Goal: Find specific page/section: Find specific page/section

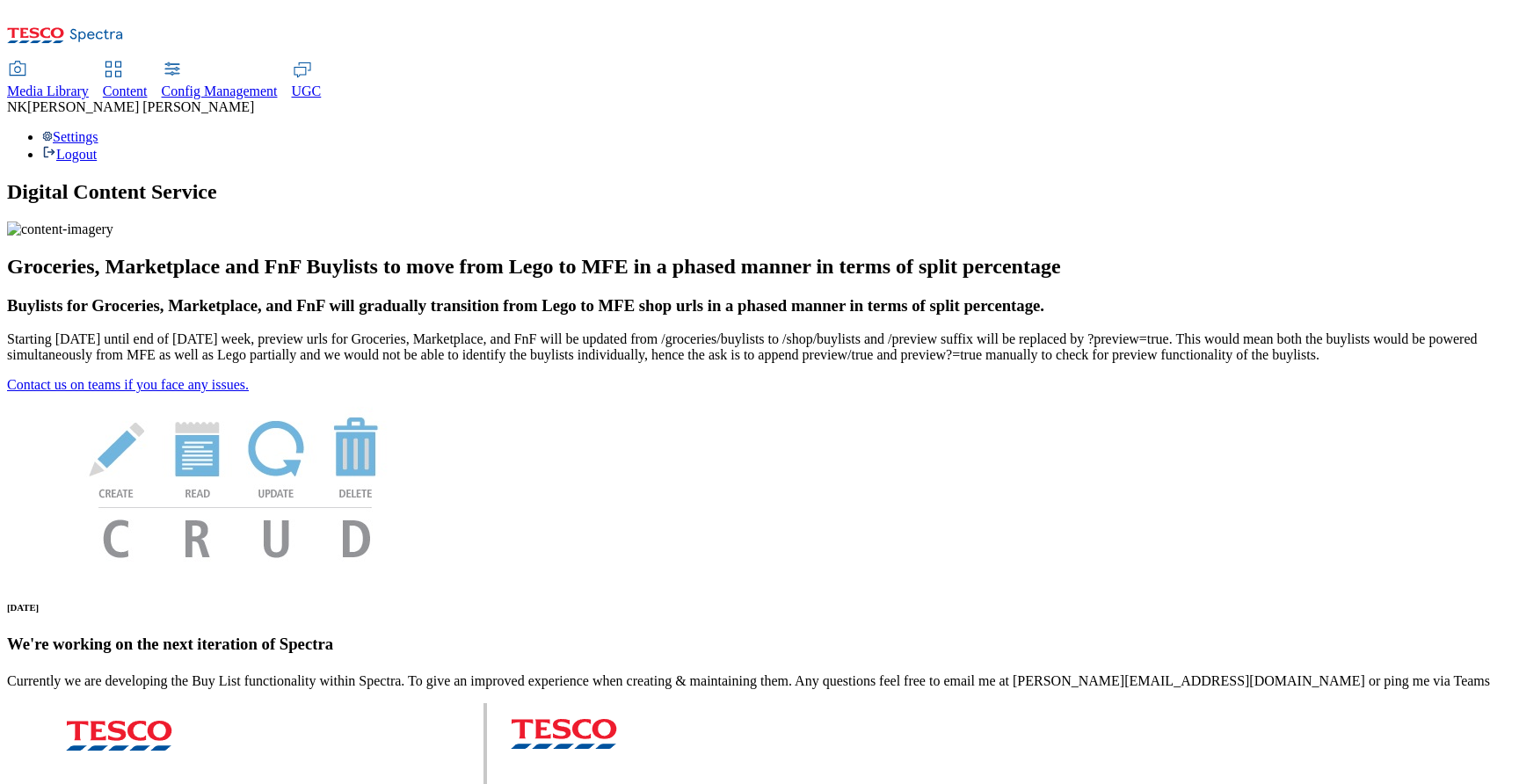
click at [89, 84] on span "Media Library" at bounding box center [48, 91] width 82 height 15
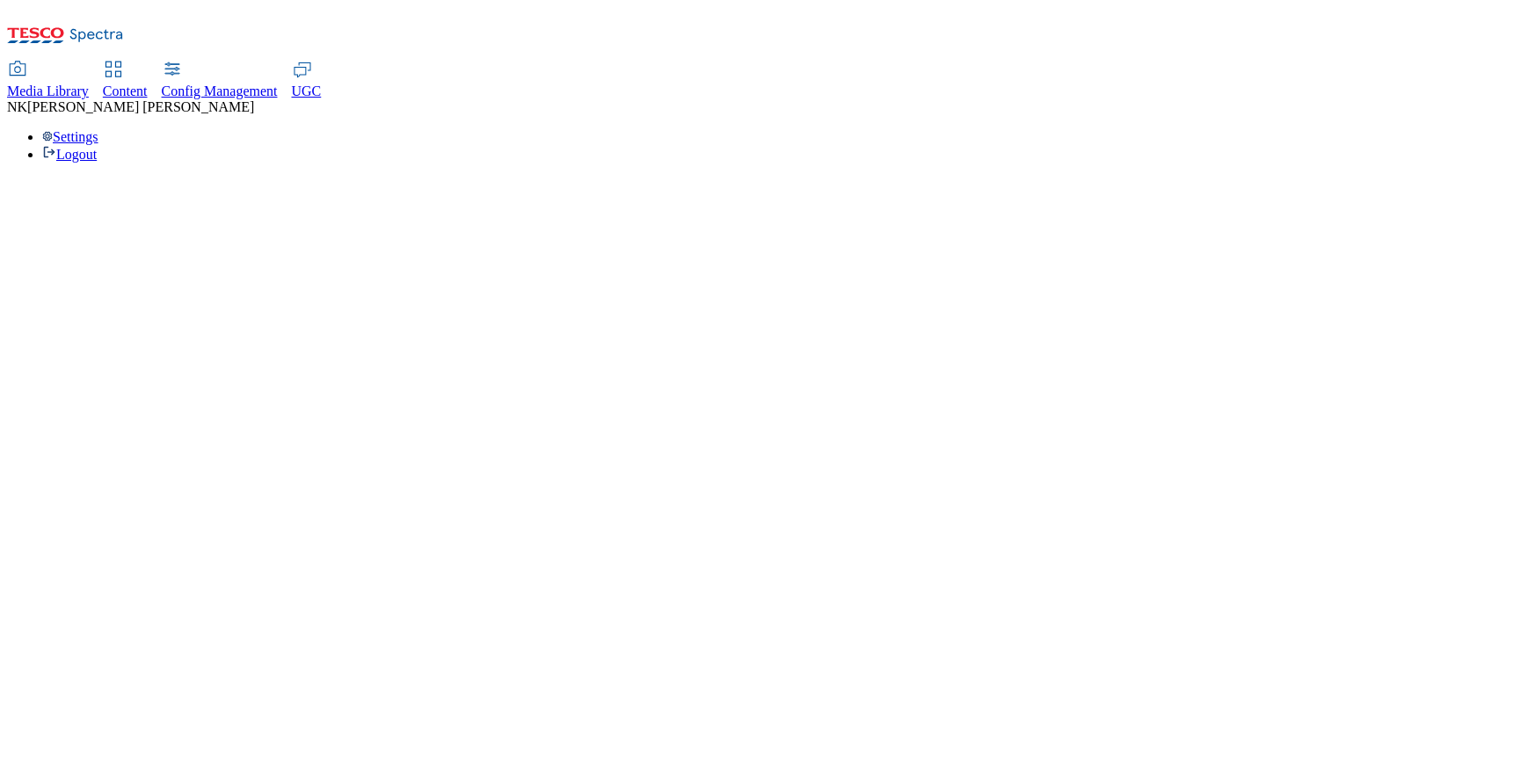
select select "flare-test"
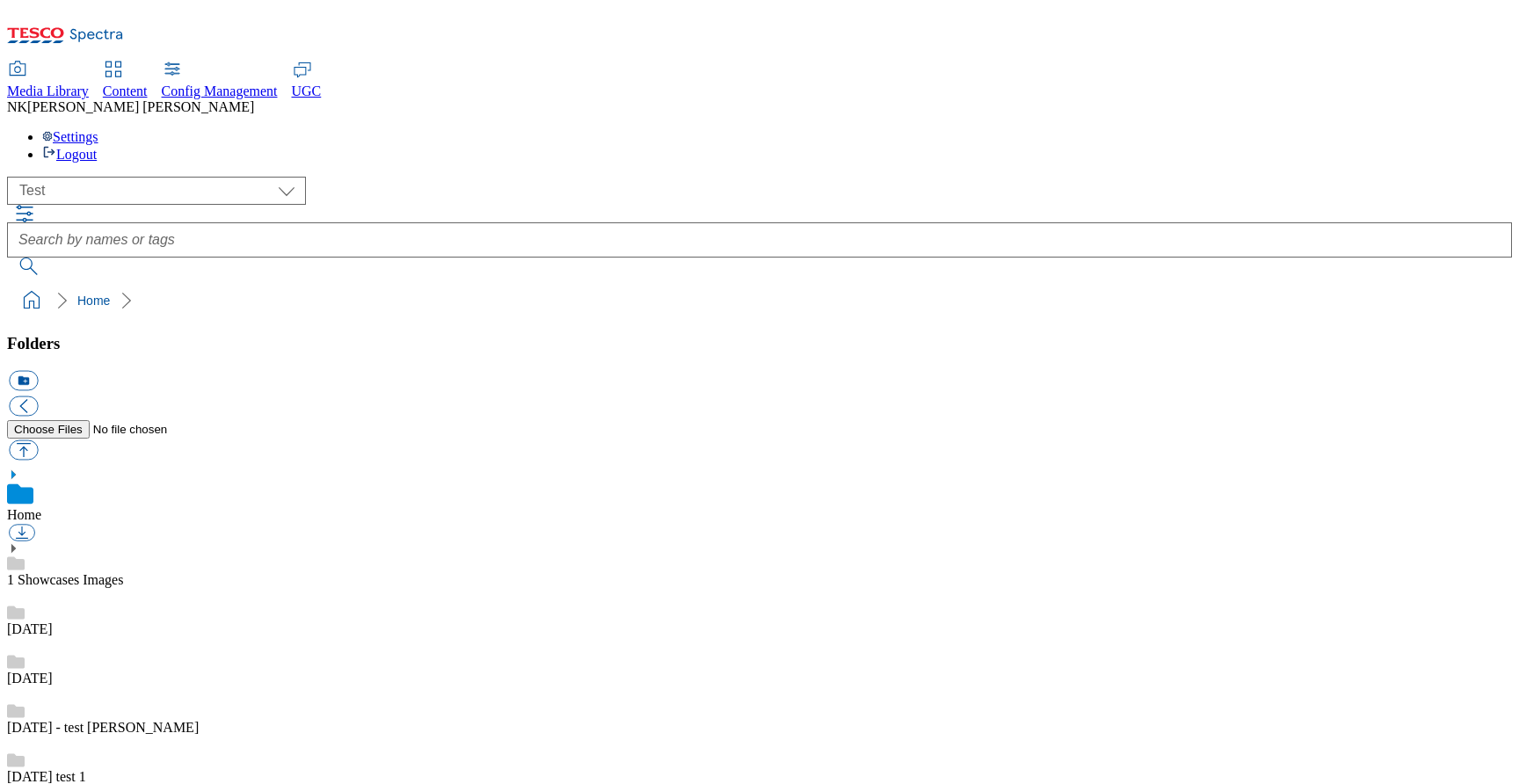
scroll to position [1, 0]
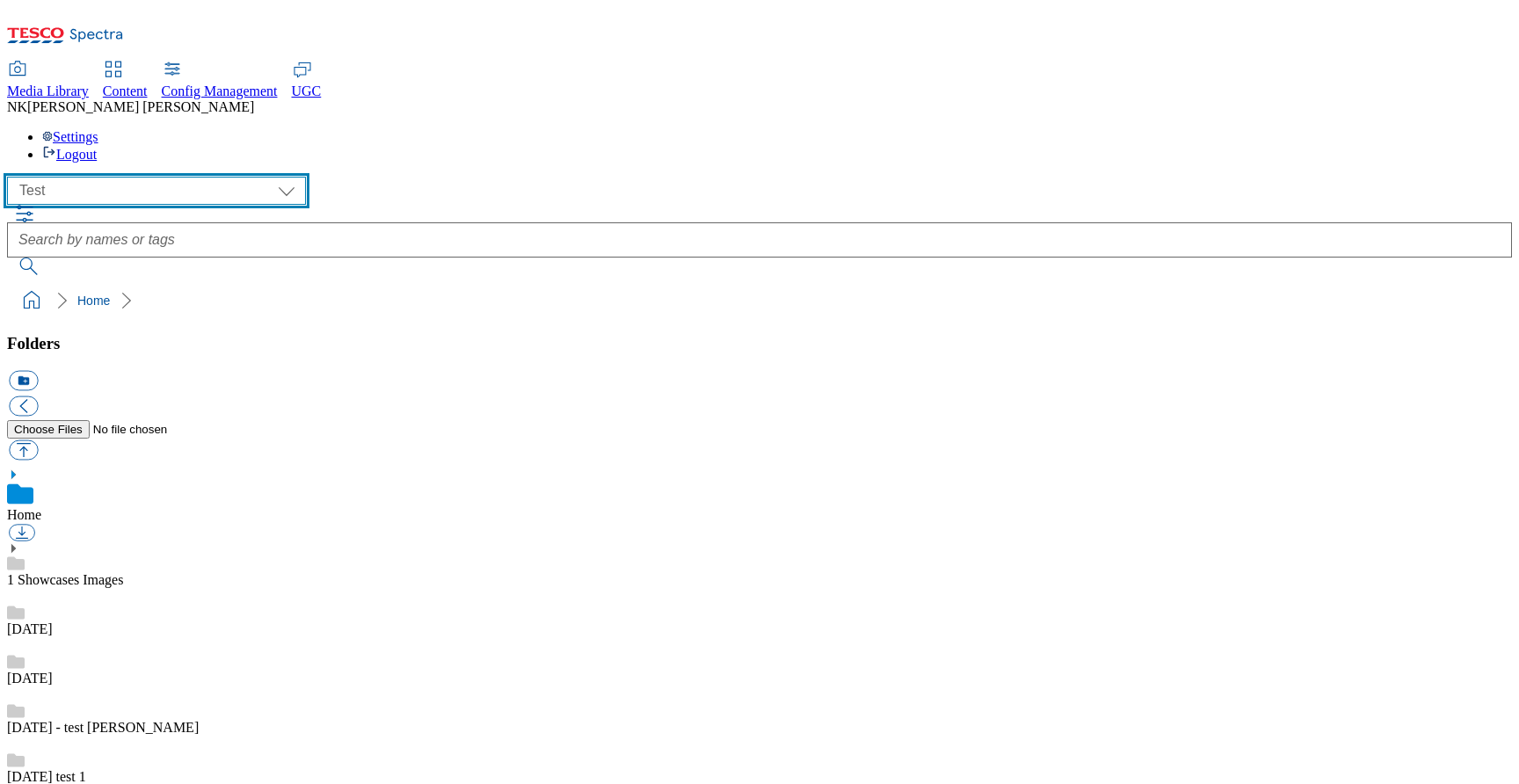
click at [123, 176] on select "All all Clubcard Boost UK Clubcard Marketing Clubcard ROI clubcard-boost-uk clu…" at bounding box center [156, 190] width 299 height 28
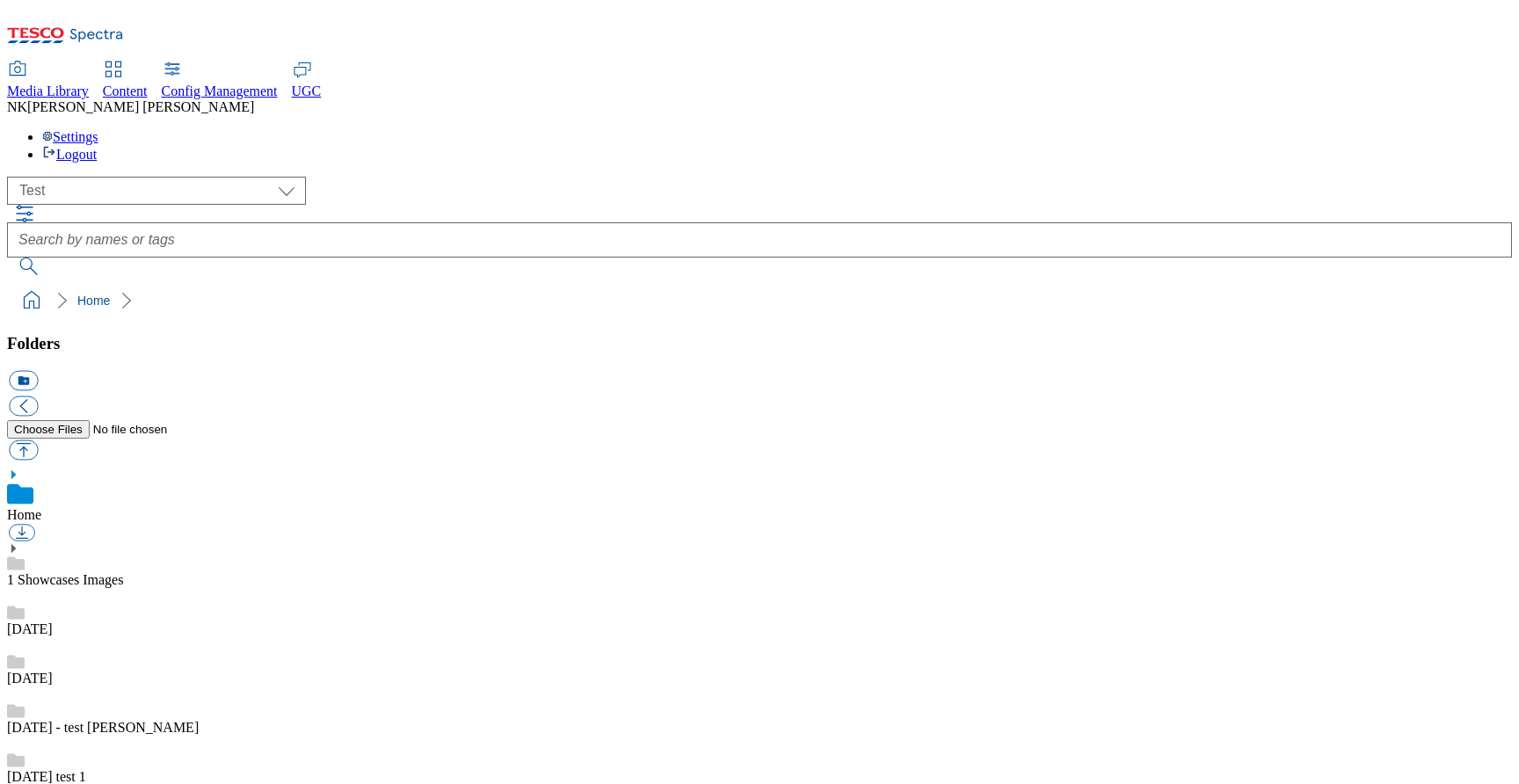
click at [322, 84] on span "UGC" at bounding box center [306, 91] width 30 height 15
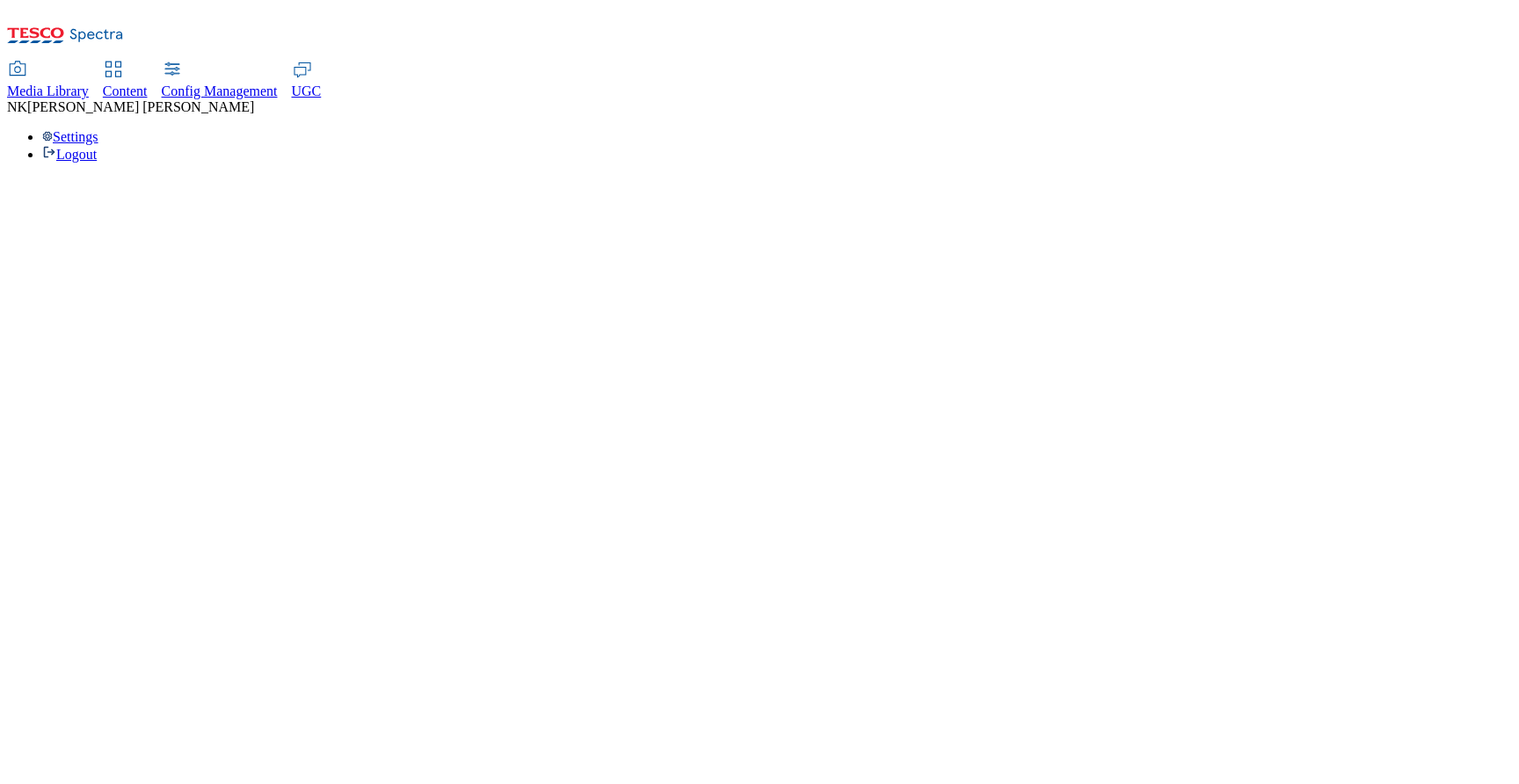
select select "All"
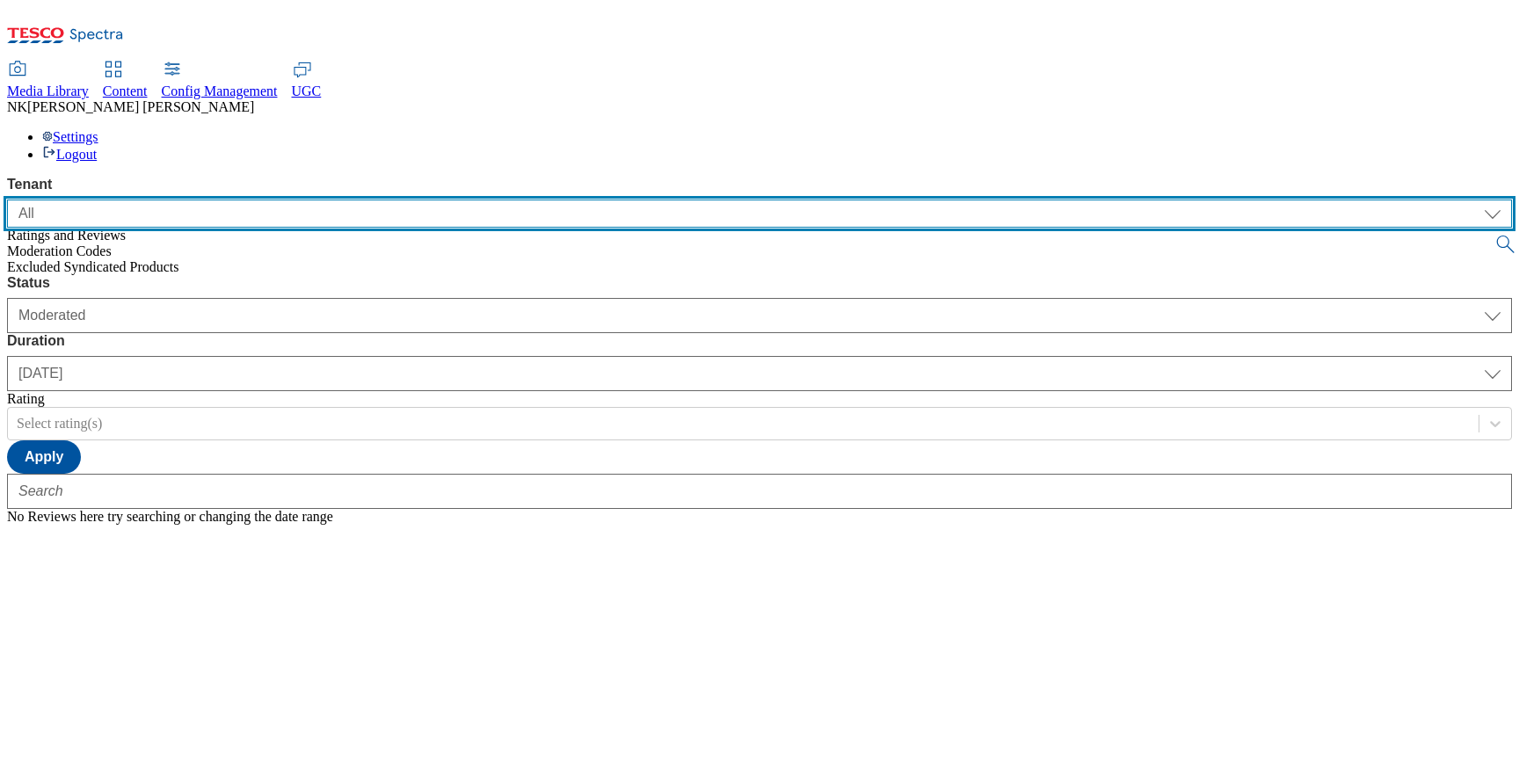
click at [116, 200] on select "ALL All CONFIG-CZ CONFIG-HU CONFIG-IE CONFIG-ROI CONFIG-SK CONFIG-TEST CONFIG-U…" at bounding box center [759, 214] width 1505 height 28
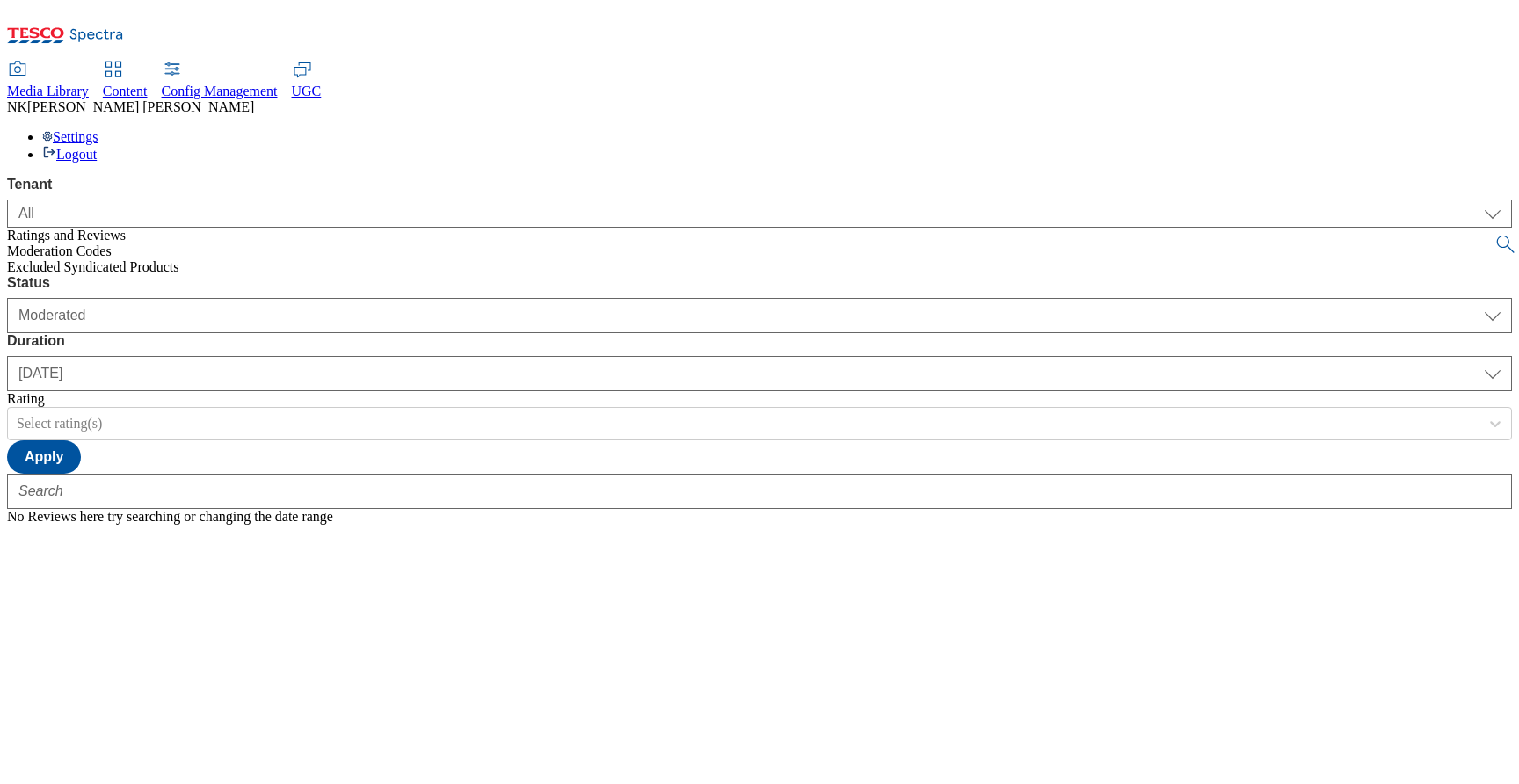
click at [810, 62] on div "Media Library Content Config Management UGC NK [PERSON_NAME] Settings Logout" at bounding box center [759, 112] width 1505 height 100
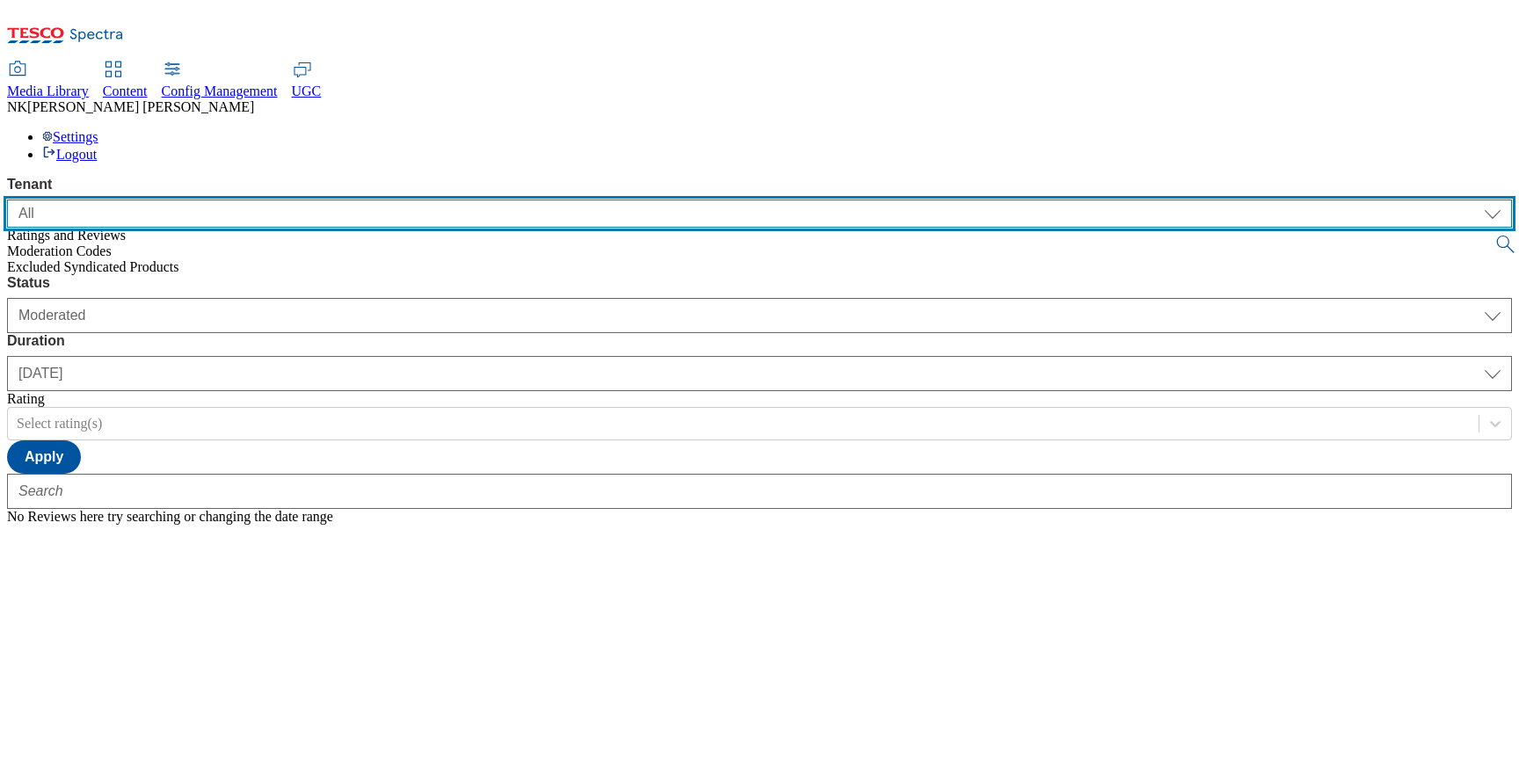
click at [116, 200] on select "ALL All CONFIG-CZ CONFIG-HU CONFIG-IE CONFIG-ROI CONFIG-SK CONFIG-TEST CONFIG-U…" at bounding box center [759, 214] width 1505 height 28
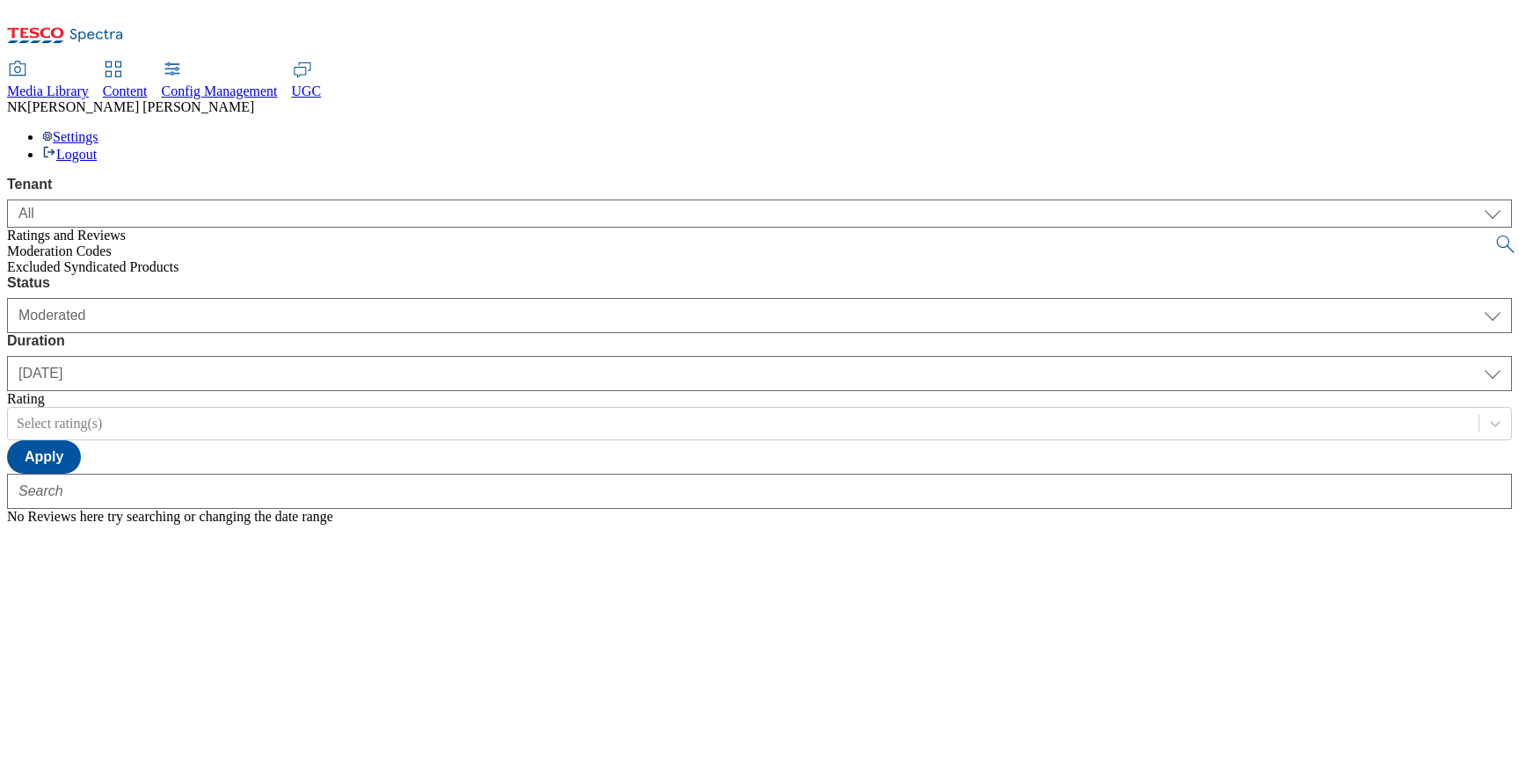
click at [303, 275] on label "Status" at bounding box center [759, 283] width 1505 height 16
click at [303, 297] on select "Moderated Approved Rejected" at bounding box center [759, 315] width 1505 height 35
click at [317, 275] on div "Status Moderated Approved Rejected Moderated Duration [DATE] last7days last30da…" at bounding box center [759, 400] width 1505 height 250
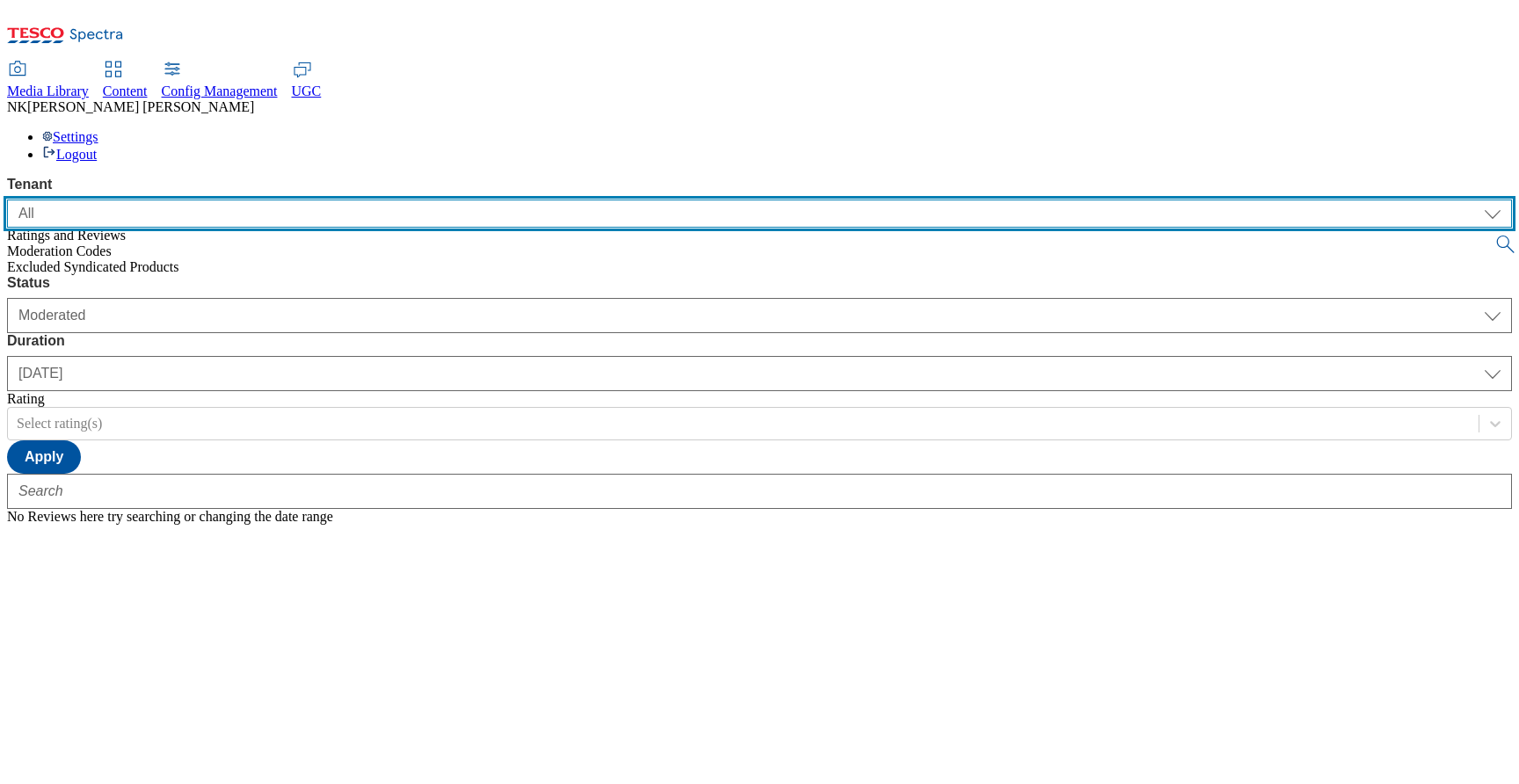
click at [153, 200] on select "ALL All CONFIG-CZ CONFIG-HU CONFIG-IE CONFIG-ROI CONFIG-SK CONFIG-TEST CONFIG-U…" at bounding box center [759, 214] width 1505 height 28
click at [146, 200] on select "ALL All CONFIG-CZ CONFIG-HU CONFIG-IE CONFIG-ROI CONFIG-SK CONFIG-TEST CONFIG-U…" at bounding box center [759, 214] width 1505 height 28
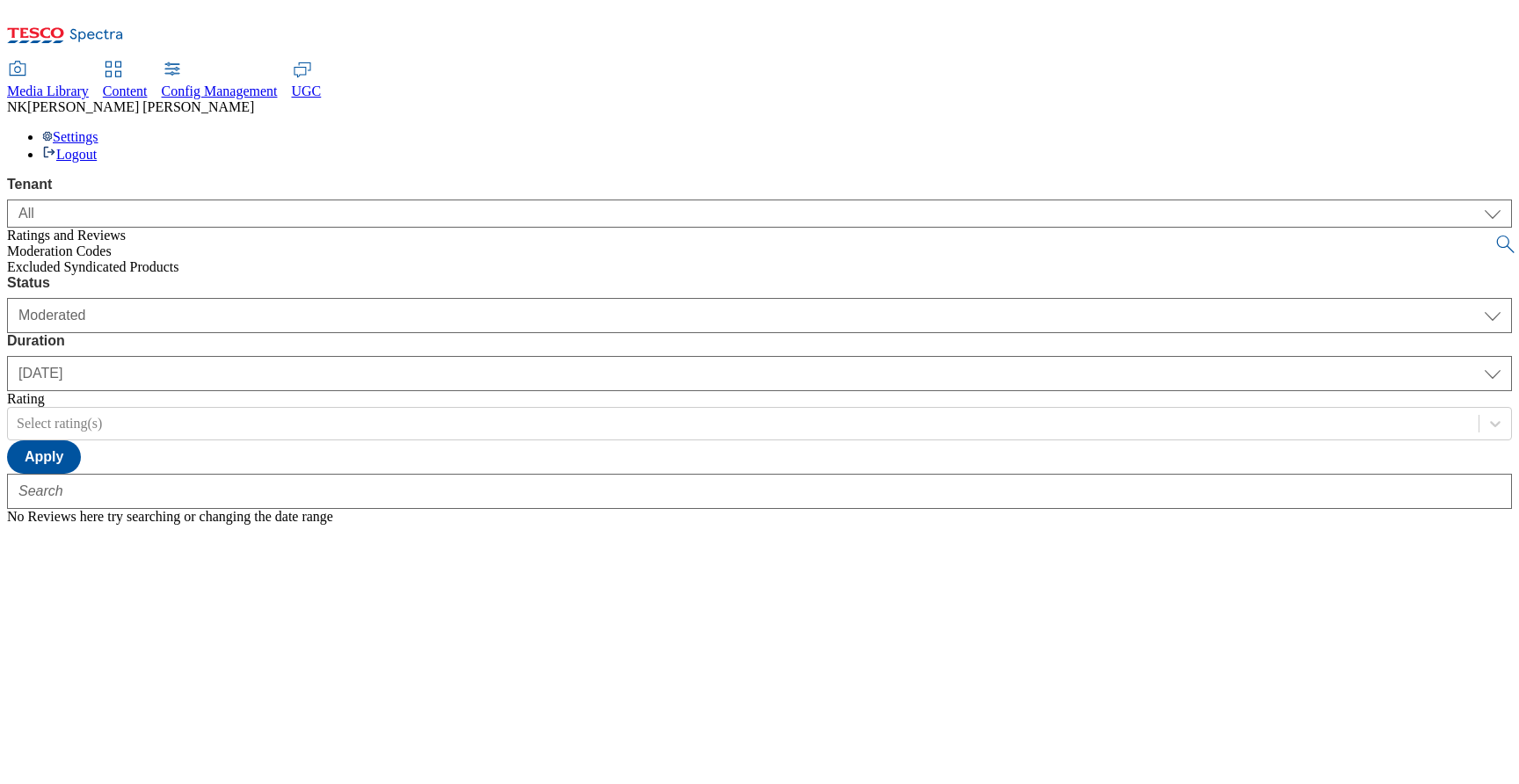
click at [147, 84] on span "Content" at bounding box center [125, 91] width 45 height 15
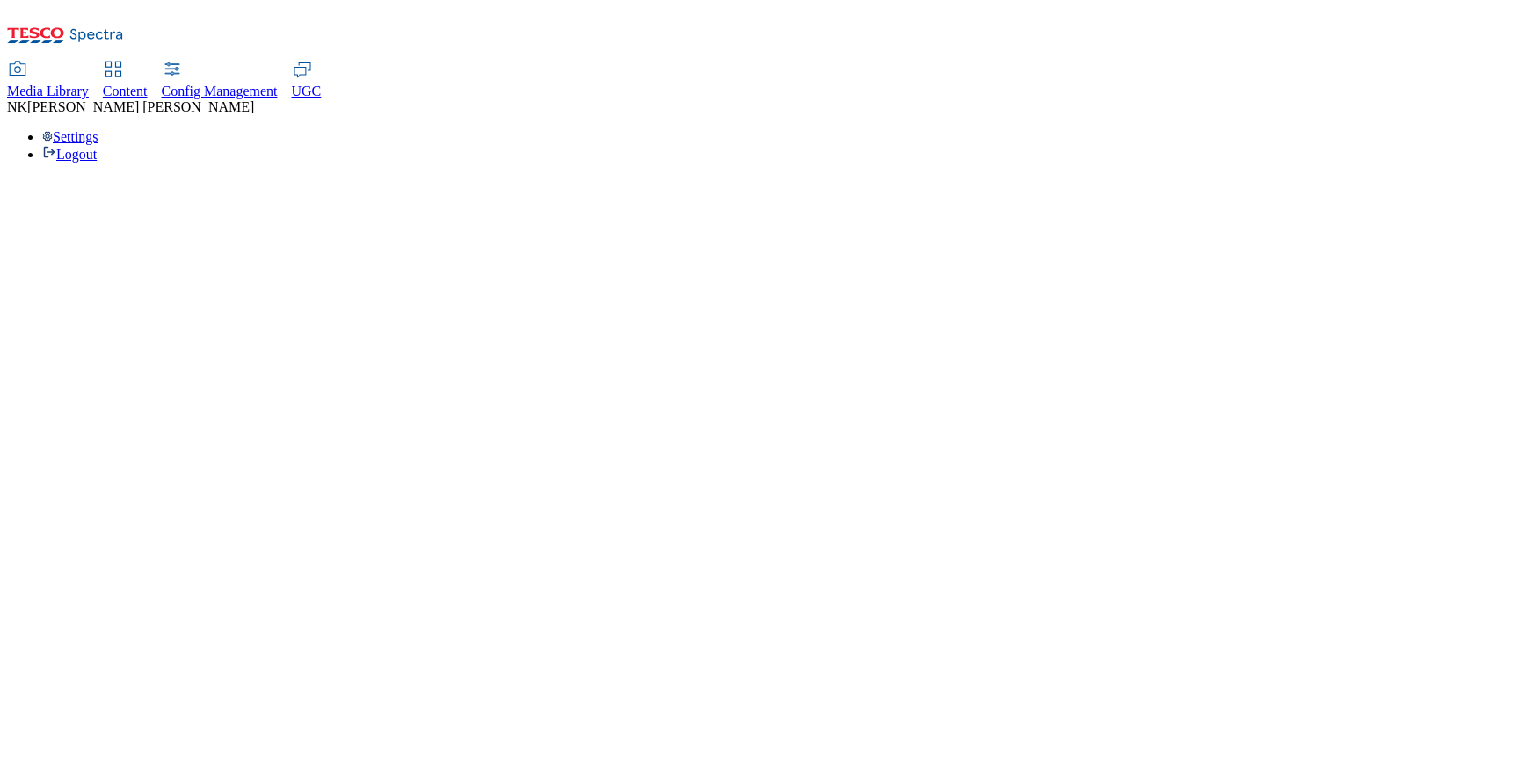
click at [89, 84] on span "Media Library" at bounding box center [48, 91] width 82 height 15
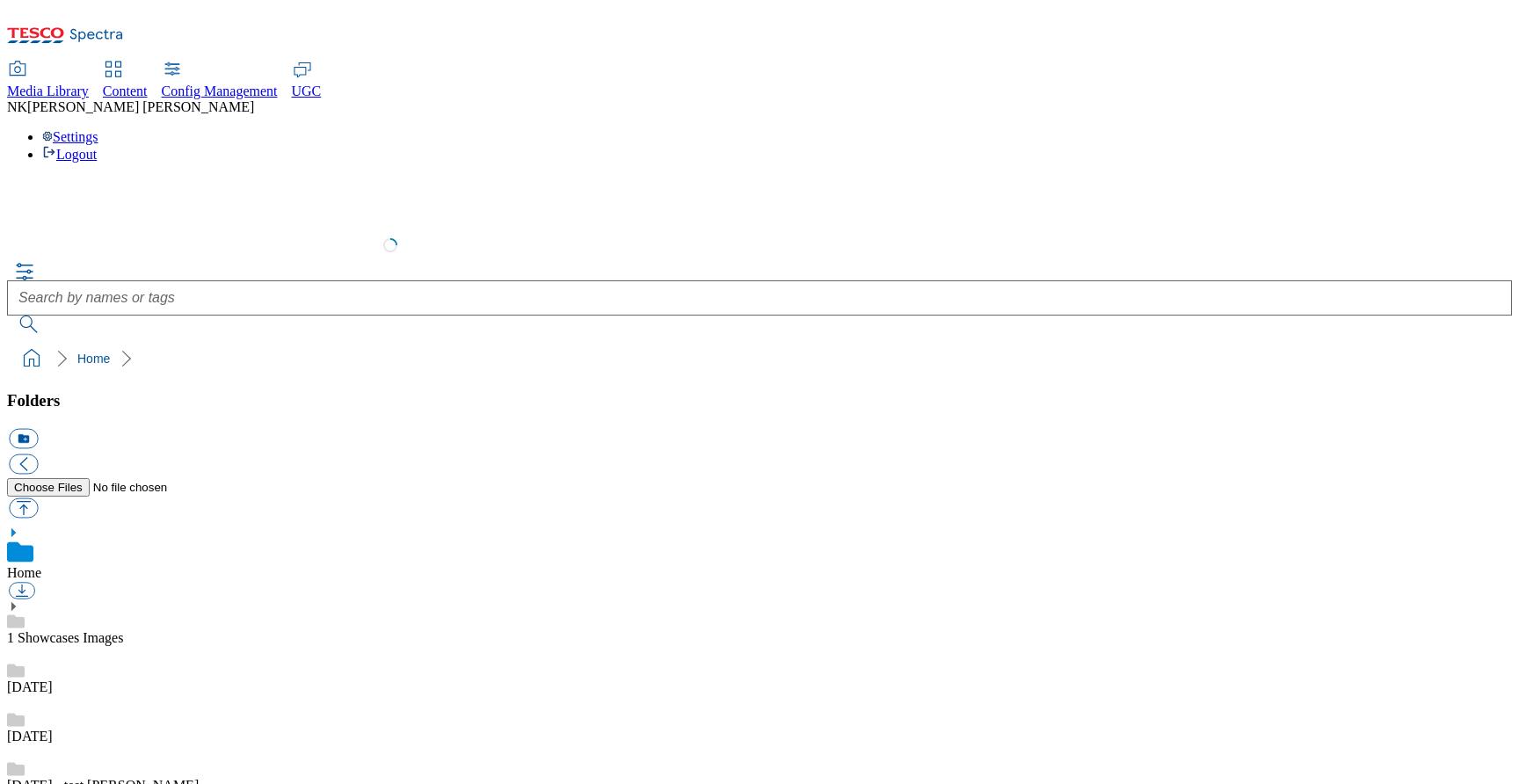
scroll to position [3, 0]
select select "flare-test"
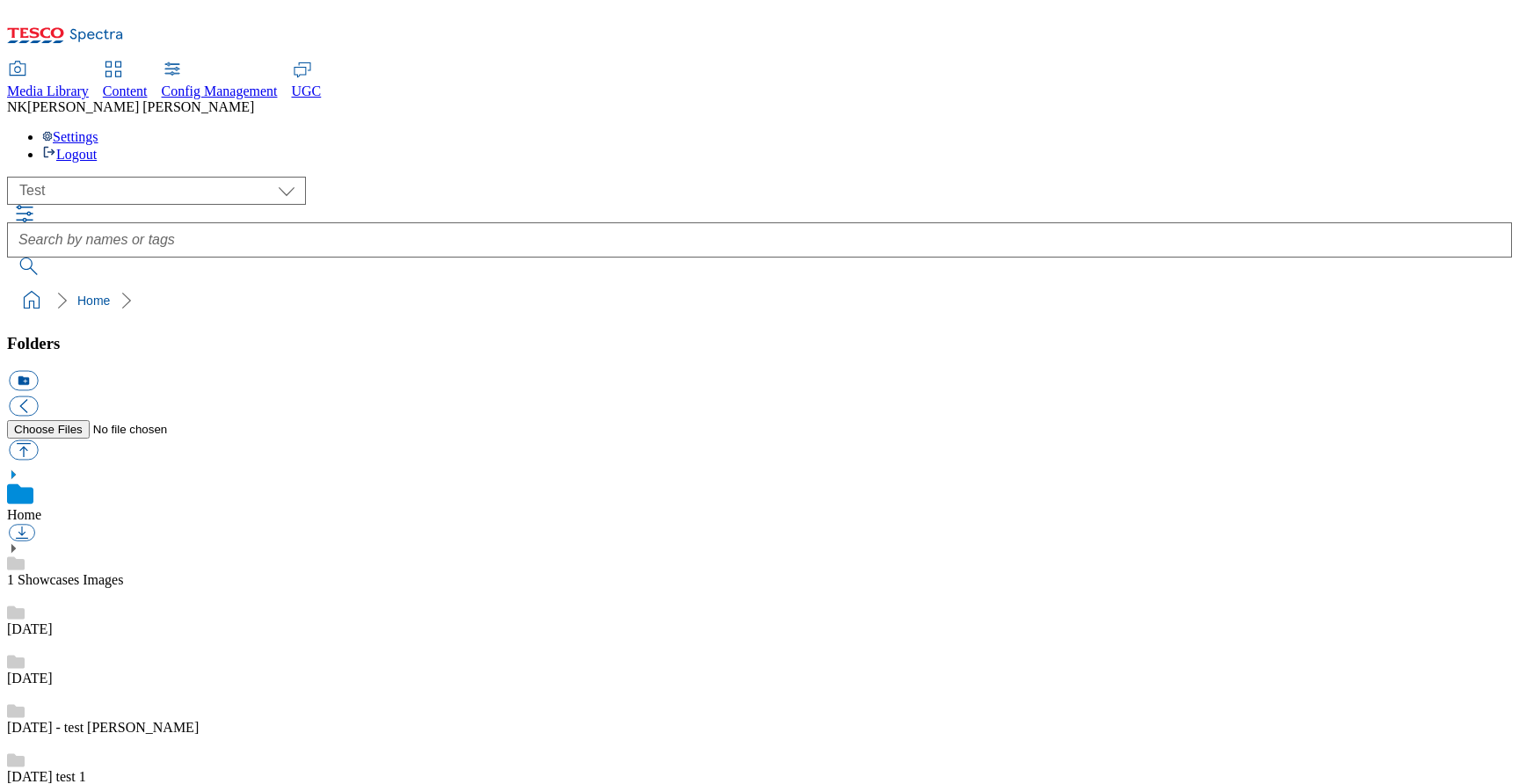
click at [350, 284] on ol "Home" at bounding box center [765, 300] width 1495 height 33
click at [266, 284] on ol "Home" at bounding box center [765, 300] width 1495 height 33
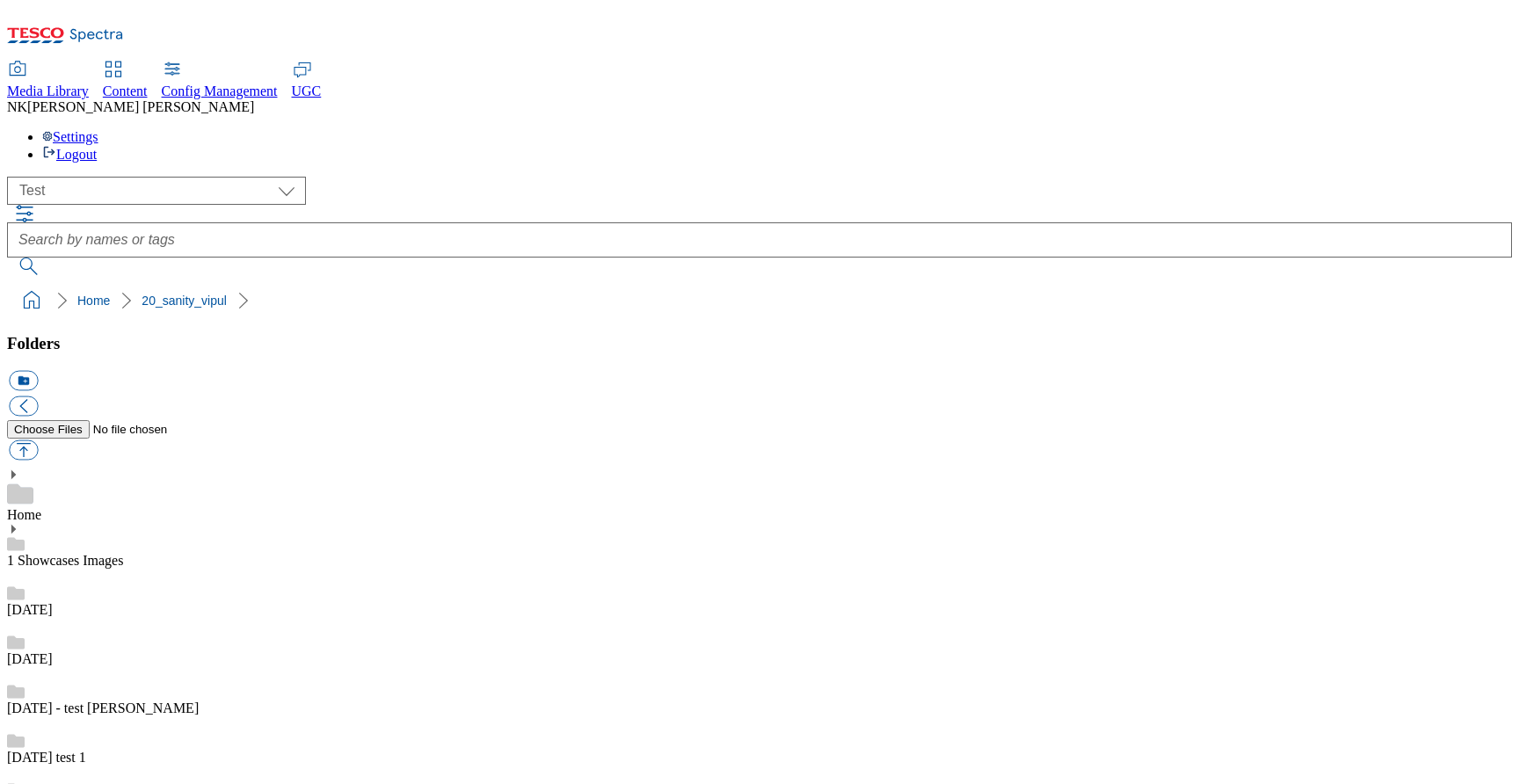
scroll to position [2252, 0]
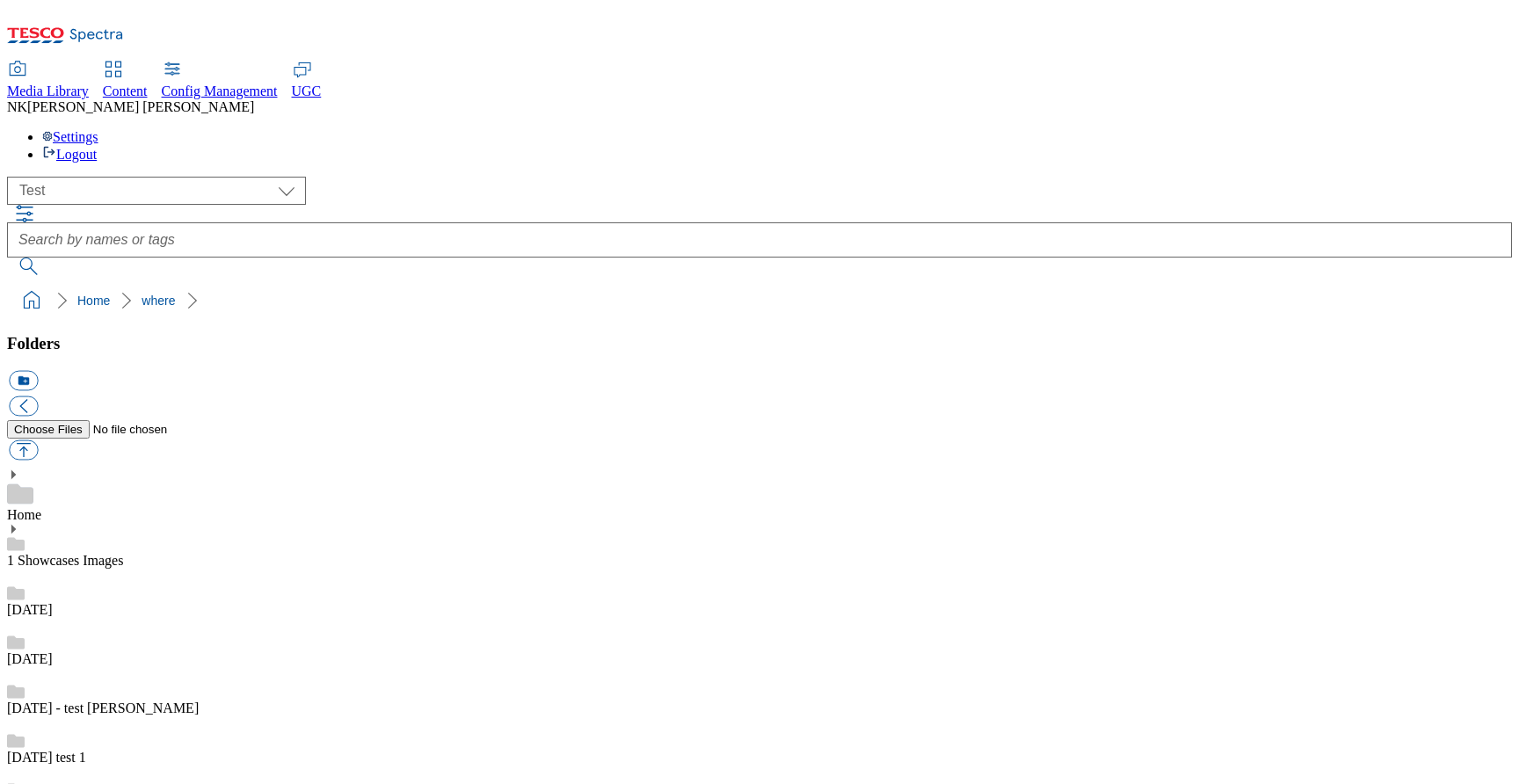
click at [281, 284] on ol "Home where to put" at bounding box center [765, 300] width 1495 height 33
click at [544, 284] on ol "Home where to put" at bounding box center [765, 300] width 1495 height 33
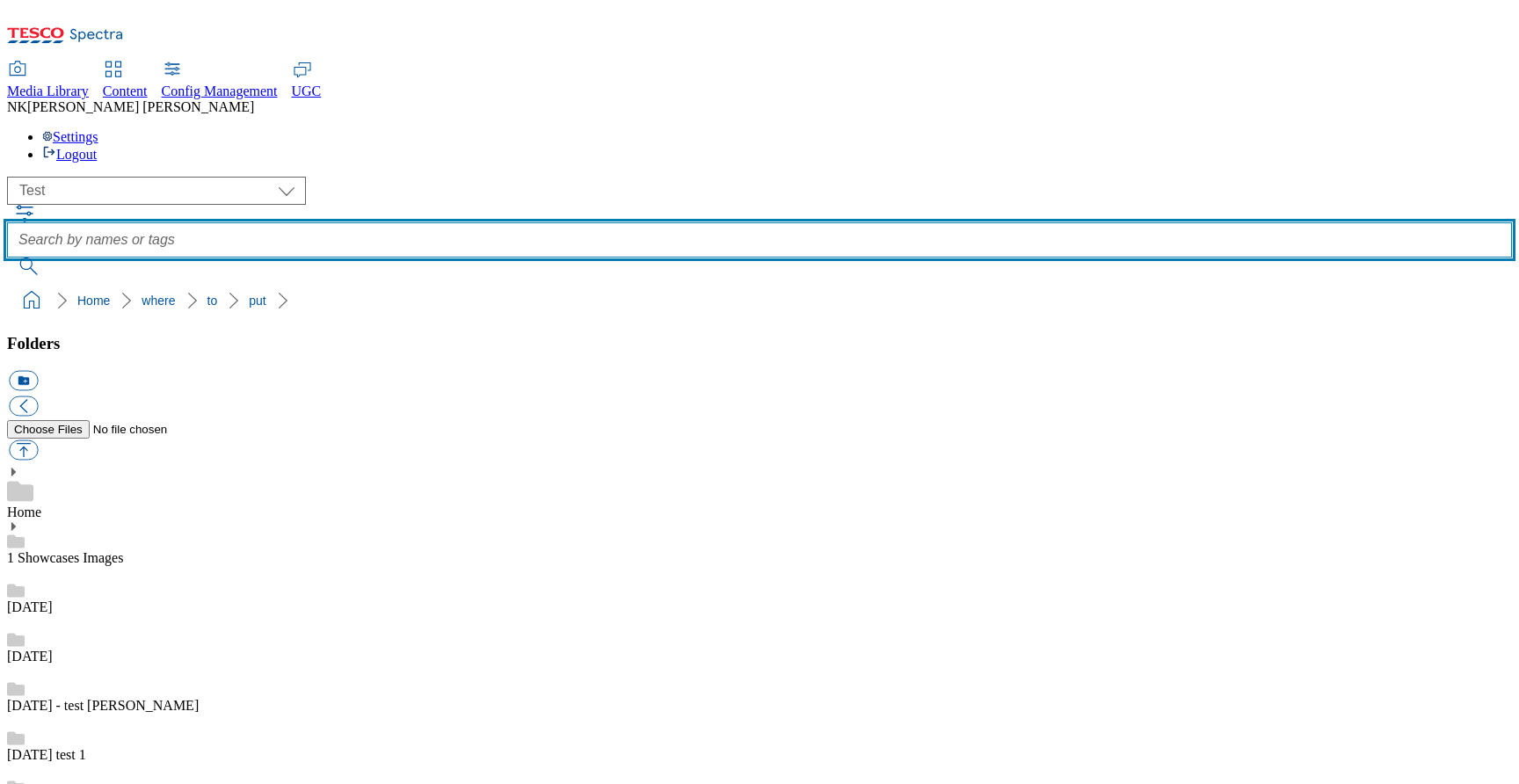
click at [702, 222] on input "text" at bounding box center [759, 240] width 1505 height 35
type input "sns"
click at [7, 257] on button "submit" at bounding box center [29, 266] width 46 height 18
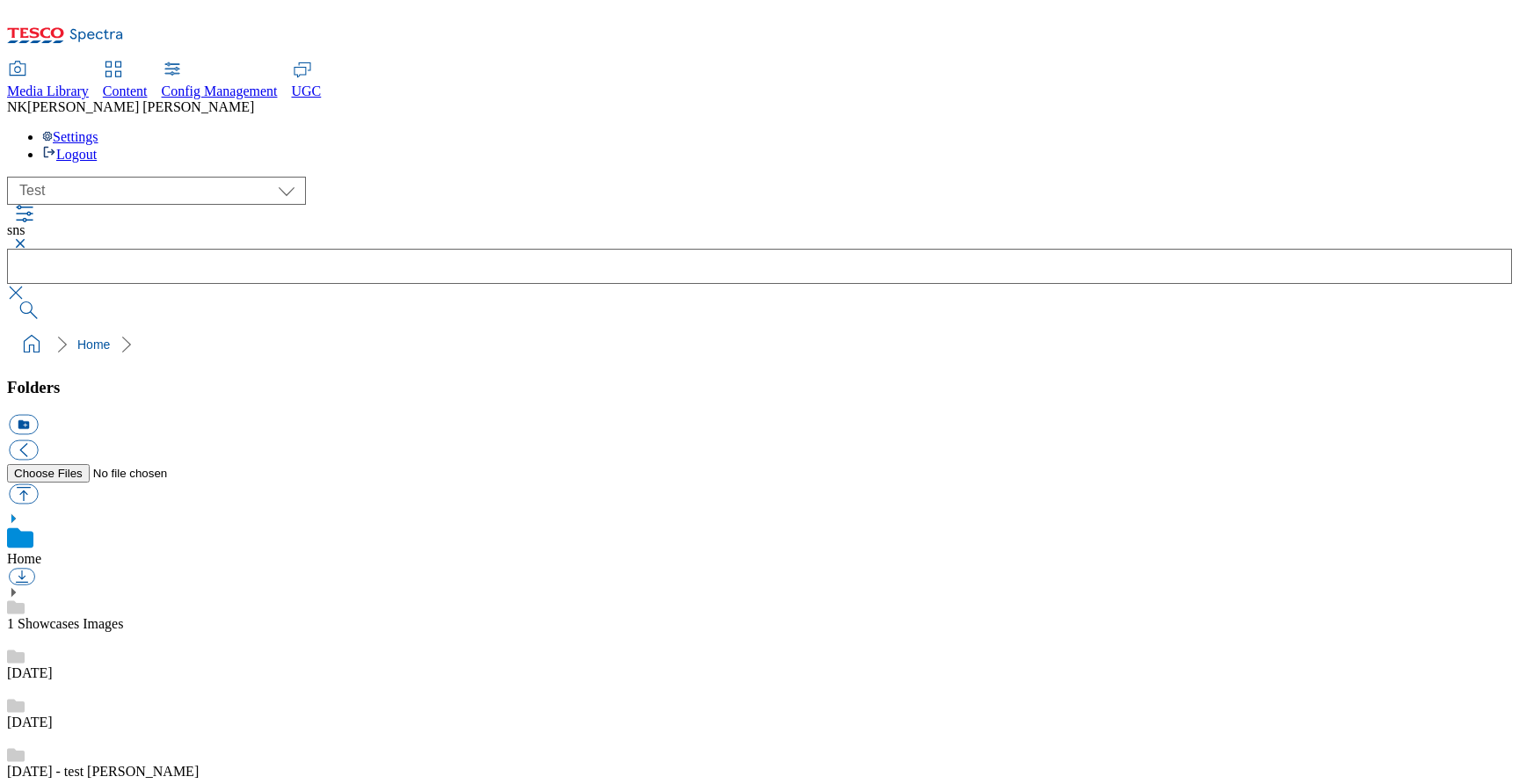
click at [369, 176] on div "( optional ) All all Clubcard Boost UK Clubcard Marketing Clubcard ROI clubcard…" at bounding box center [759, 190] width 1505 height 28
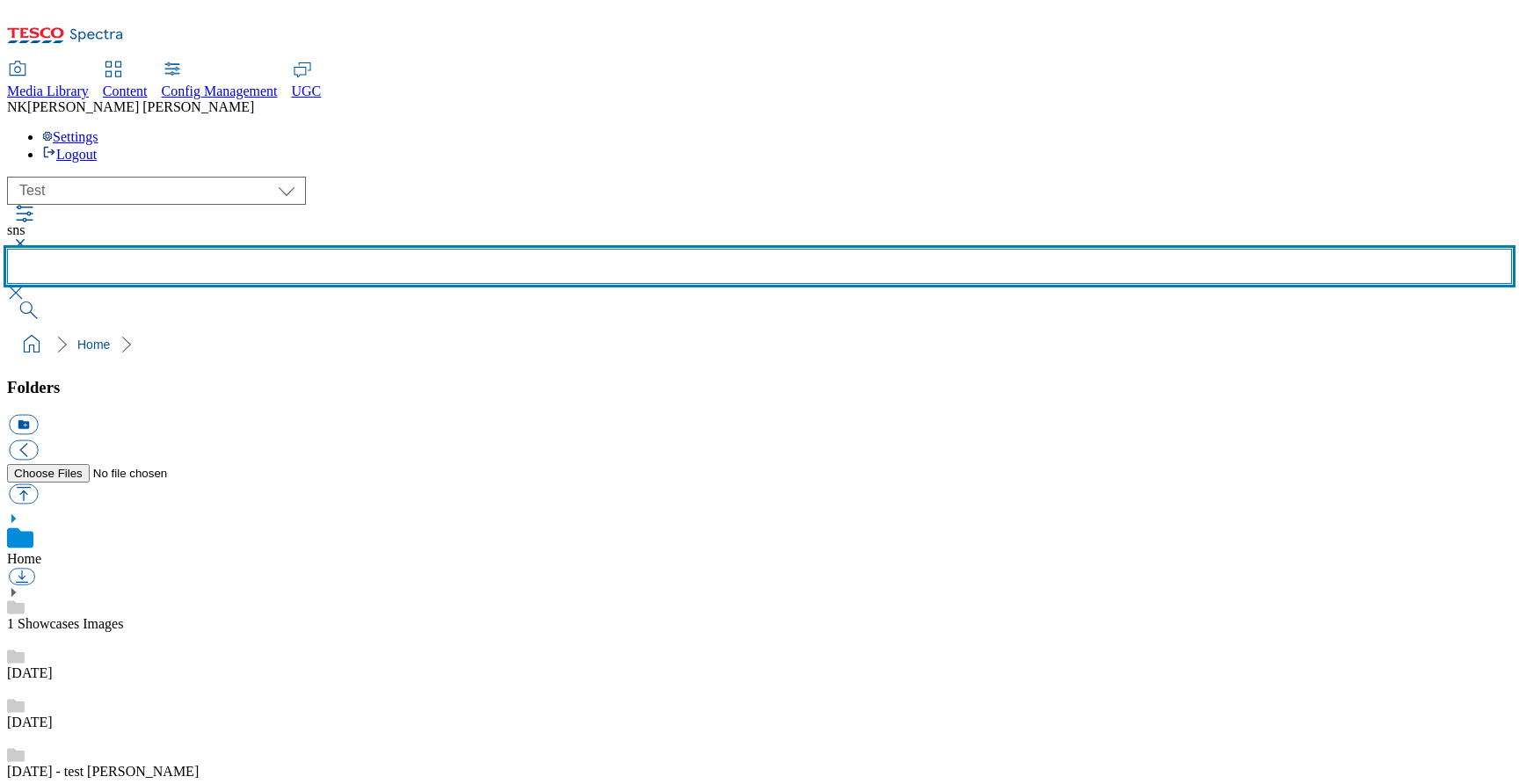
click at [660, 249] on input "text" at bounding box center [759, 266] width 1505 height 35
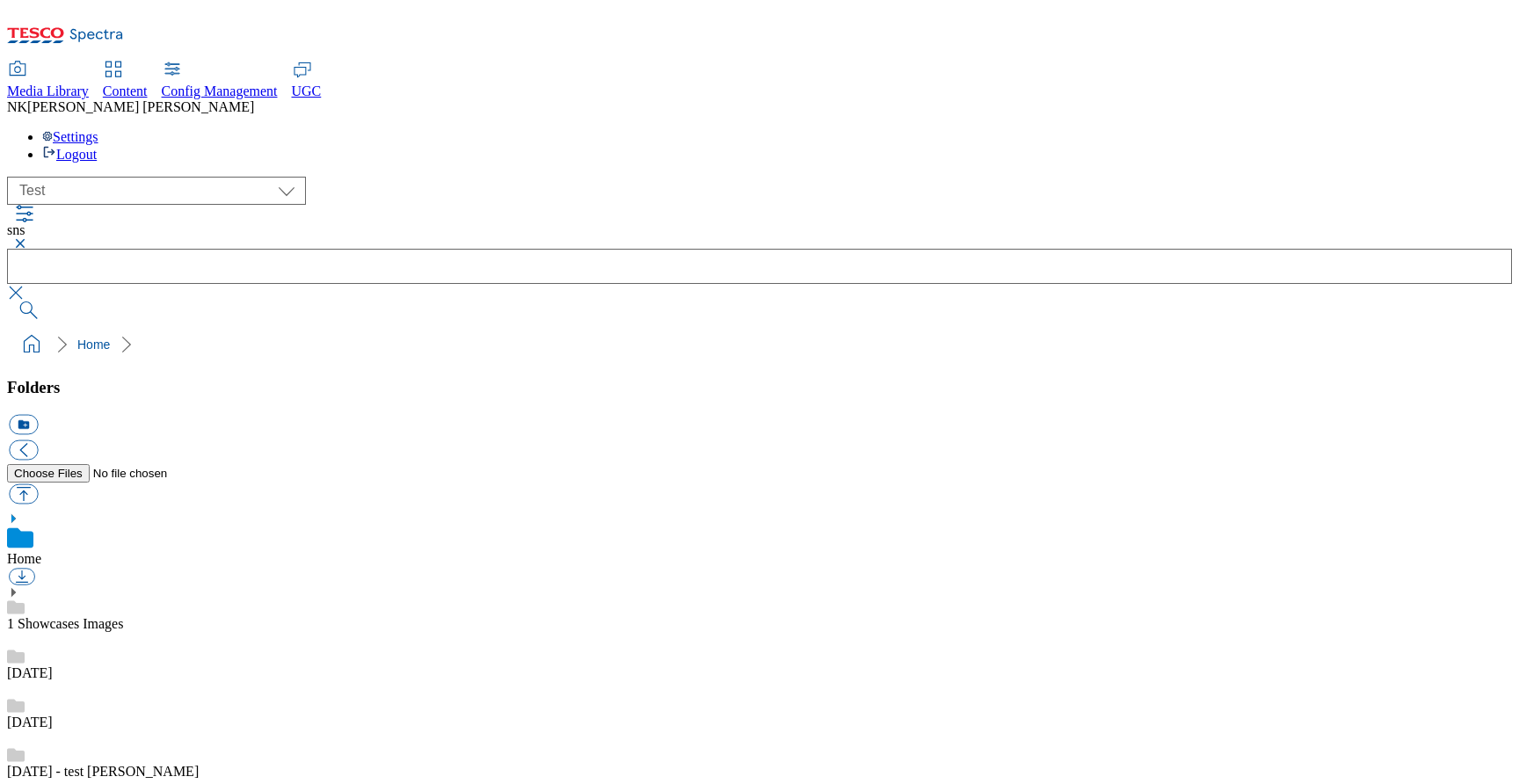
click at [391, 176] on div "( optional ) All all Clubcard Boost UK Clubcard Marketing Clubcard ROI clubcard…" at bounding box center [759, 190] width 1505 height 28
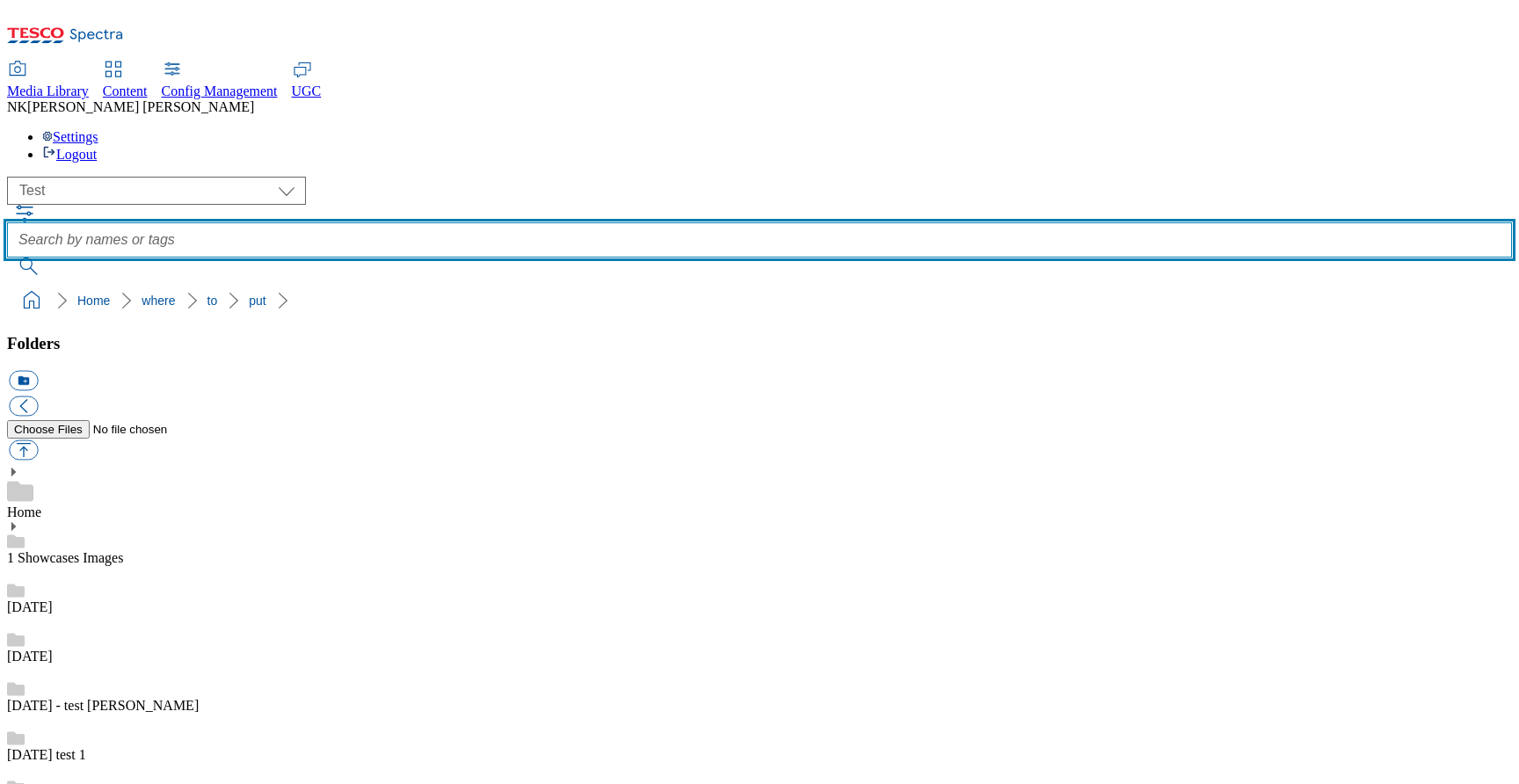
click at [680, 222] on input "text" at bounding box center [759, 240] width 1505 height 35
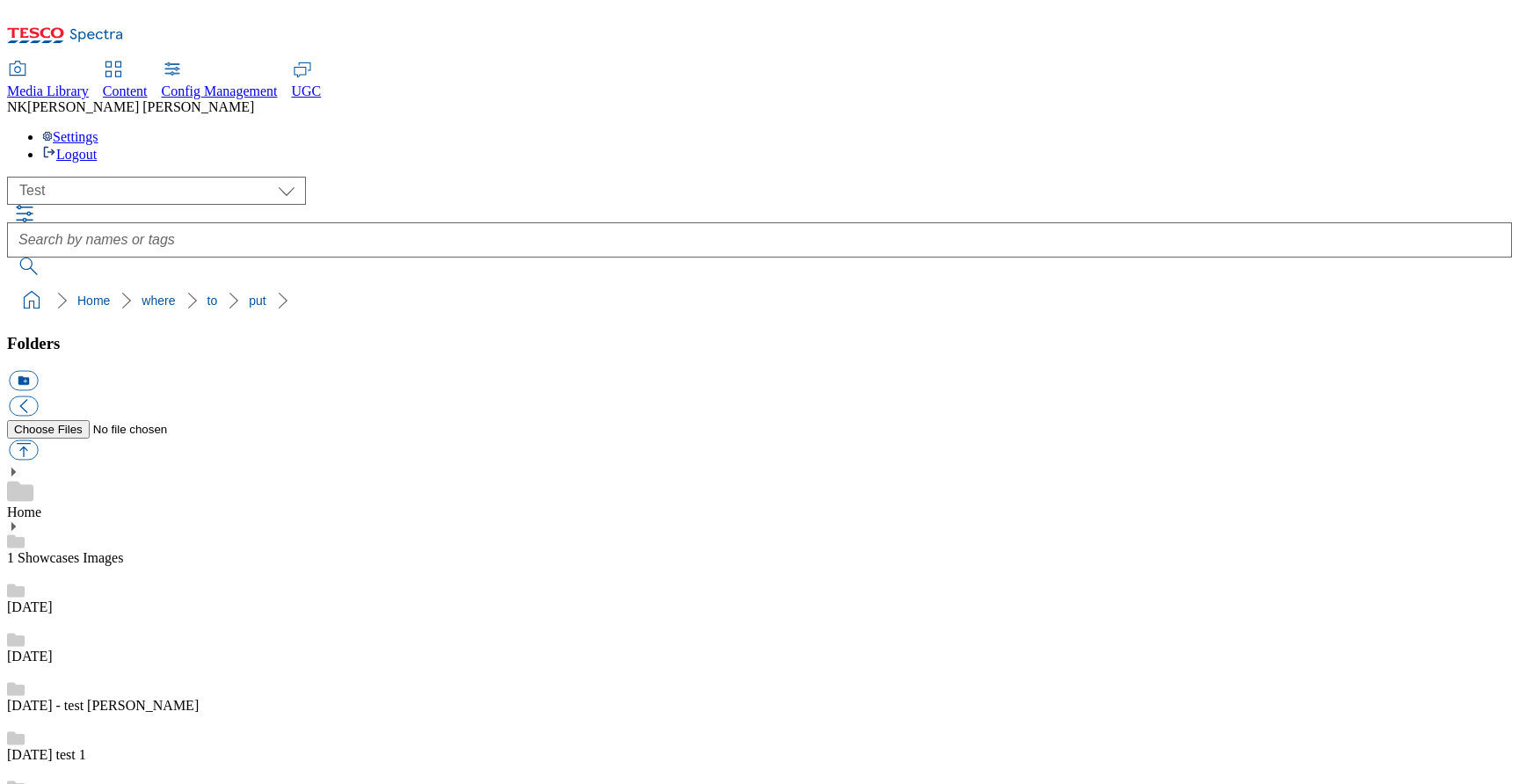
click at [654, 284] on ol "Home where" at bounding box center [765, 300] width 1495 height 33
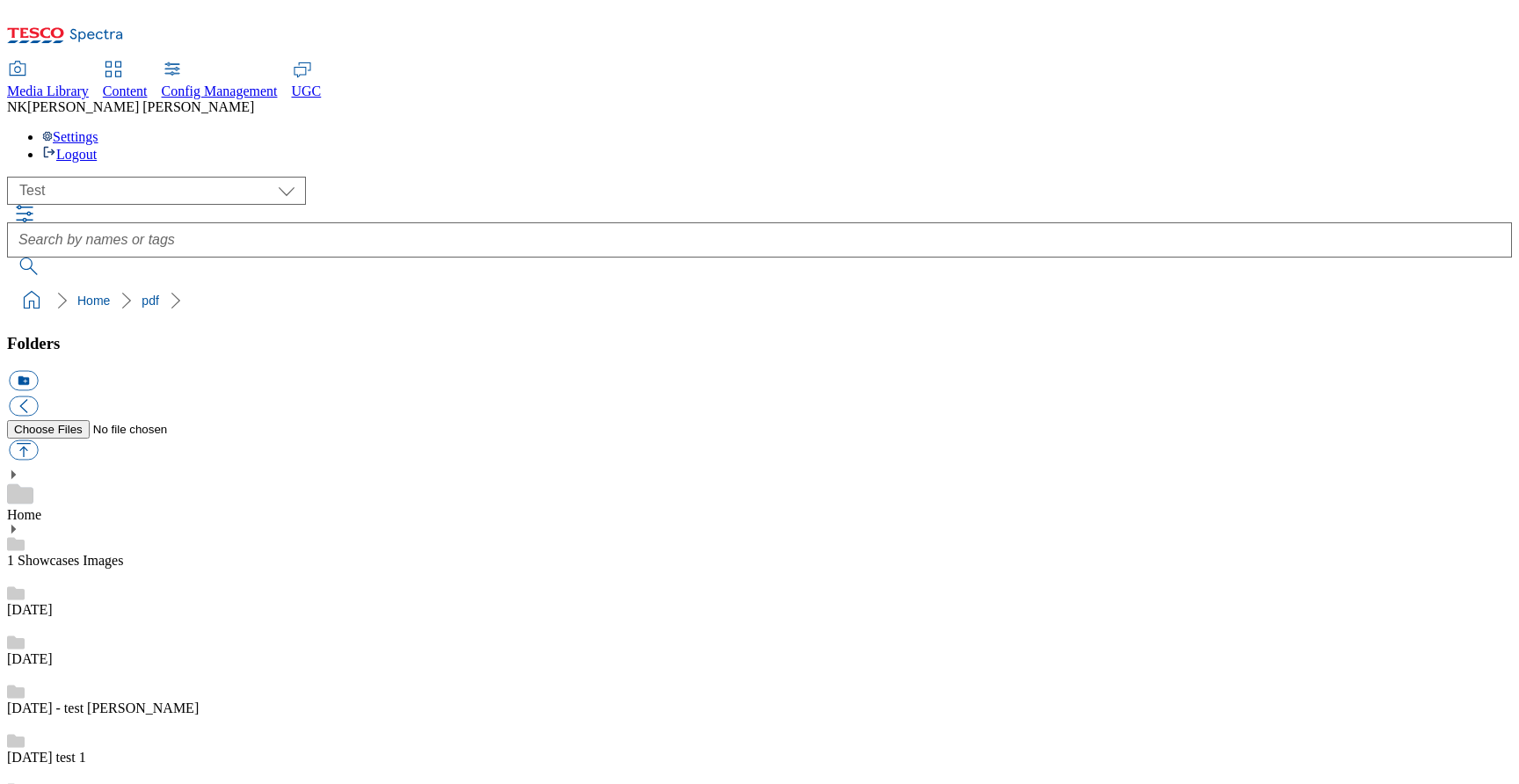
scroll to position [1186, 0]
click at [353, 176] on div "( optional ) All all Clubcard Boost UK Clubcard Marketing Clubcard ROI clubcard…" at bounding box center [759, 225] width 1505 height 98
click at [352, 176] on div "( optional ) All all Clubcard Boost UK Clubcard Marketing Clubcard ROI clubcard…" at bounding box center [759, 190] width 1505 height 28
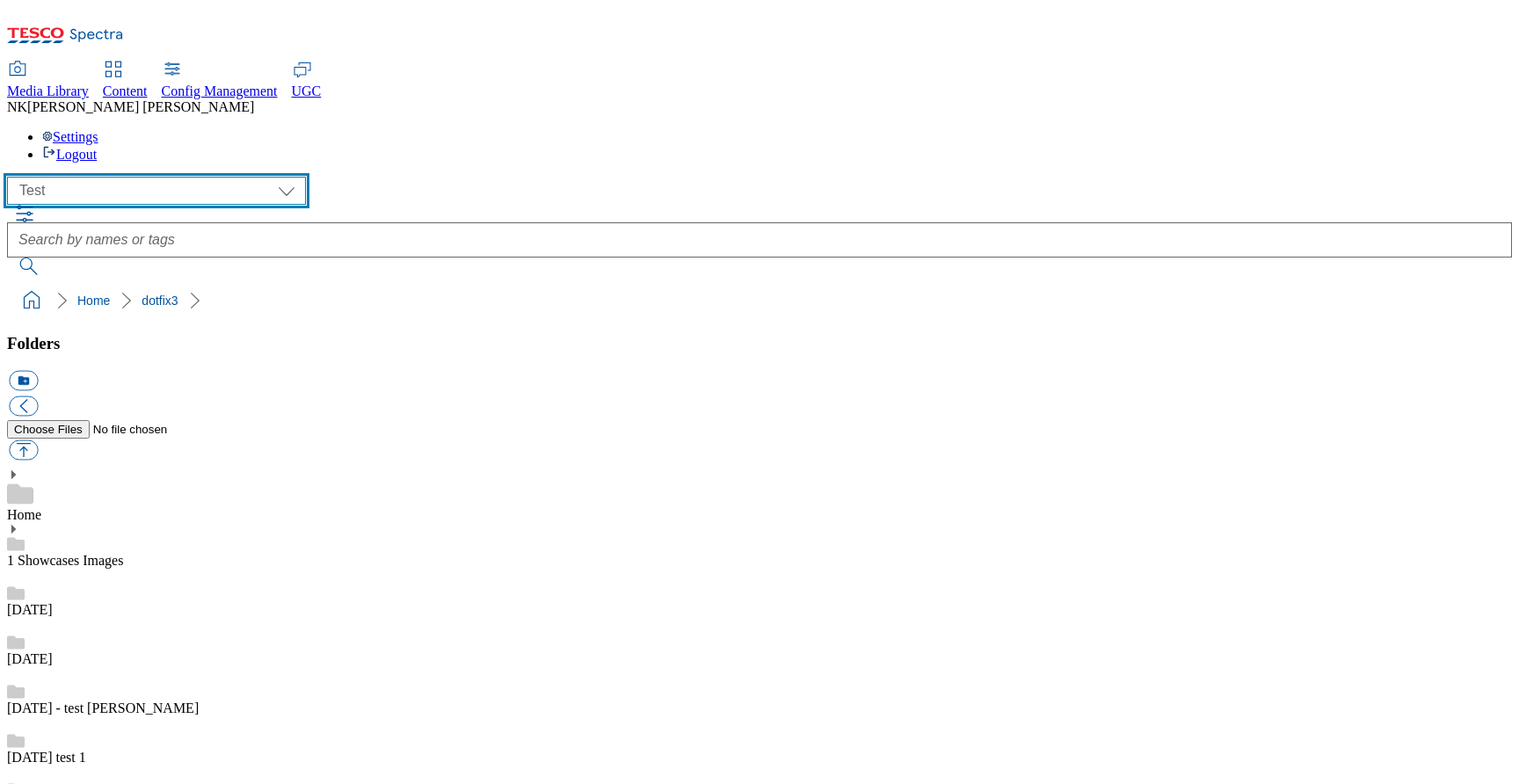
click at [149, 176] on select "All all Clubcard Boost UK Clubcard Marketing Clubcard ROI clubcard-boost-uk clu…" at bounding box center [156, 190] width 299 height 28
click at [209, 176] on select "All all Clubcard Boost UK Clubcard Marketing Clubcard ROI clubcard-boost-uk clu…" at bounding box center [156, 190] width 299 height 28
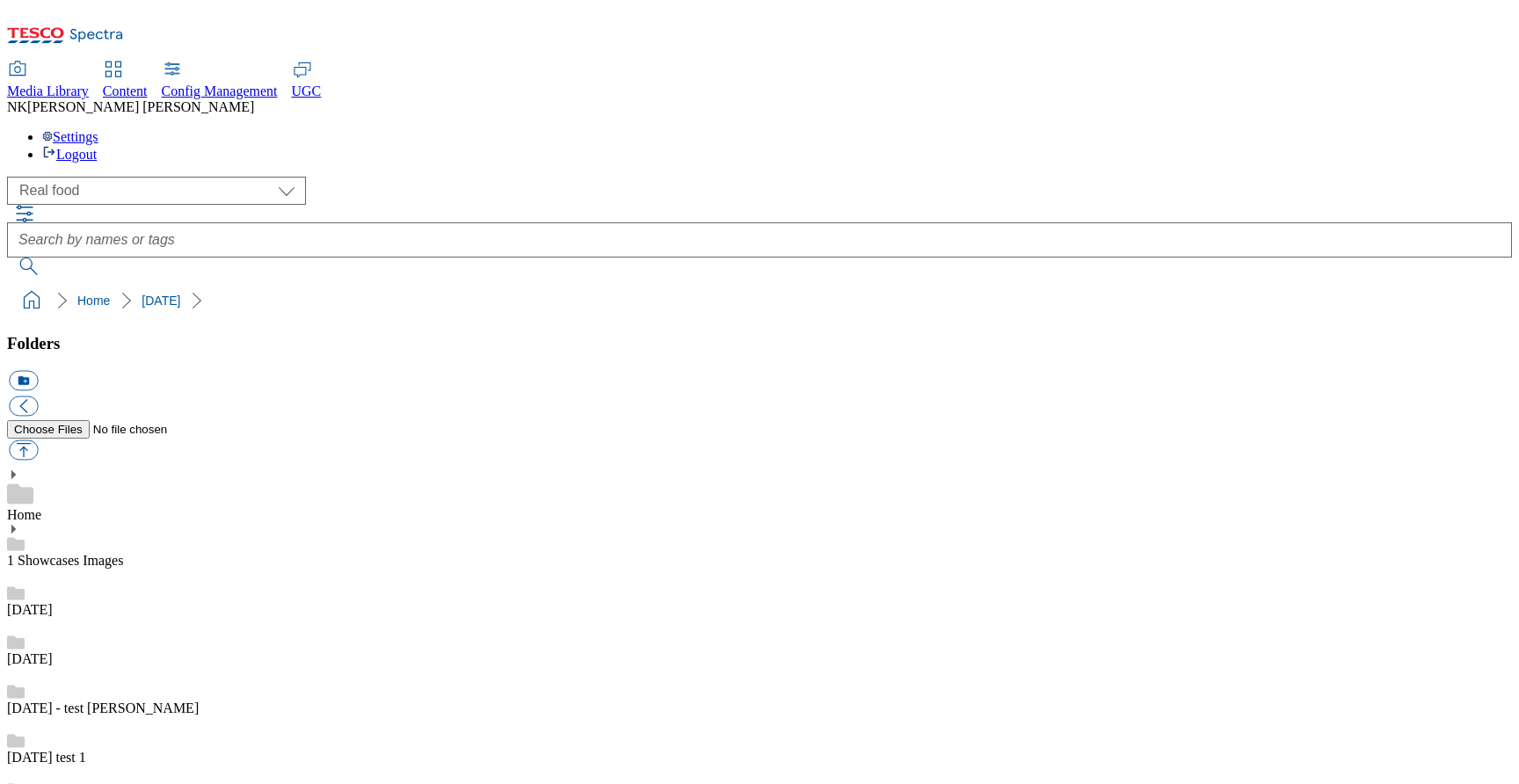
click at [375, 176] on div "( optional ) All all Clubcard Boost UK Clubcard Marketing Clubcard ROI clubcard…" at bounding box center [759, 190] width 1505 height 28
click at [427, 176] on div "( optional ) All all Clubcard Boost UK Clubcard Marketing Clubcard ROI clubcard…" at bounding box center [759, 190] width 1505 height 28
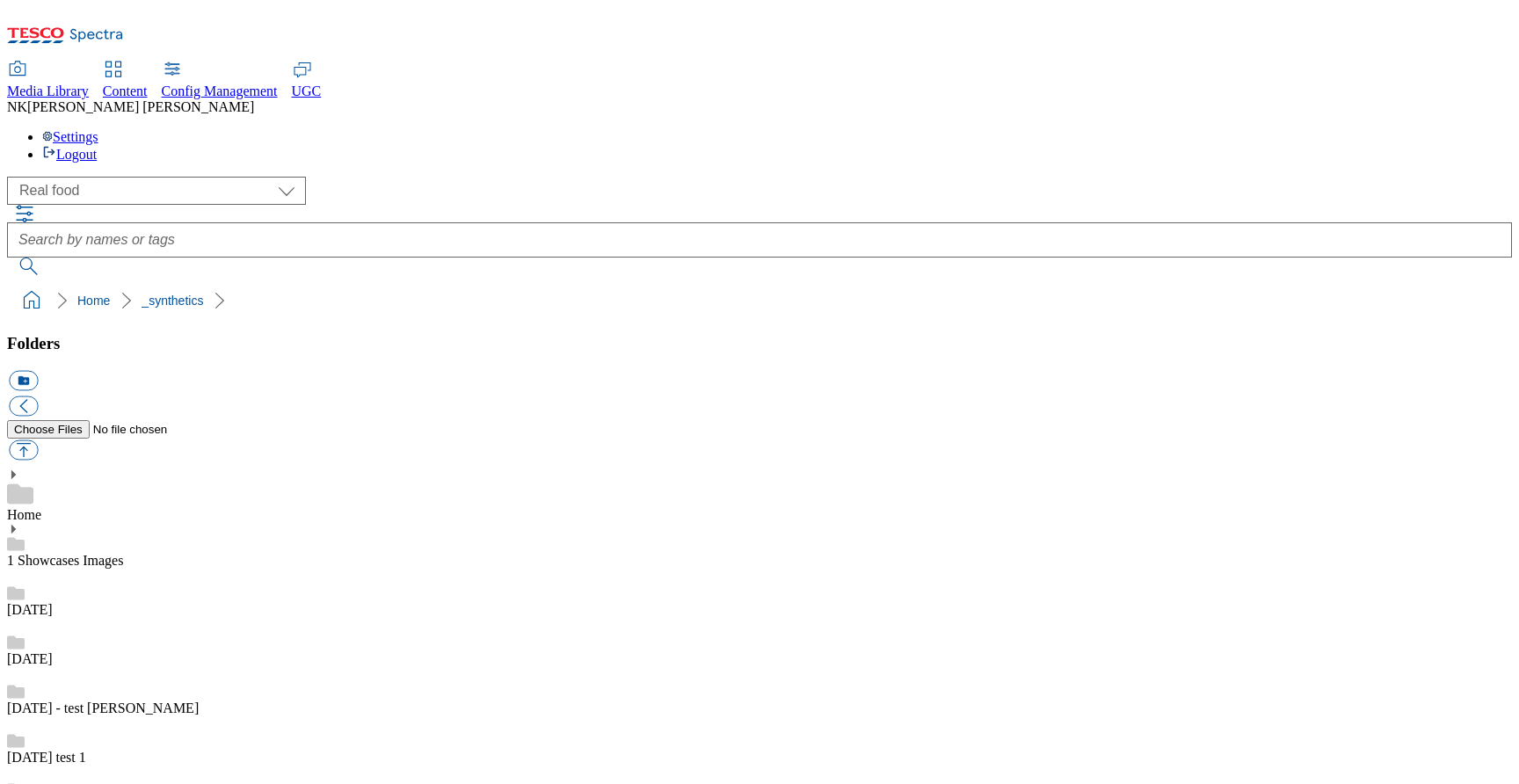
click at [123, 553] on link "1 Showcases Images" at bounding box center [64, 560] width 116 height 15
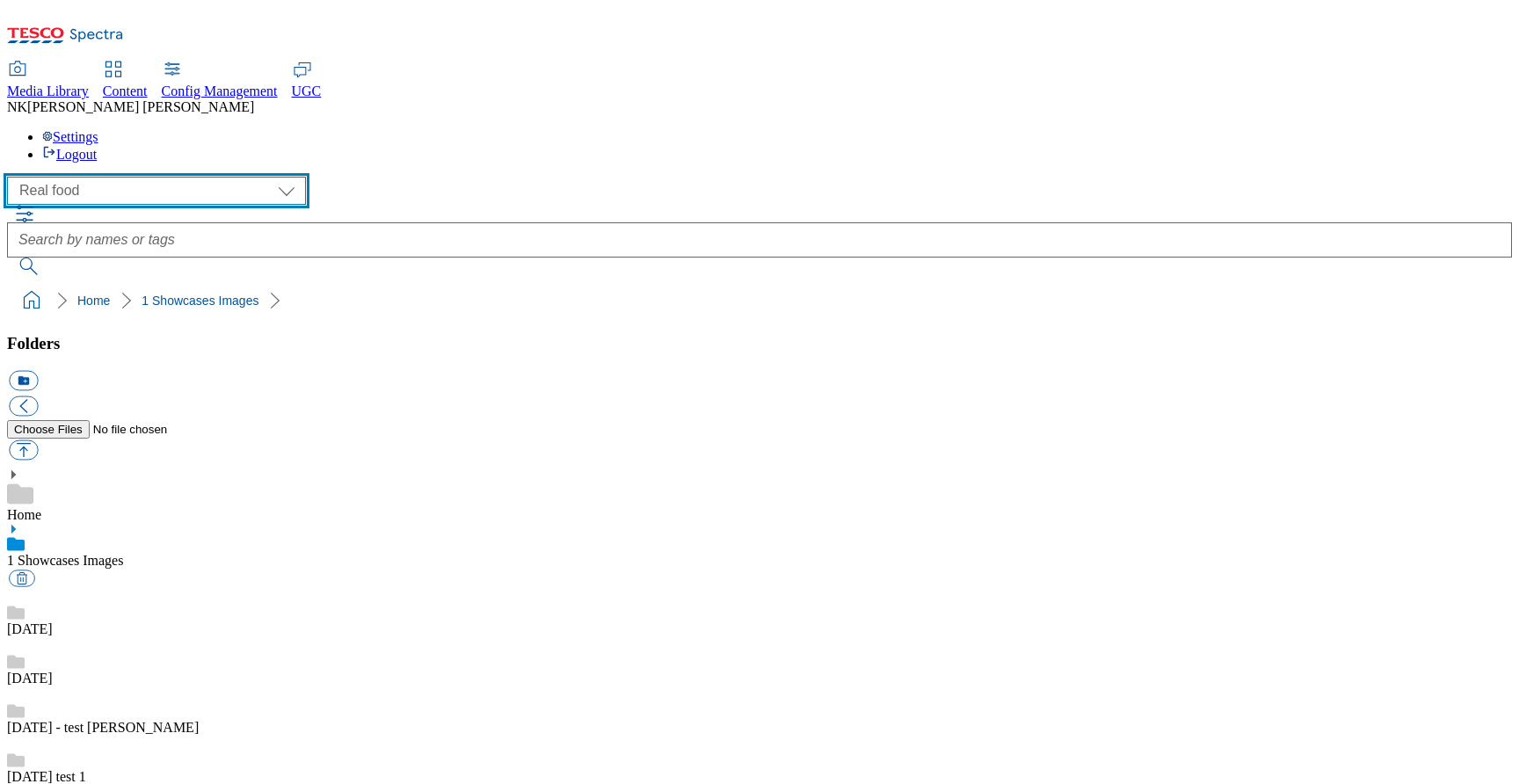
click at [112, 176] on select "All all Clubcard Boost UK Clubcard Marketing Clubcard ROI clubcard-boost-uk clu…" at bounding box center [156, 190] width 299 height 28
select select "flare-ghs-mktg"
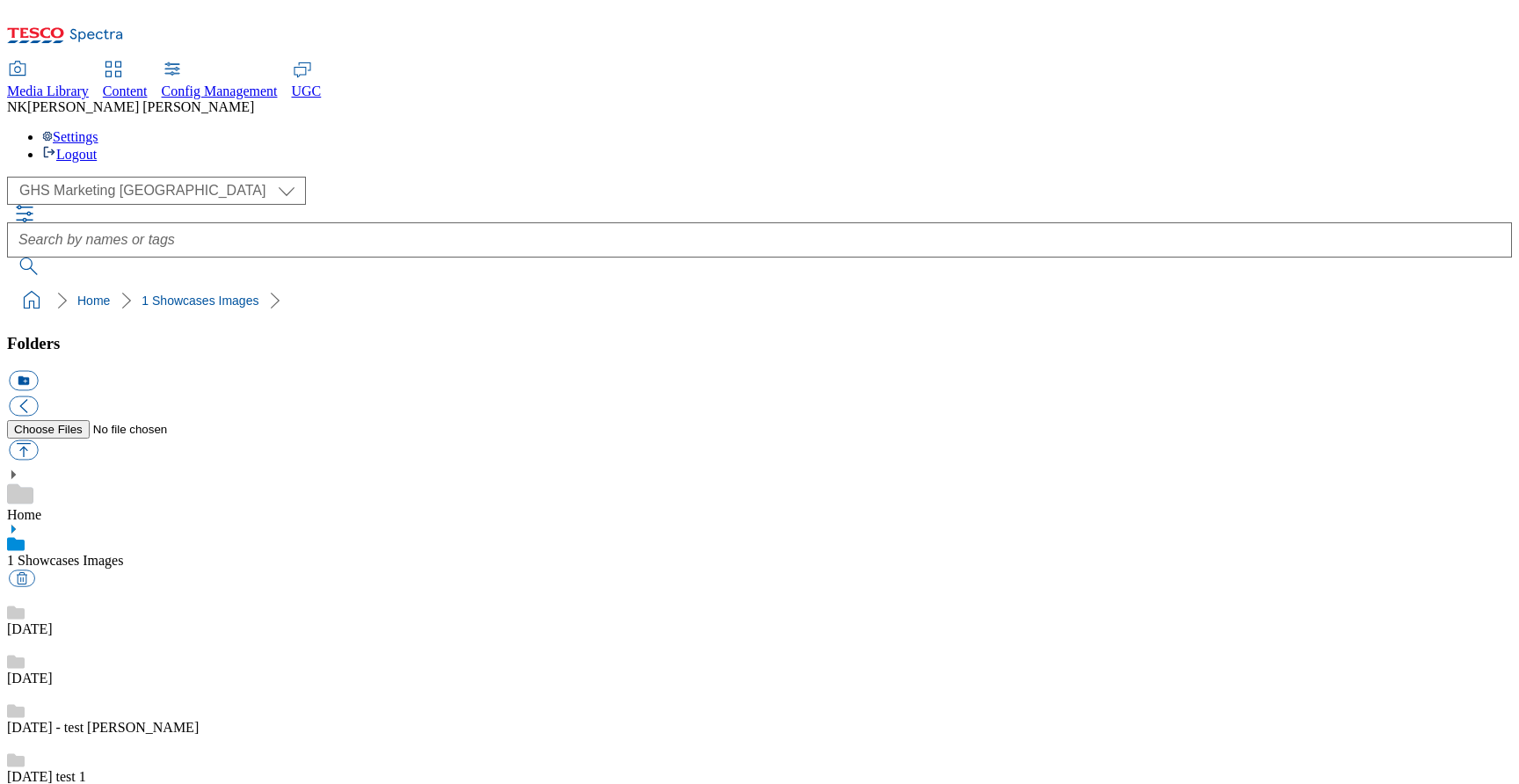
click at [362, 176] on div "( optional ) All all Clubcard Boost UK Clubcard Marketing Clubcard ROI clubcard…" at bounding box center [759, 190] width 1505 height 28
click at [312, 176] on div "( optional ) All all Clubcard Boost UK Clubcard Marketing Clubcard ROI clubcard…" at bounding box center [759, 190] width 1505 height 28
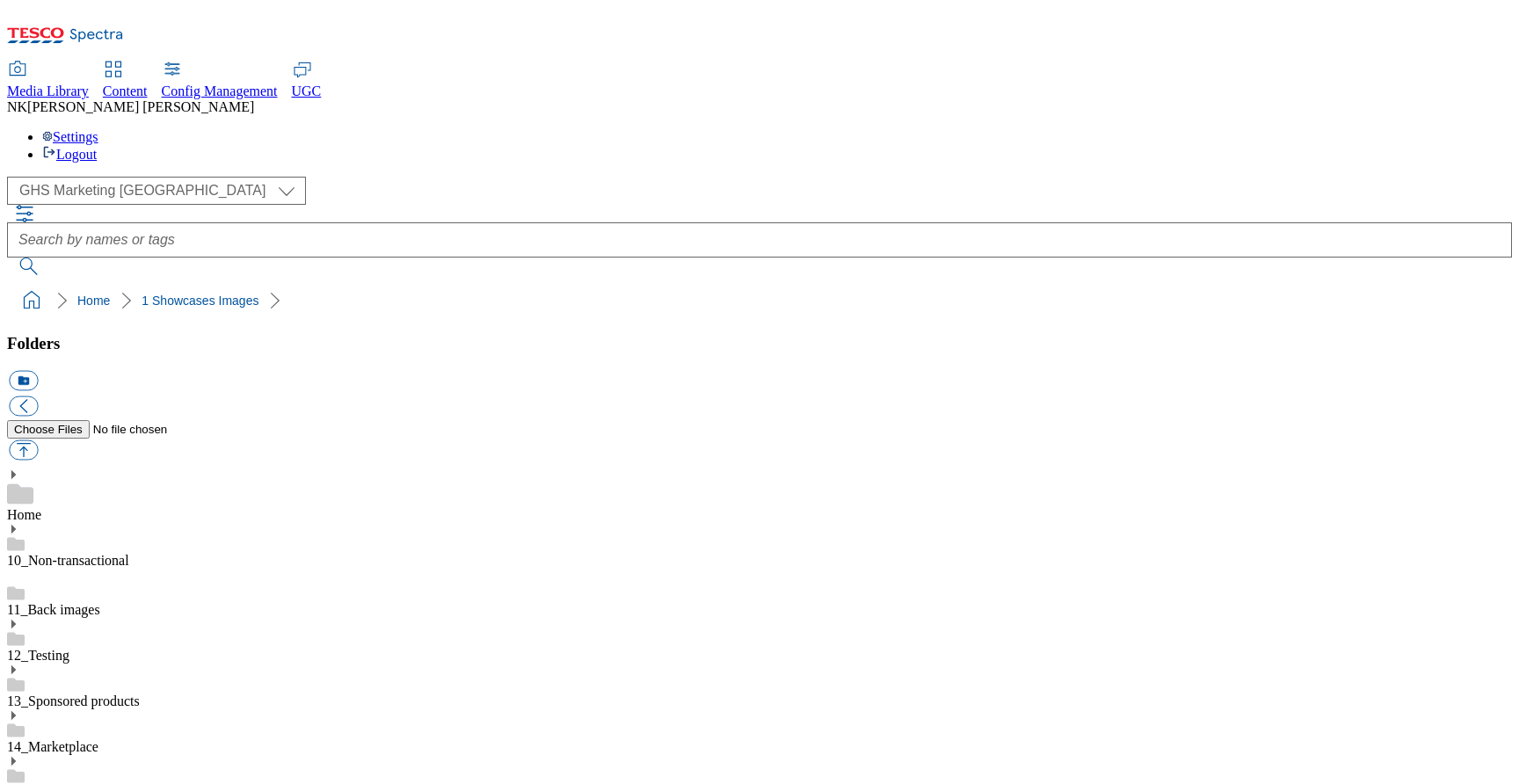
scroll to position [0, 0]
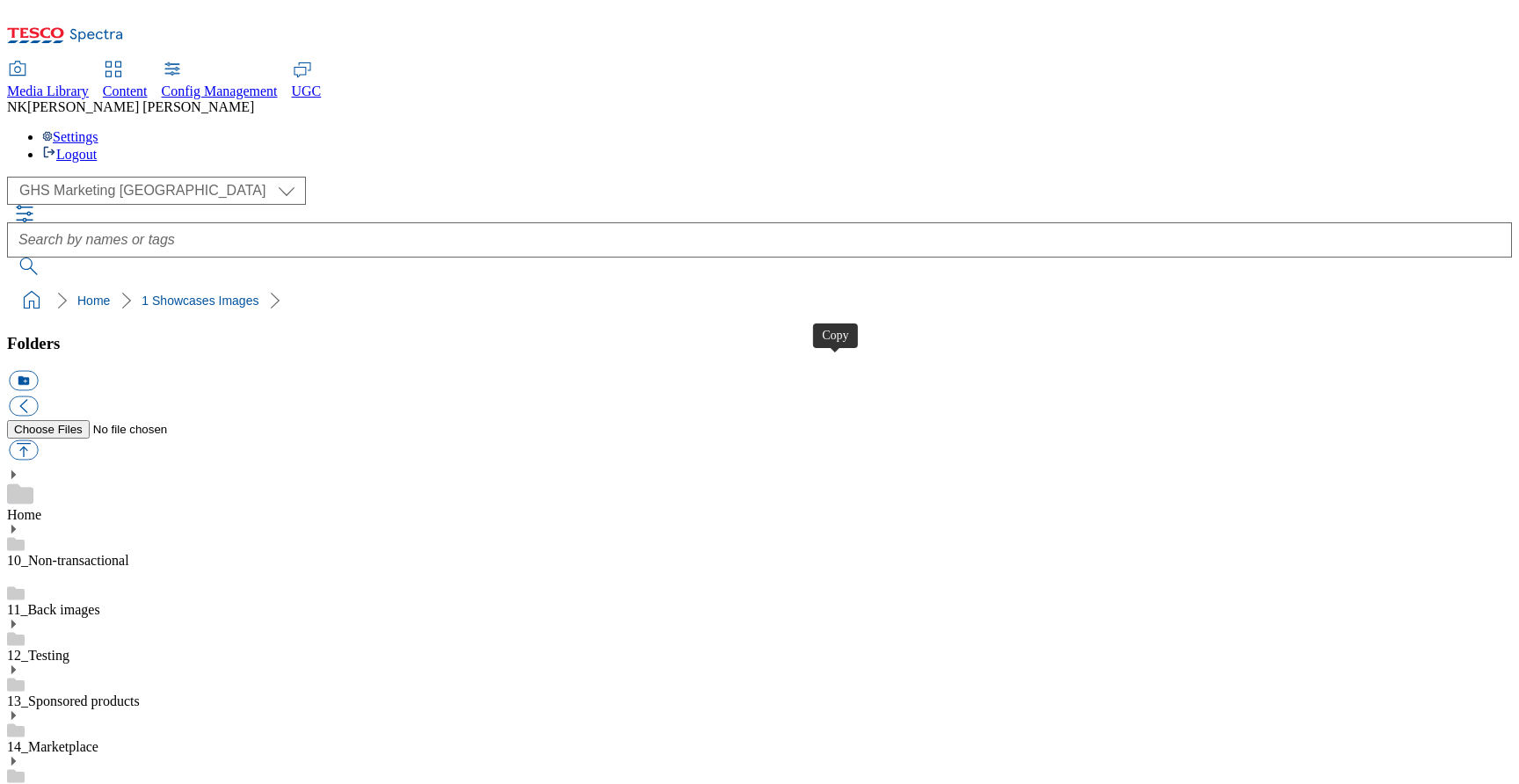
scroll to position [1082, 0]
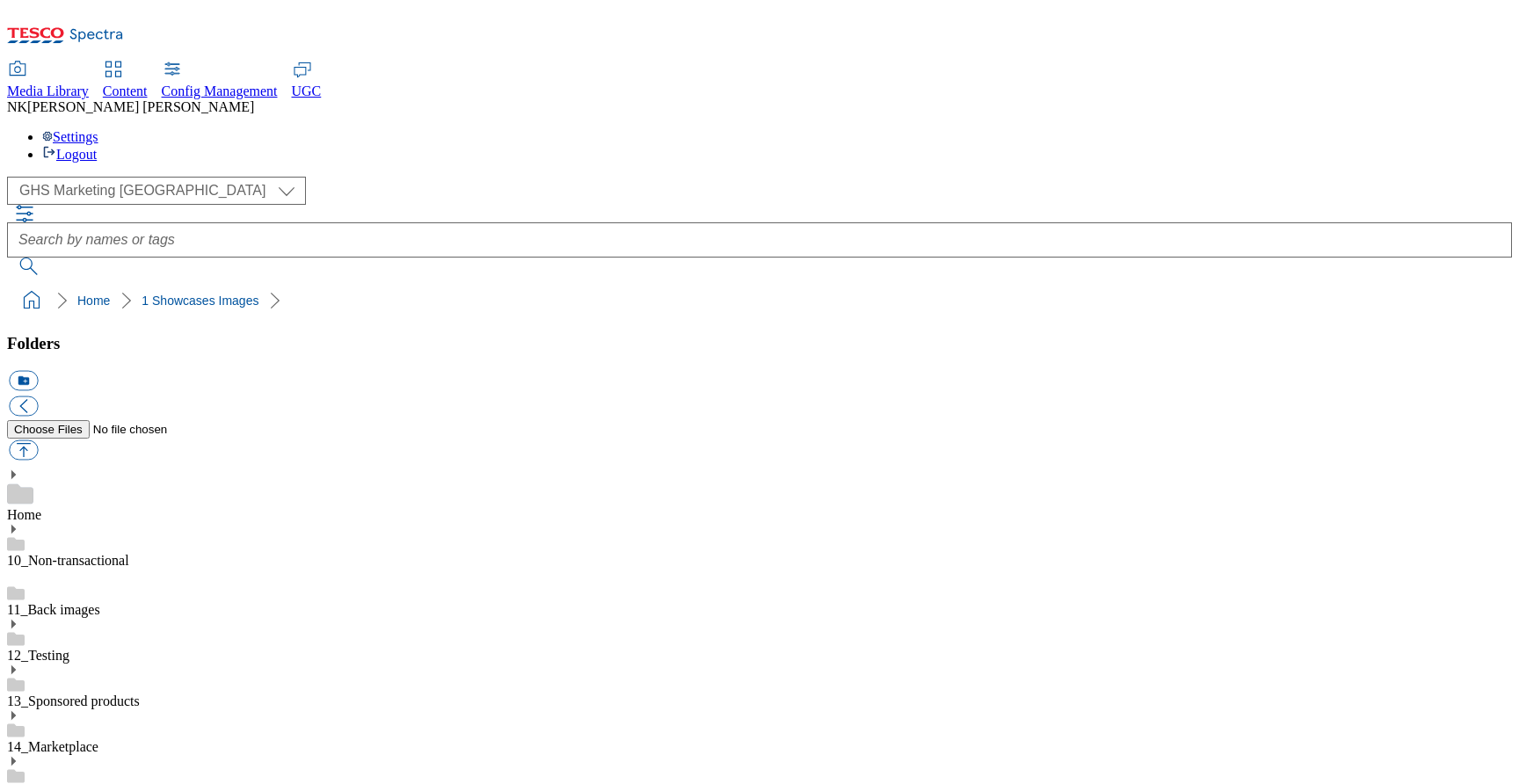
scroll to position [921, 0]
click at [129, 553] on link "10_Non-transactional" at bounding box center [67, 560] width 122 height 15
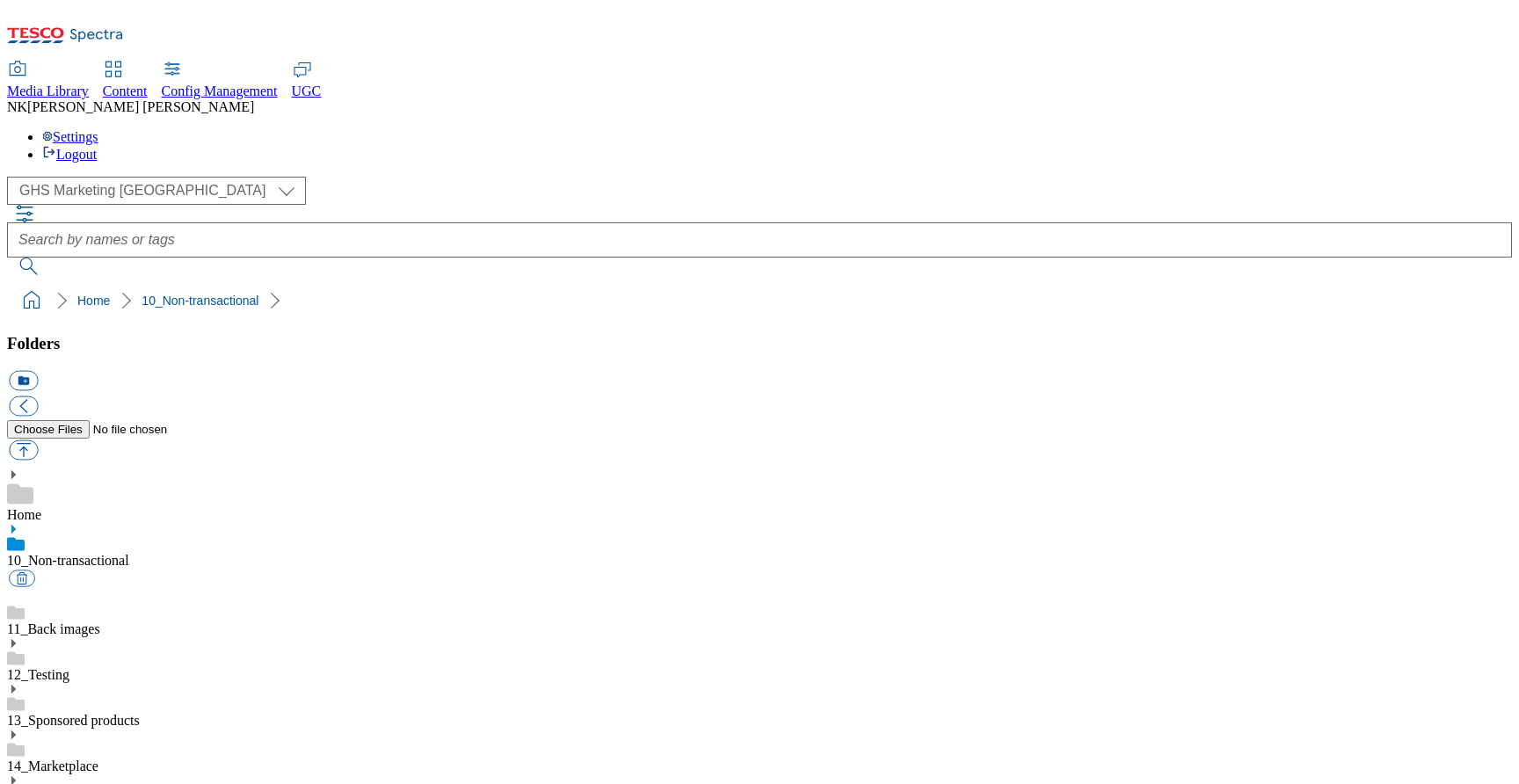
click at [41, 507] on link "Home" at bounding box center [23, 514] width 34 height 15
click at [384, 176] on div "( optional ) All all Clubcard Boost UK Clubcard Marketing Clubcard ROI clubcard…" at bounding box center [759, 190] width 1505 height 28
click at [129, 572] on link "10_Non-transactional" at bounding box center [67, 579] width 122 height 15
click at [20, 523] on icon at bounding box center [13, 529] width 13 height 13
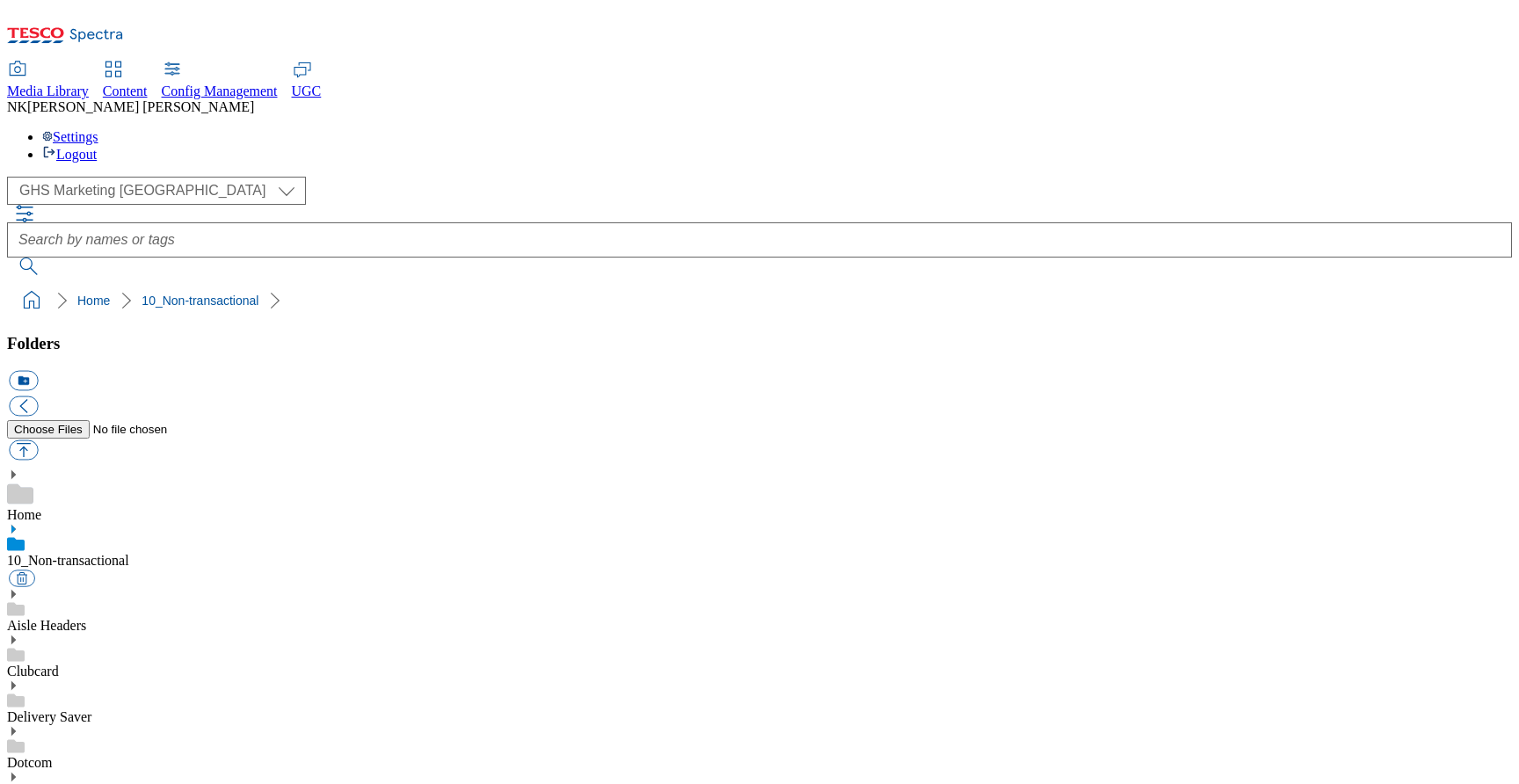
click at [20, 725] on icon at bounding box center [13, 730] width 13 height 13
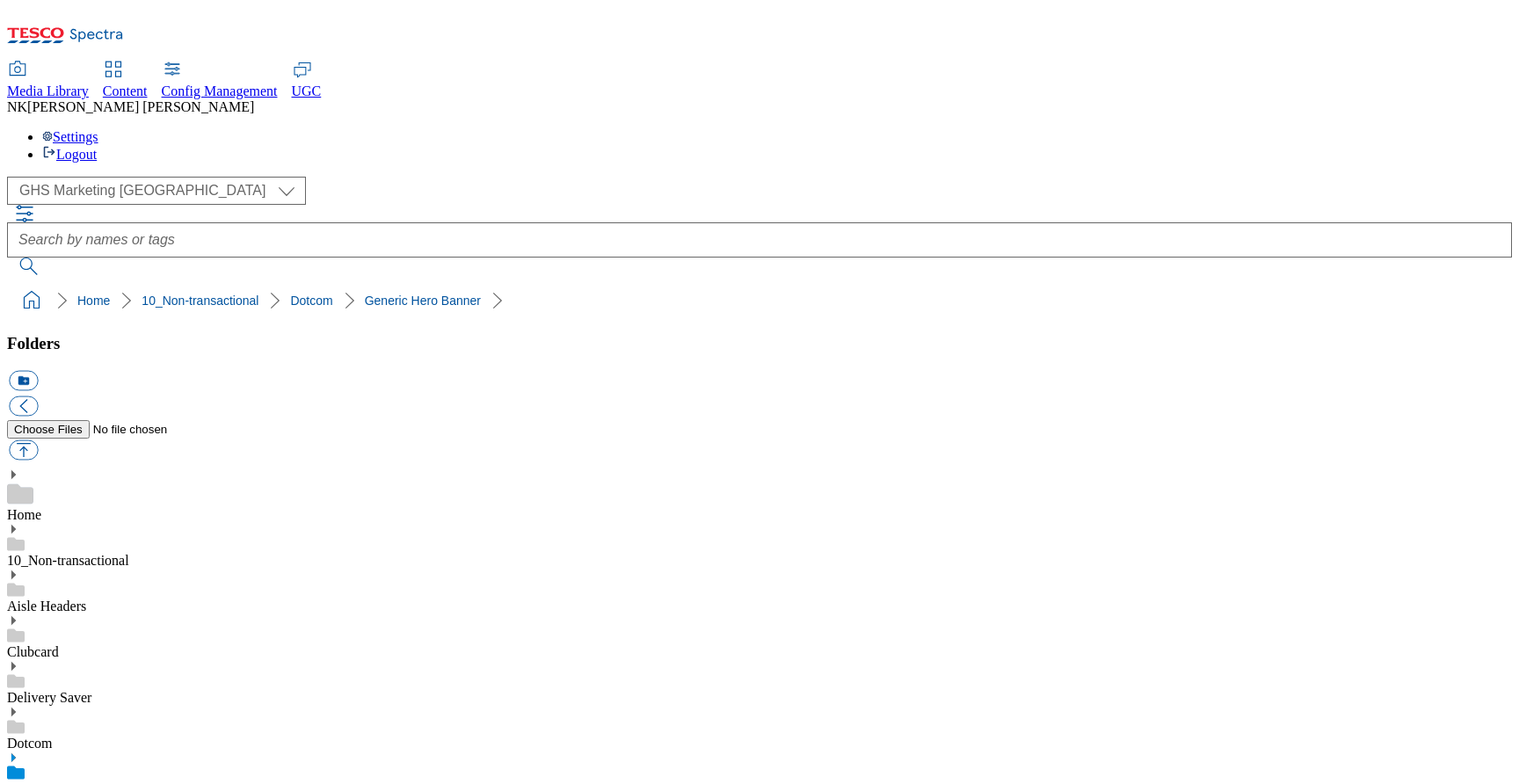
click at [16, 753] on use at bounding box center [14, 757] width 5 height 9
click at [128, 781] on link "Generic Hero Banner" at bounding box center [66, 788] width 120 height 15
click at [386, 176] on div "( optional ) All all Clubcard Boost UK Clubcard Marketing Clubcard ROI clubcard…" at bounding box center [759, 190] width 1505 height 28
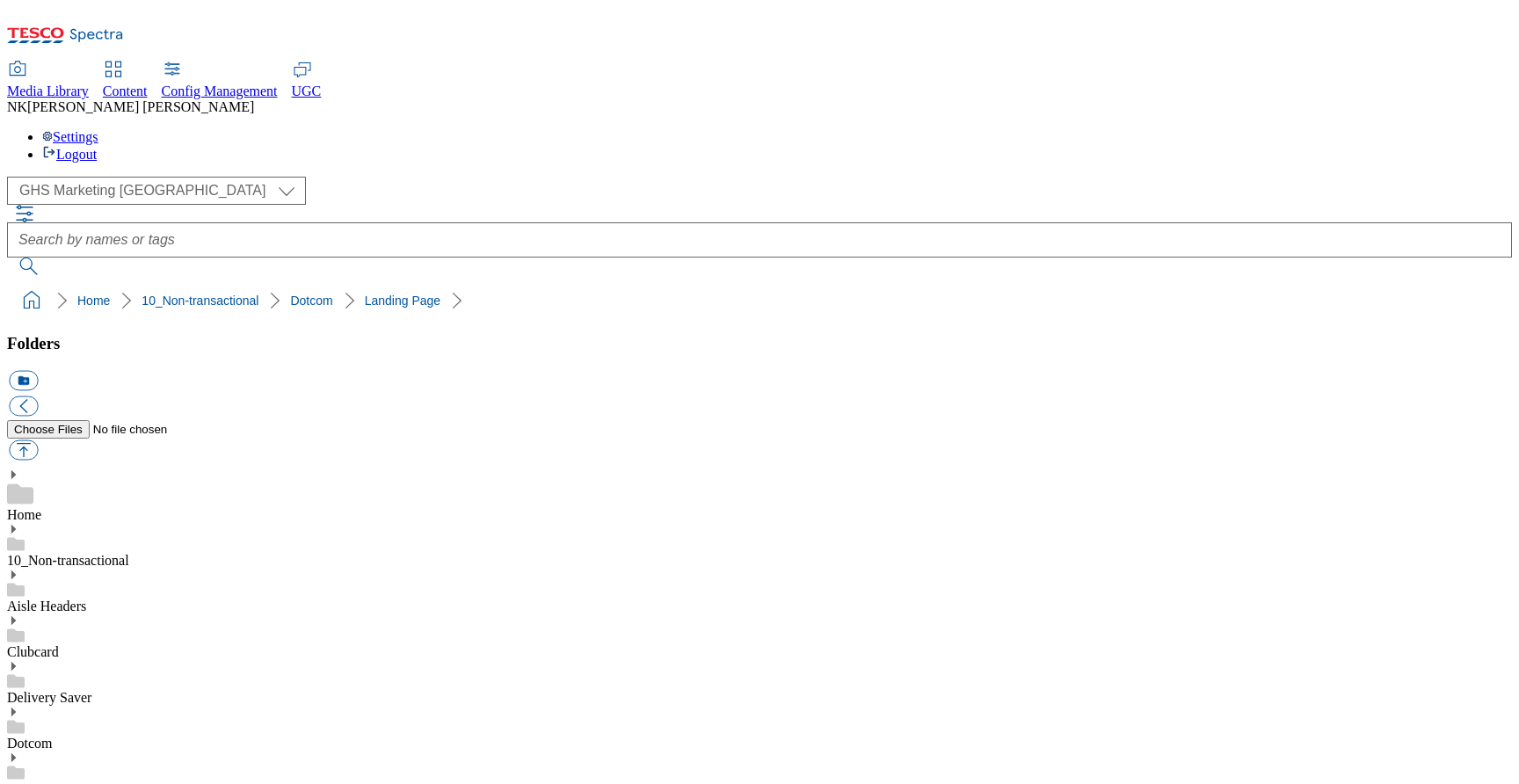
click at [387, 176] on div "( optional ) All all Clubcard Boost UK Clubcard Marketing Clubcard ROI clubcard…" at bounding box center [759, 190] width 1505 height 28
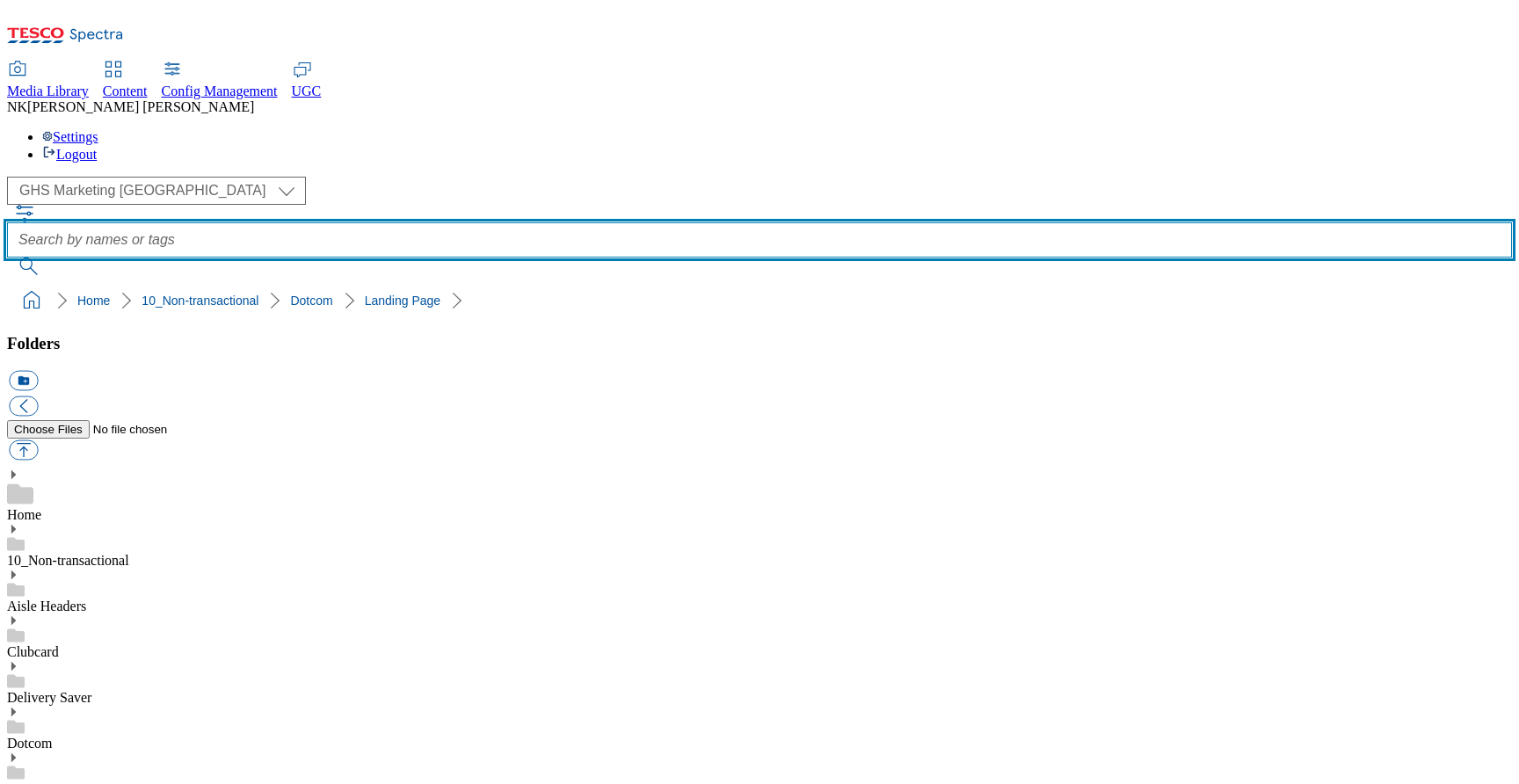
click at [620, 222] on input "text" at bounding box center [759, 240] width 1505 height 35
paste input "Tesco British Semi Skimmed Milk 1.13L, 2 Pints"
type input "Tesco British Semi Skimmed Milk 1.13L, 2 Pints"
click at [7, 257] on button "submit" at bounding box center [29, 266] width 46 height 18
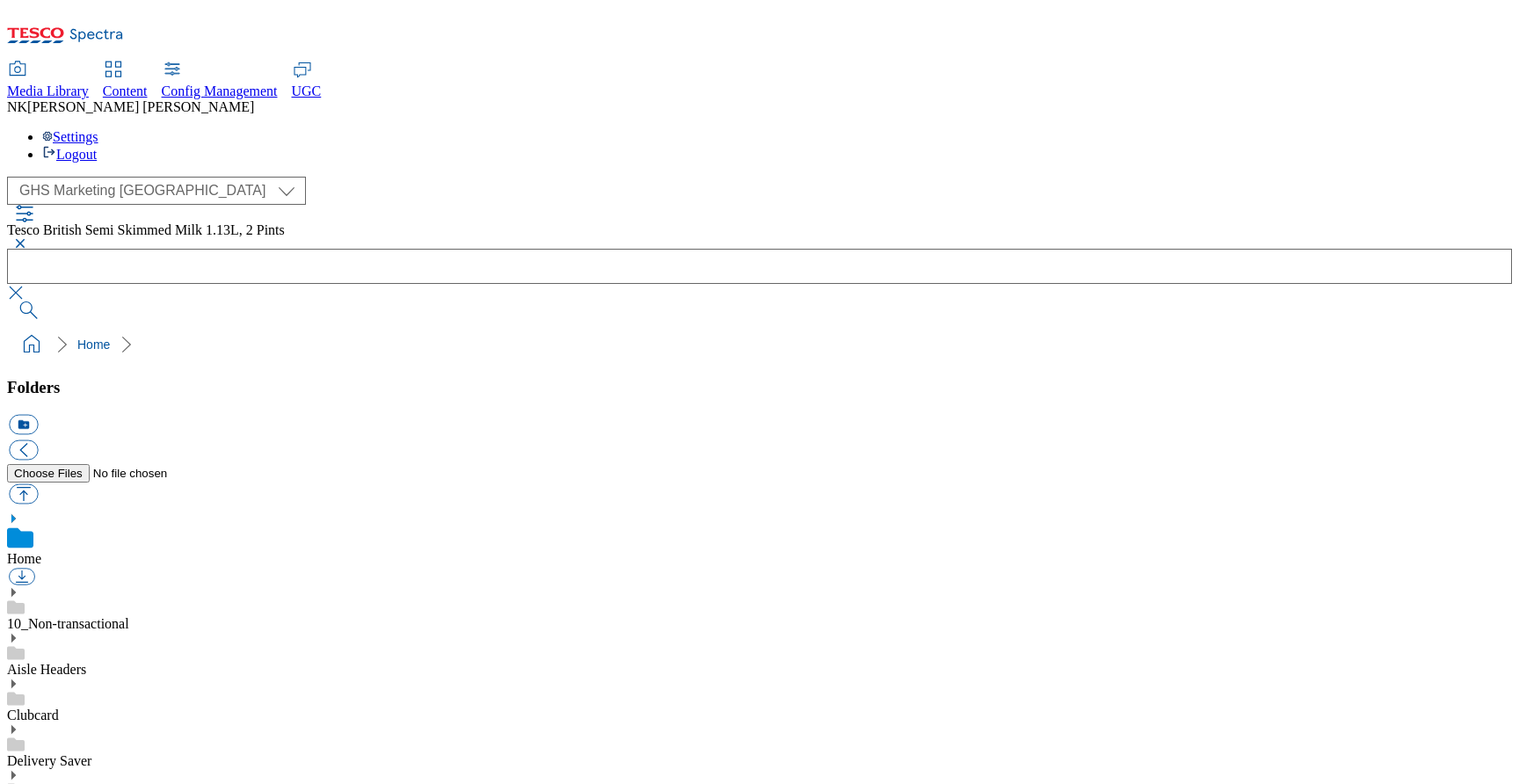
click at [28, 238] on button "button" at bounding box center [18, 243] width 21 height 11
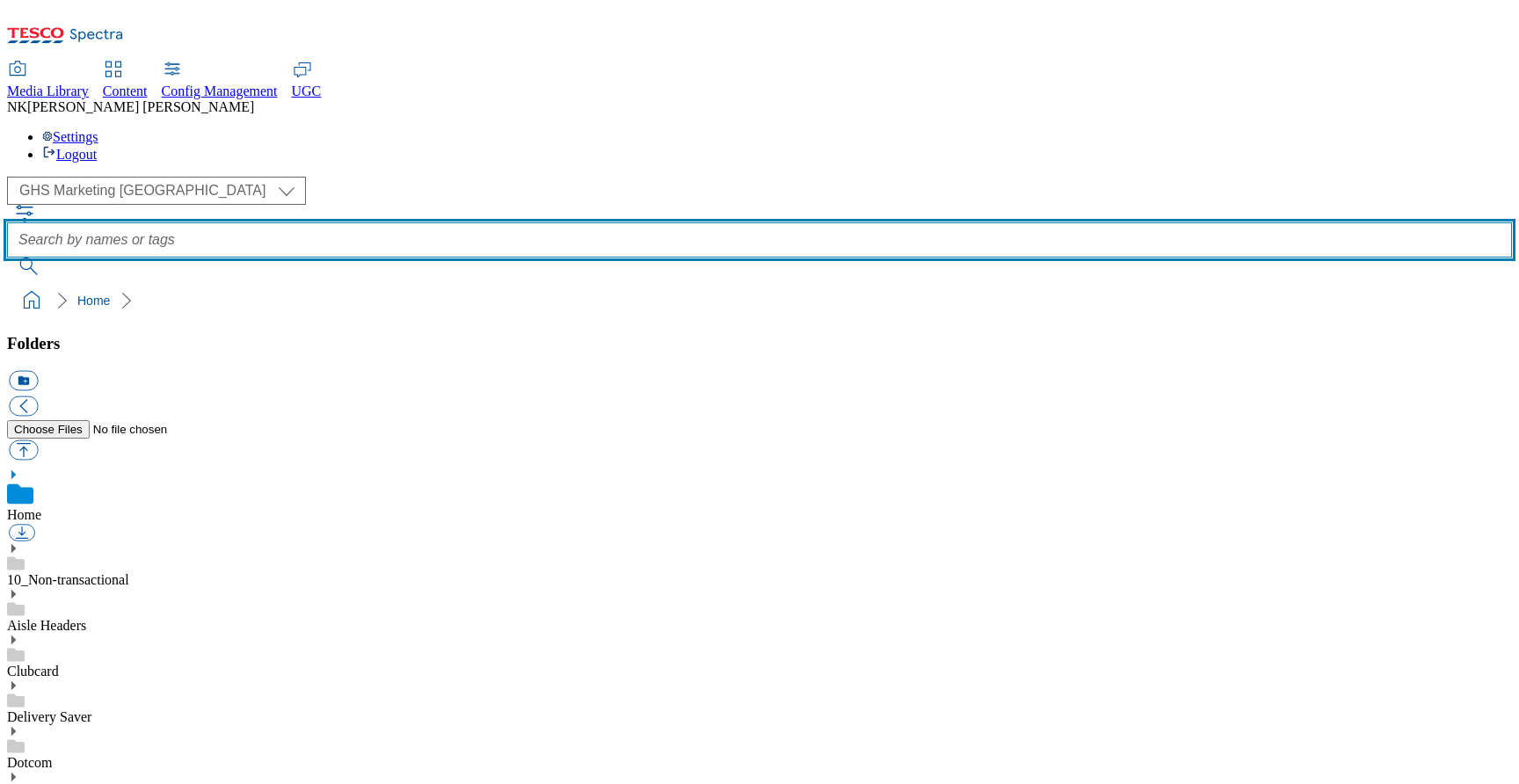
click at [599, 222] on input "text" at bounding box center [759, 240] width 1505 height 35
paste input "252207537"
type input "252207537"
click at [7, 257] on button "submit" at bounding box center [29, 266] width 46 height 18
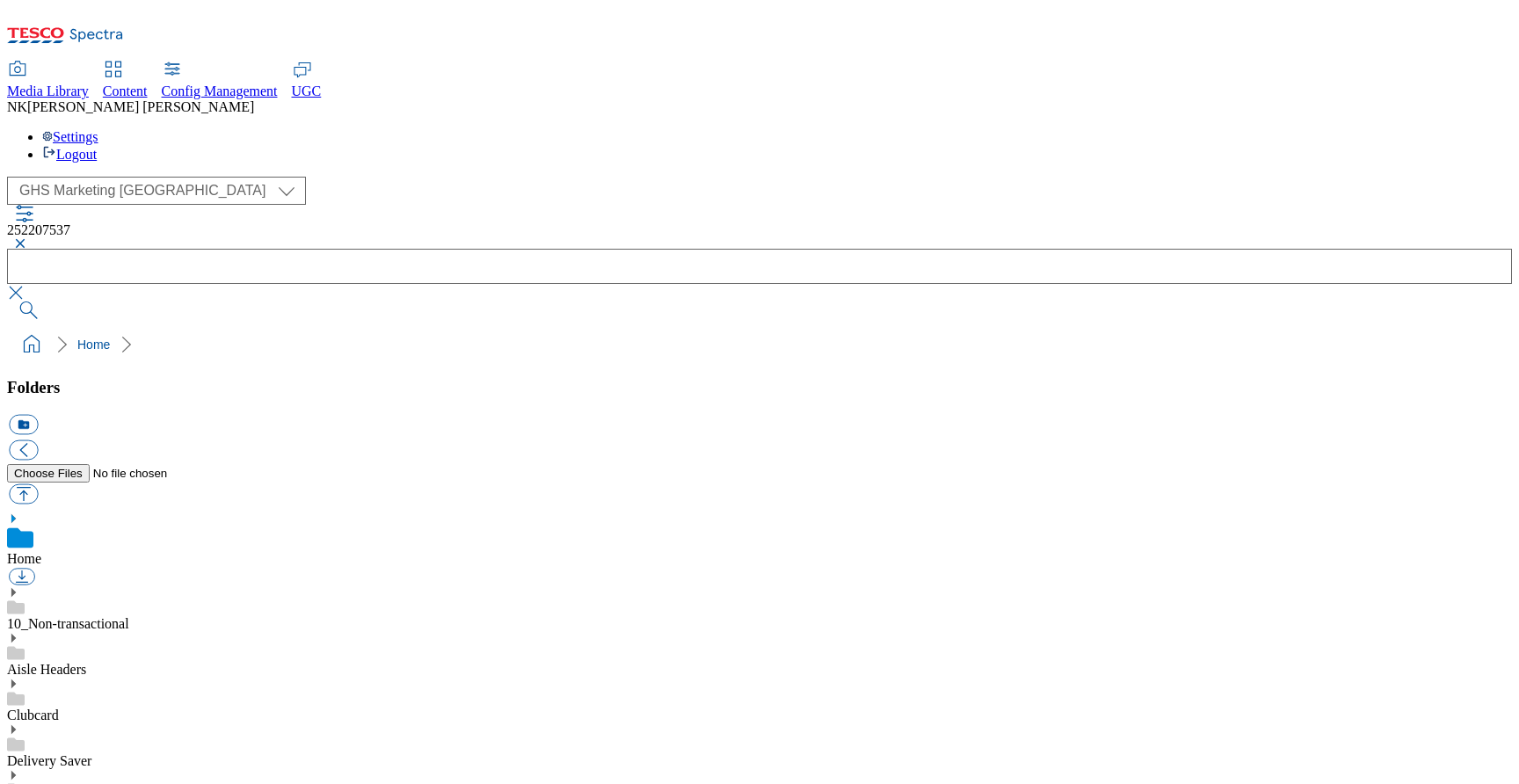
click at [35, 203] on icon "button" at bounding box center [24, 214] width 21 height 21
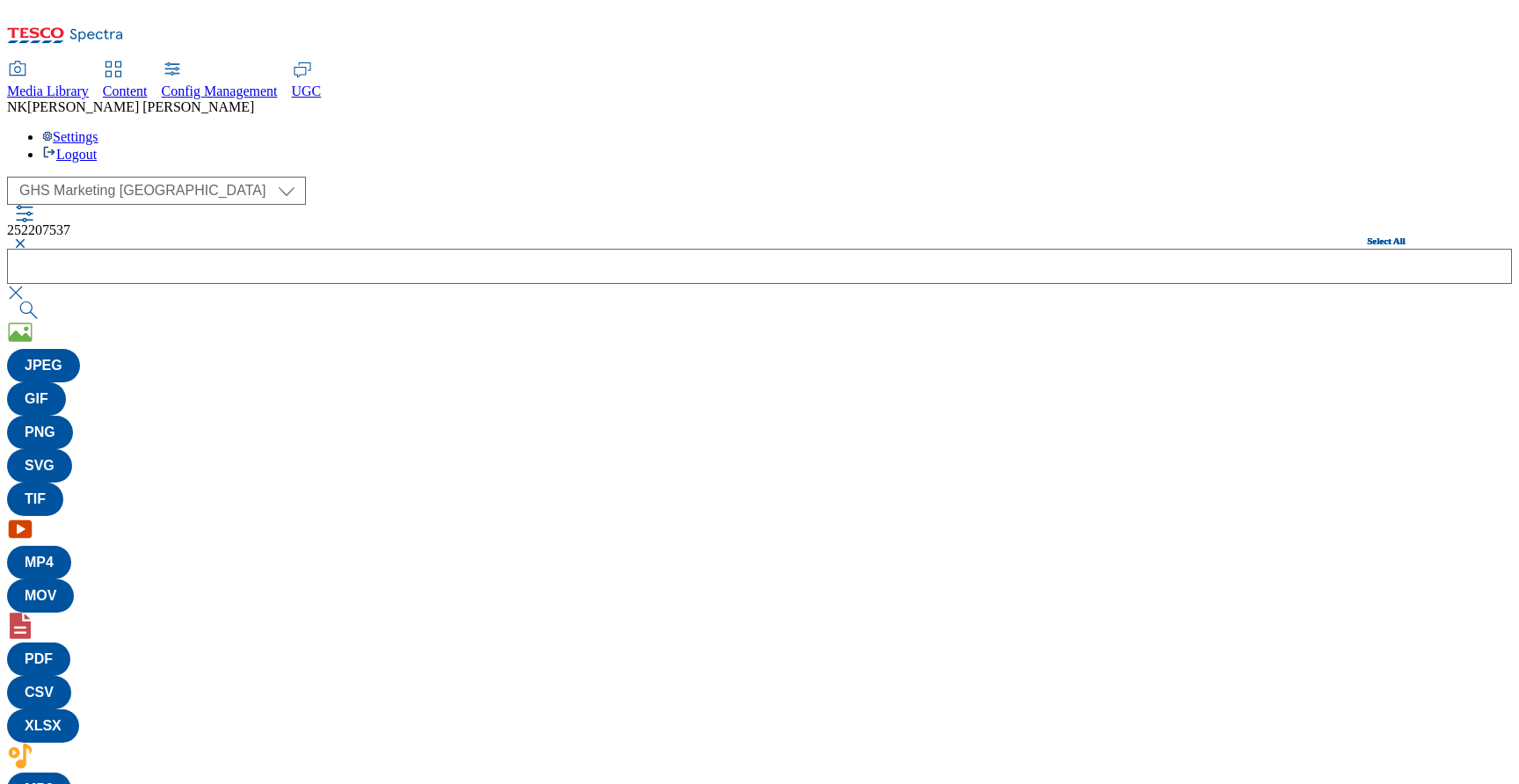
click at [405, 176] on div "( optional ) All all Clubcard Boost UK Clubcard Marketing Clubcard ROI clubcard…" at bounding box center [759, 190] width 1505 height 28
click at [53, 301] on button "submit" at bounding box center [29, 310] width 46 height 18
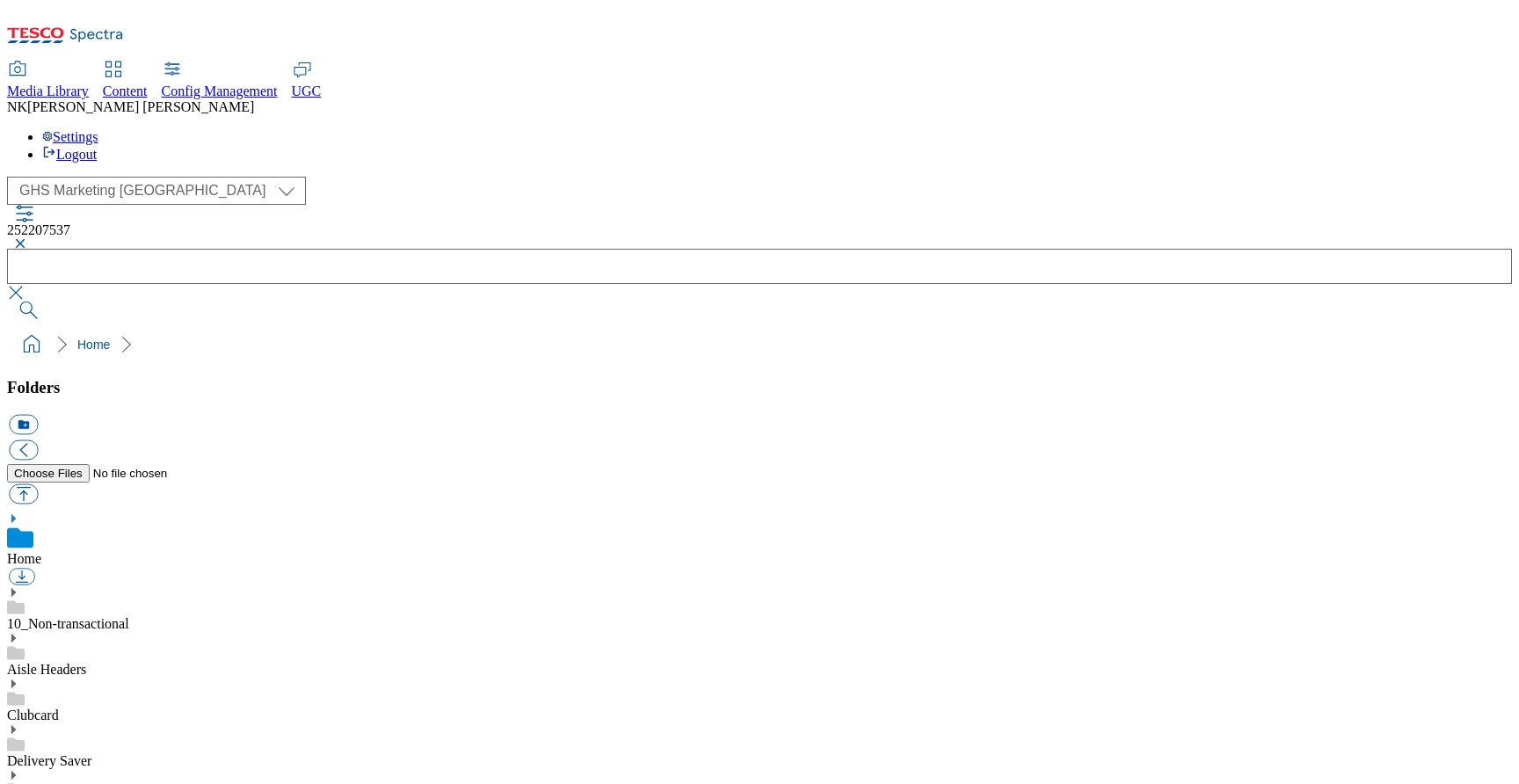
click at [28, 238] on button "button" at bounding box center [18, 243] width 21 height 11
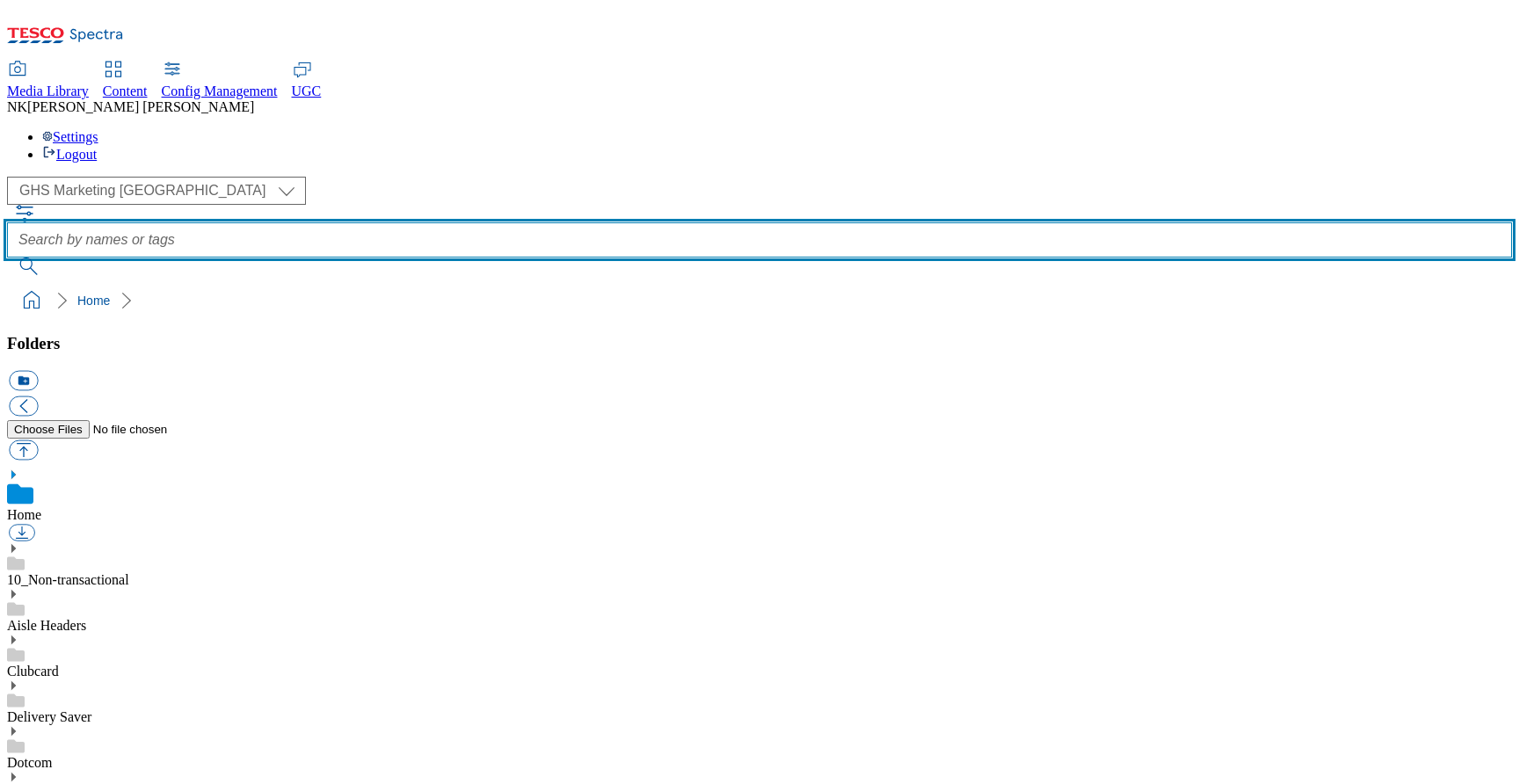
click at [640, 222] on input "text" at bounding box center [759, 240] width 1505 height 35
paste input "252207537"
type input "tpnb:252207537"
click at [7, 257] on button "submit" at bounding box center [29, 266] width 46 height 18
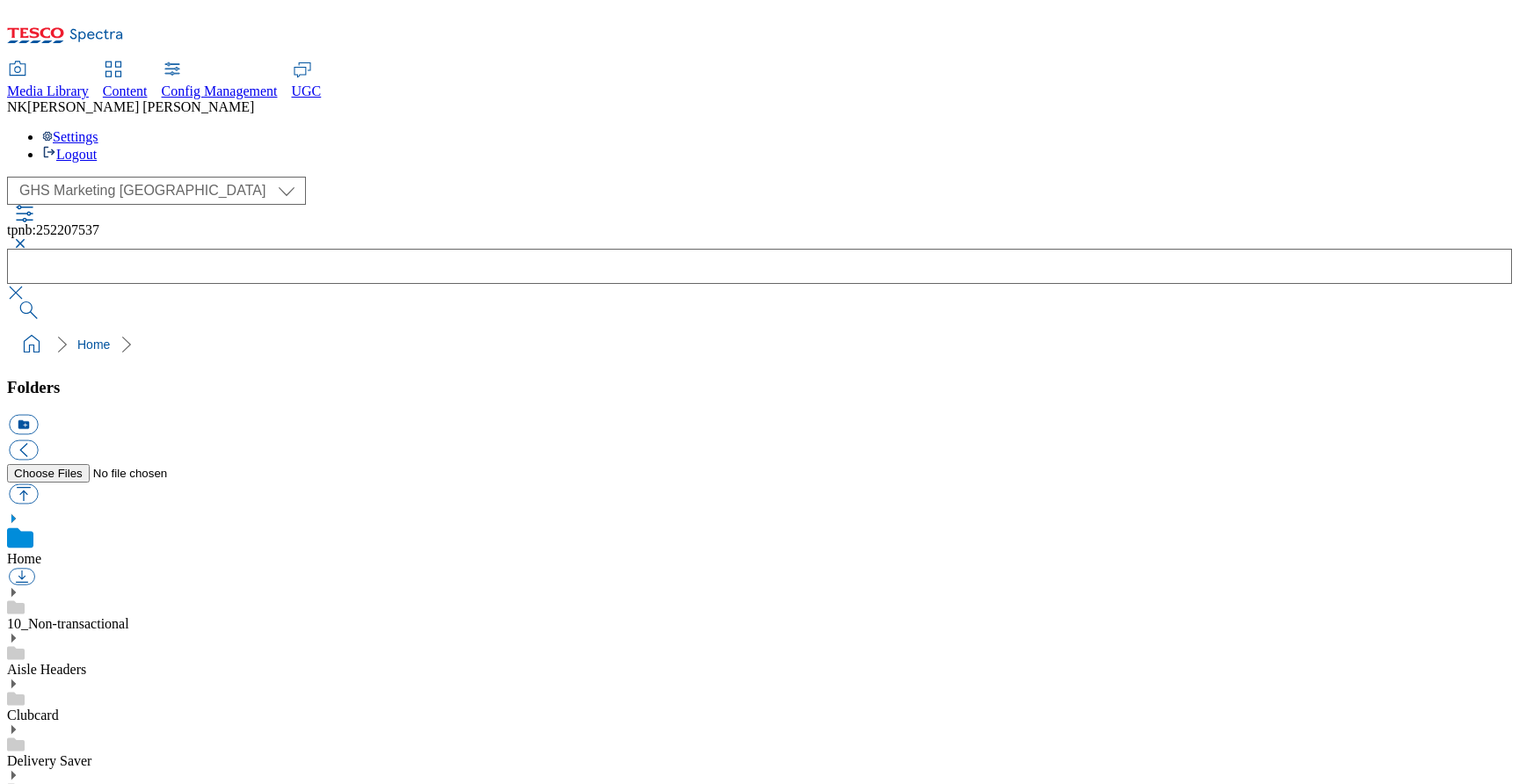
click at [28, 238] on button "button" at bounding box center [18, 243] width 21 height 11
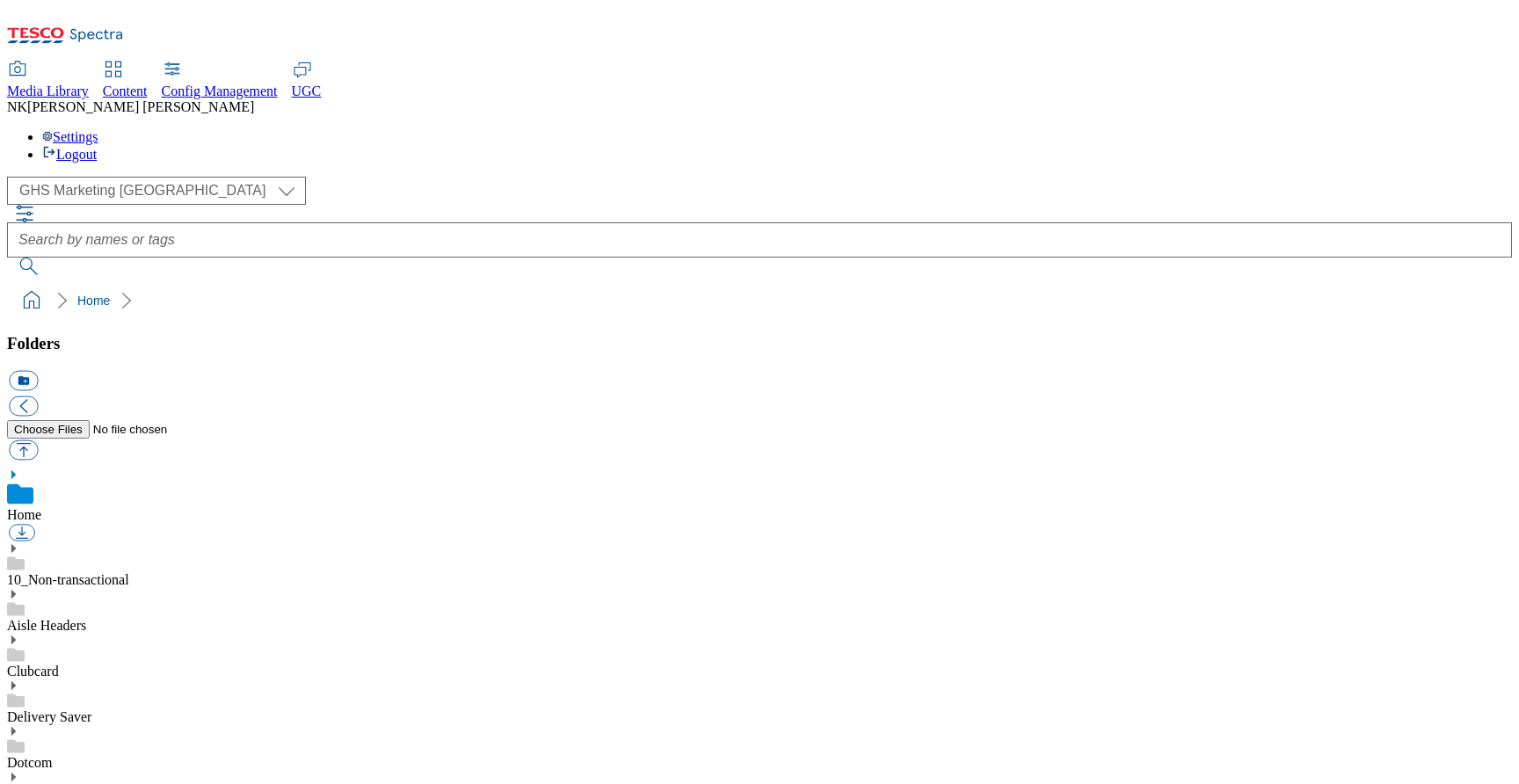
click at [35, 203] on icon "button" at bounding box center [24, 214] width 21 height 21
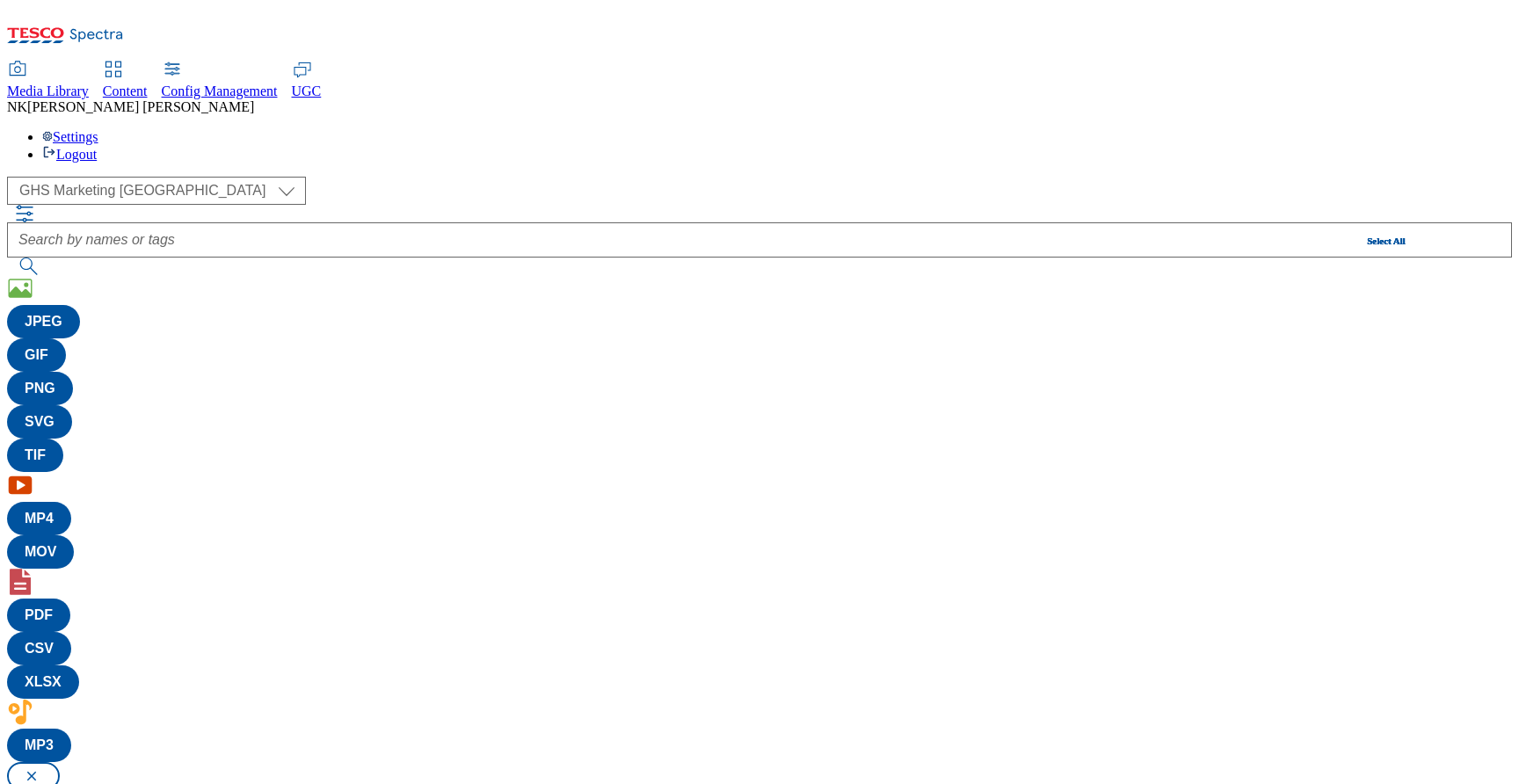
click at [390, 176] on div "( optional ) All all Clubcard Boost UK Clubcard Marketing Clubcard ROI clubcard…" at bounding box center [759, 190] width 1505 height 28
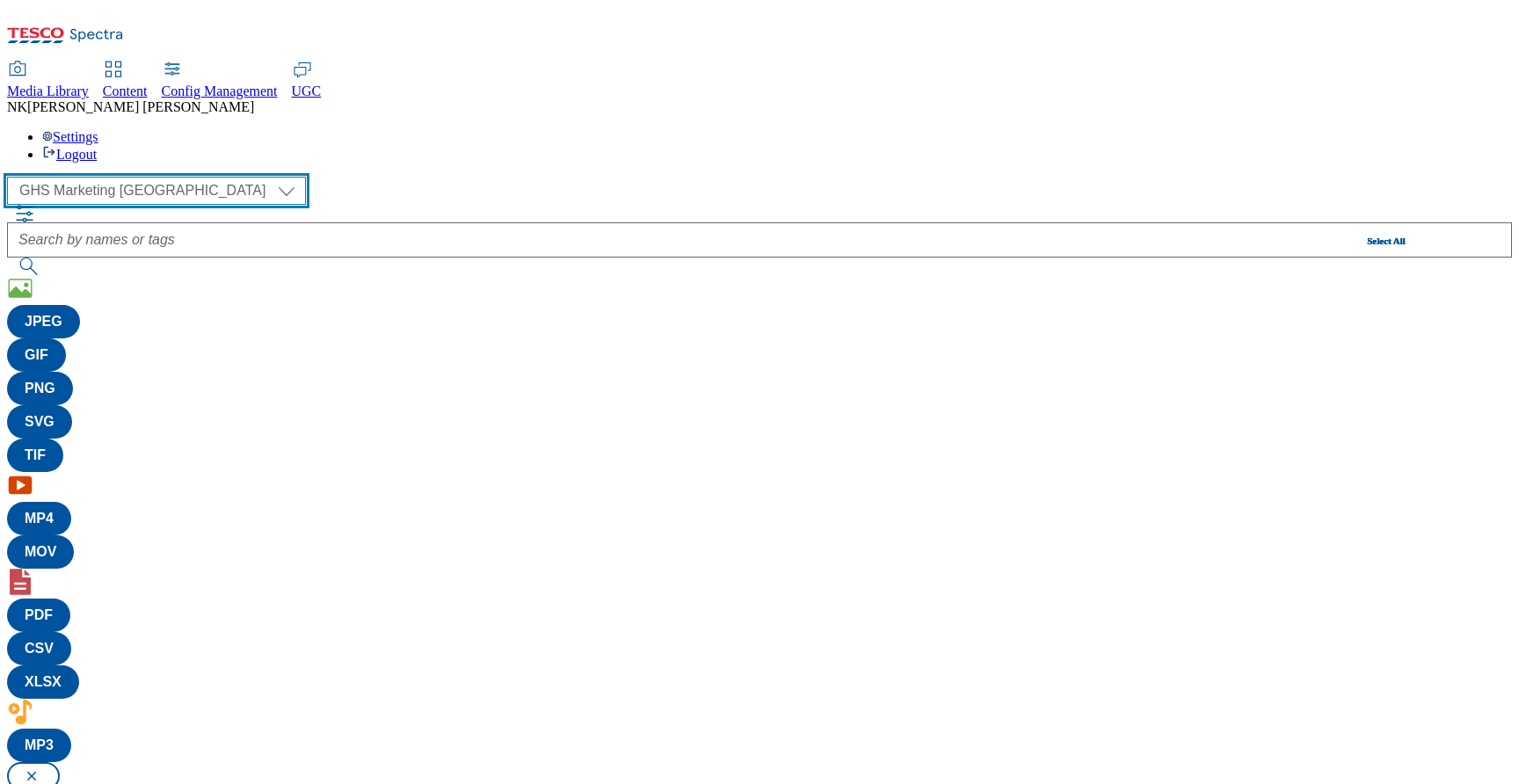
click at [129, 176] on select "All all Clubcard Boost UK Clubcard Marketing Clubcard ROI clubcard-boost-uk clu…" at bounding box center [156, 190] width 299 height 28
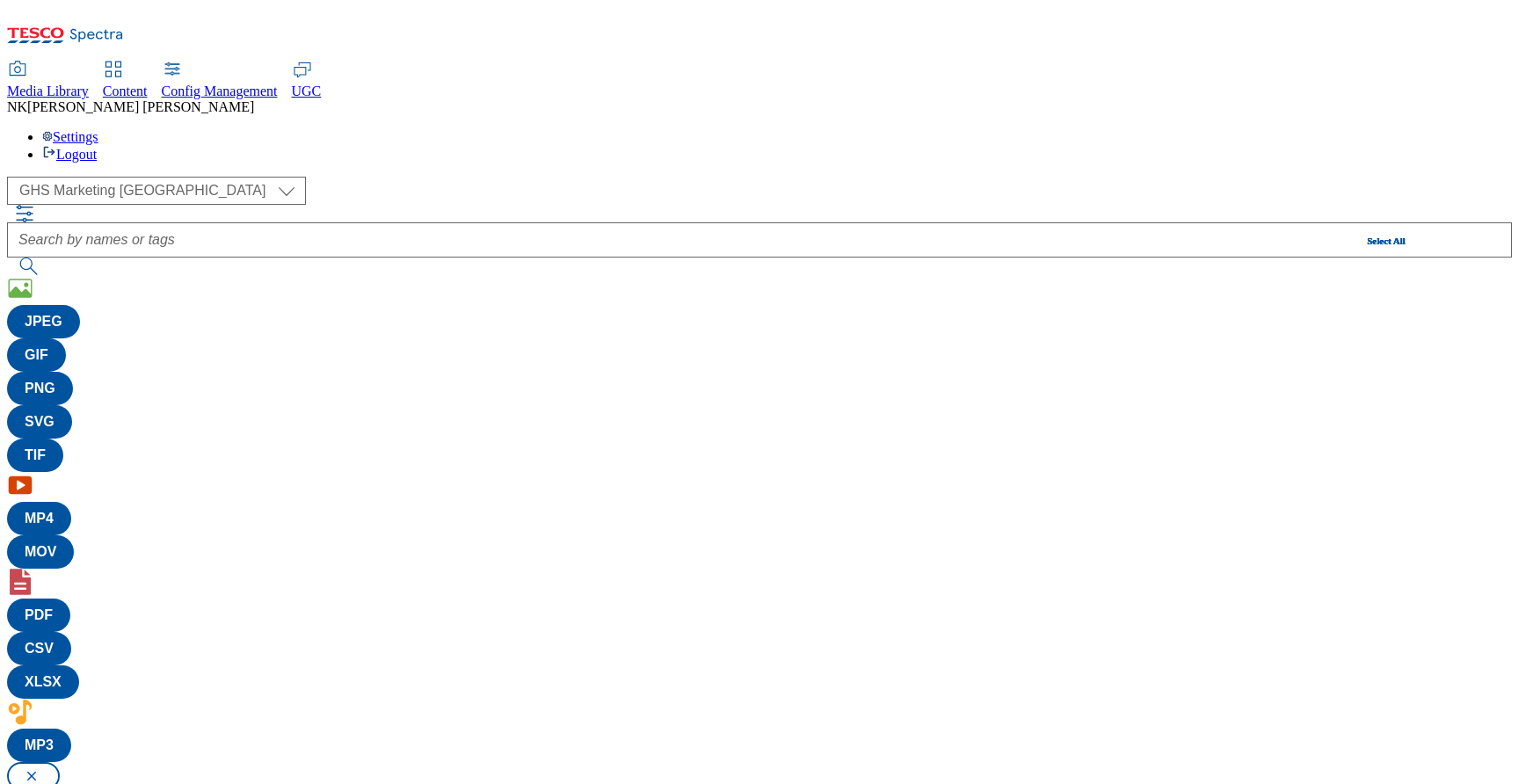
click at [1375, 176] on div "( optional ) All all Clubcard Boost UK Clubcard Marketing Clubcard ROI clubcard…" at bounding box center [759, 500] width 1505 height 648
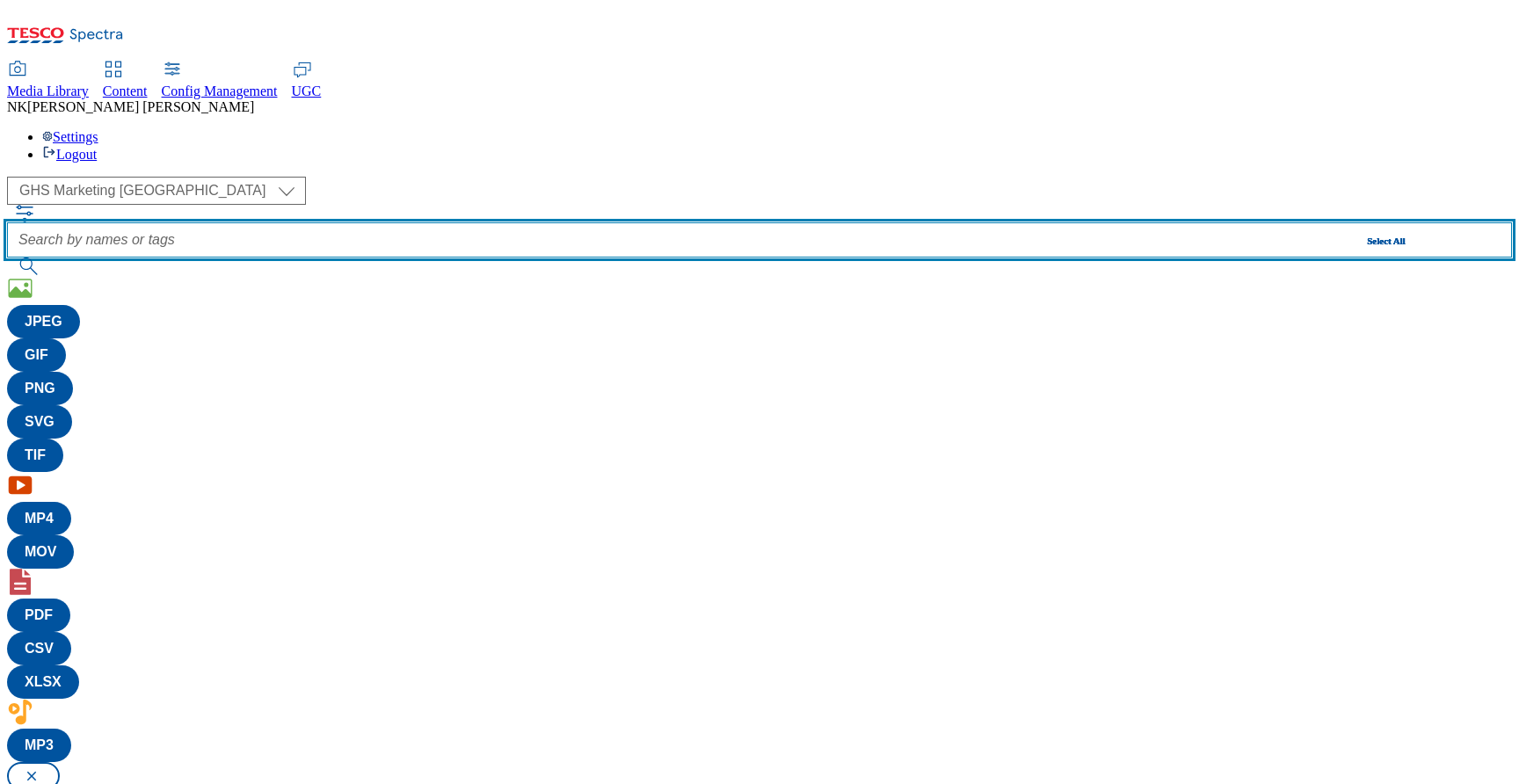
click at [536, 222] on input "text" at bounding box center [759, 240] width 1505 height 35
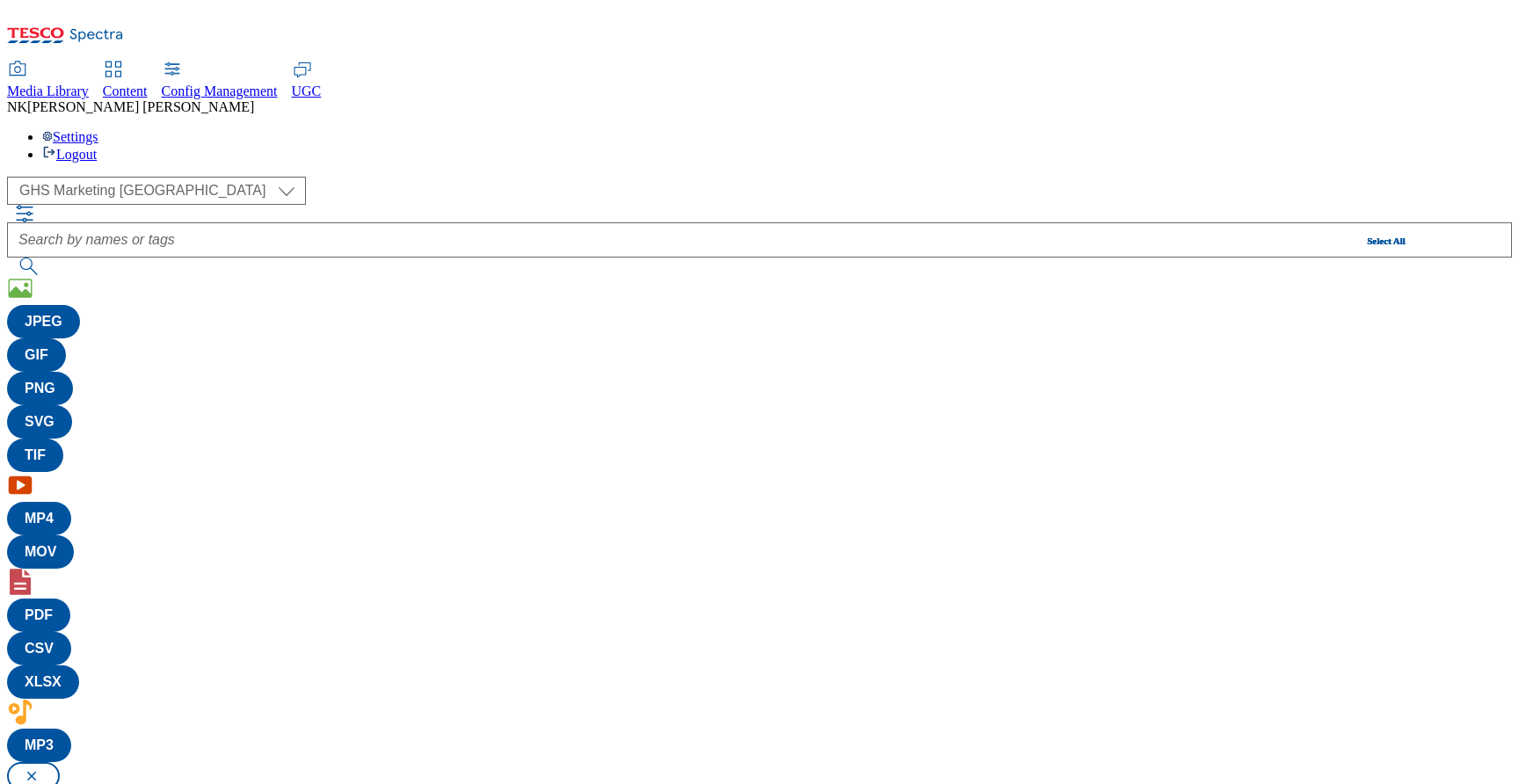
click at [35, 203] on icon "button" at bounding box center [24, 214] width 21 height 21
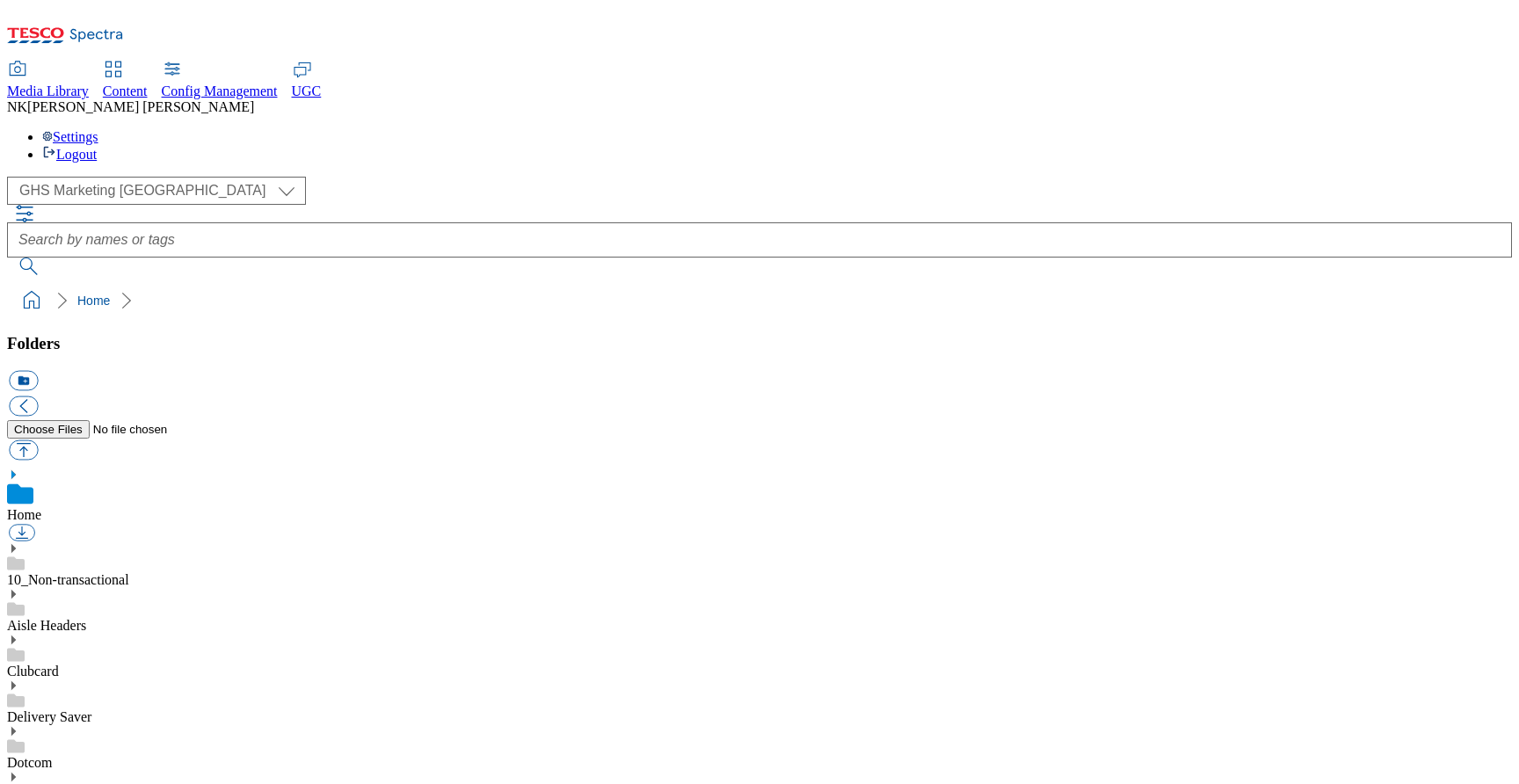
click at [372, 176] on div "( optional ) All all Clubcard Boost UK Clubcard Marketing Clubcard ROI clubcard…" at bounding box center [759, 190] width 1505 height 28
drag, startPoint x: 894, startPoint y: 34, endPoint x: 911, endPoint y: 31, distance: 17.3
click at [894, 62] on div "Media Library Content Config Management UGC NK [PERSON_NAME] Settings Logout" at bounding box center [759, 112] width 1505 height 100
click at [432, 176] on div "( optional ) All all Clubcard Boost UK Clubcard Marketing Clubcard ROI clubcard…" at bounding box center [759, 190] width 1505 height 28
click at [421, 176] on div "( optional ) All all Clubcard Boost UK Clubcard Marketing Clubcard ROI clubcard…" at bounding box center [759, 190] width 1505 height 28
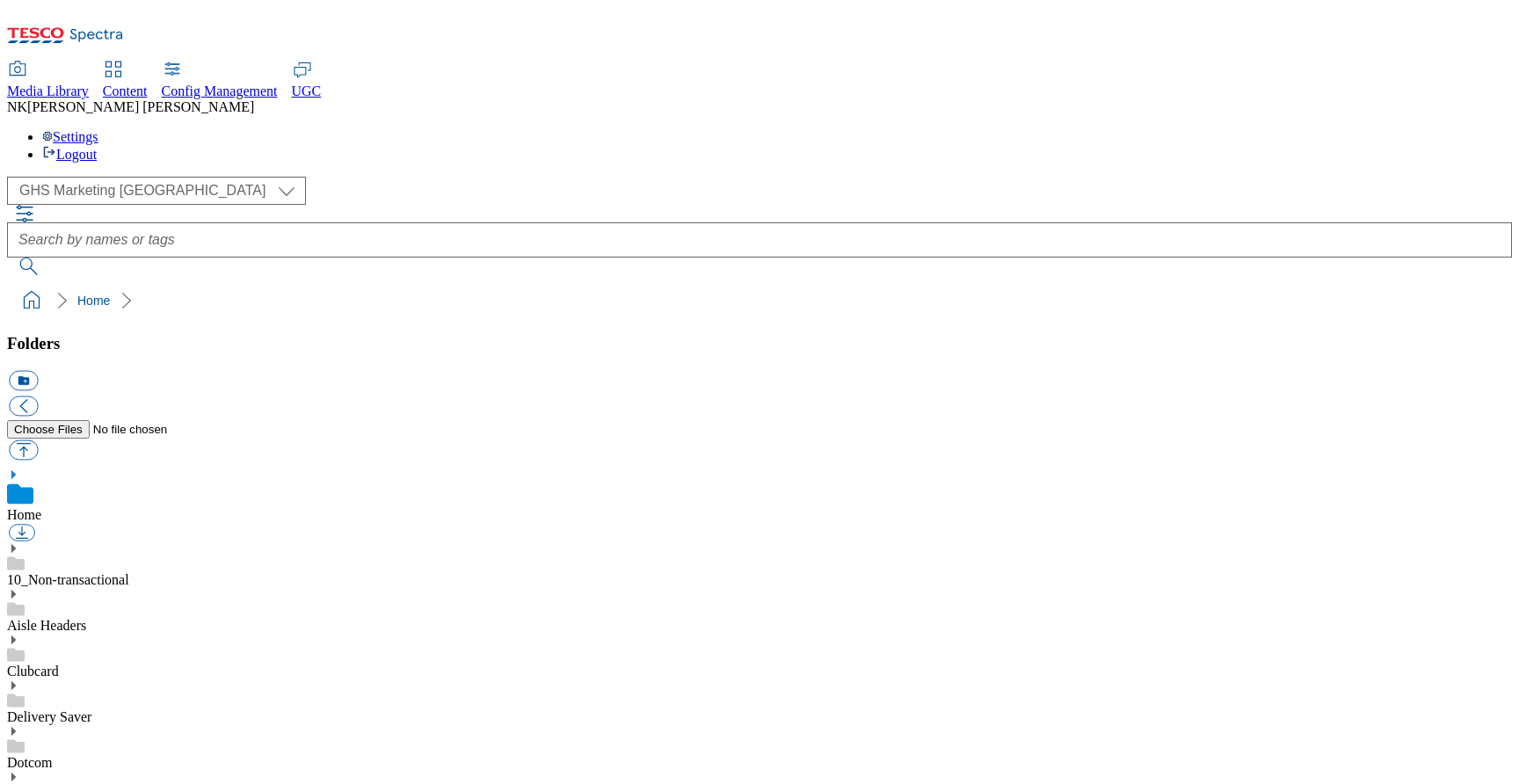
click at [346, 176] on div "( optional ) All all Clubcard Boost UK Clubcard Marketing Clubcard ROI clubcard…" at bounding box center [759, 190] width 1505 height 28
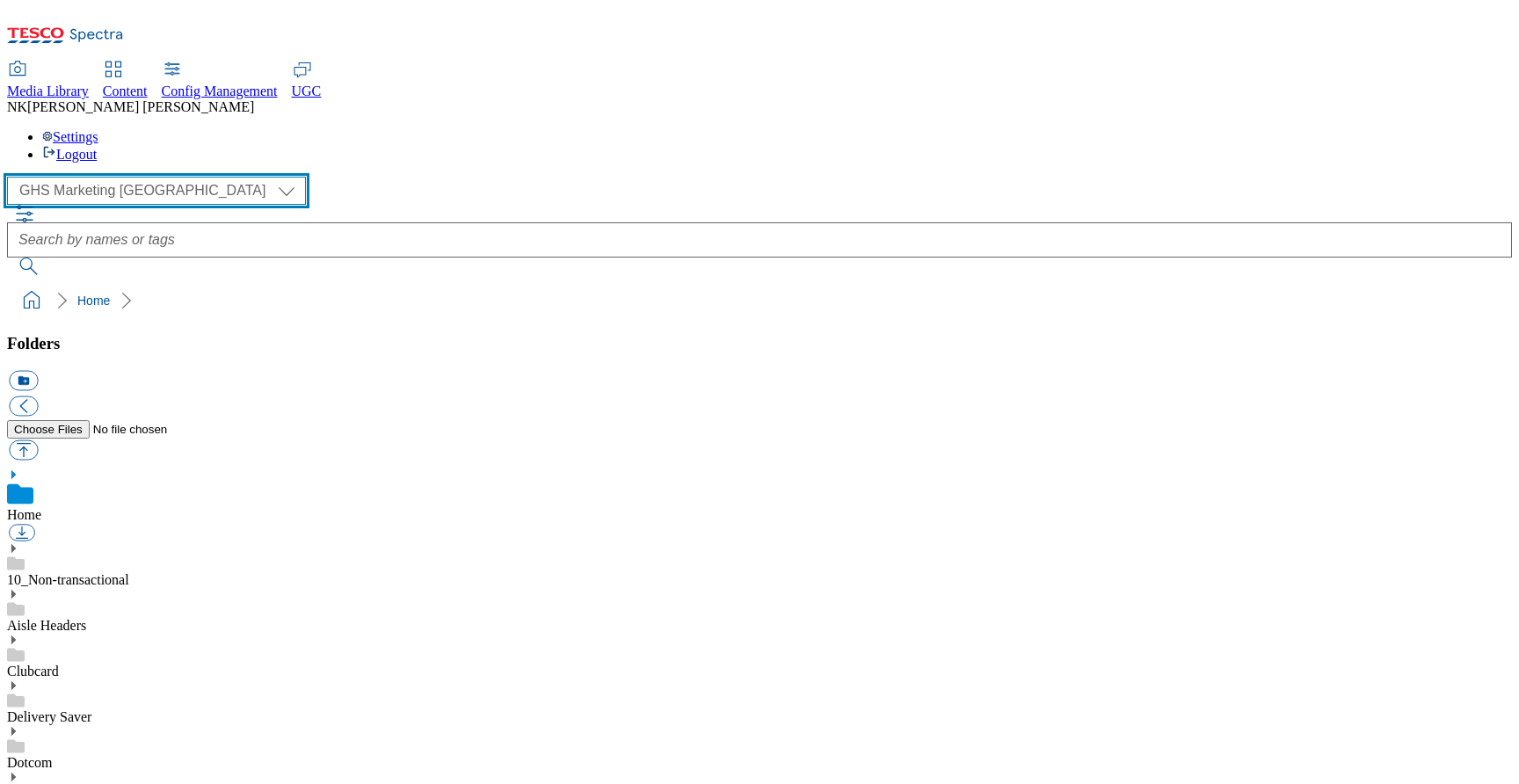
click at [202, 176] on select "All all Clubcard Boost UK Clubcard Marketing Clubcard ROI clubcard-boost-uk clu…" at bounding box center [156, 190] width 299 height 28
click at [201, 176] on select "All all Clubcard Boost UK Clubcard Marketing Clubcard ROI clubcard-boost-uk clu…" at bounding box center [156, 190] width 299 height 28
click at [216, 176] on select "All all Clubcard Boost UK Clubcard Marketing Clubcard ROI clubcard-boost-uk clu…" at bounding box center [156, 190] width 299 height 28
select select "flare-ghs-mktg"
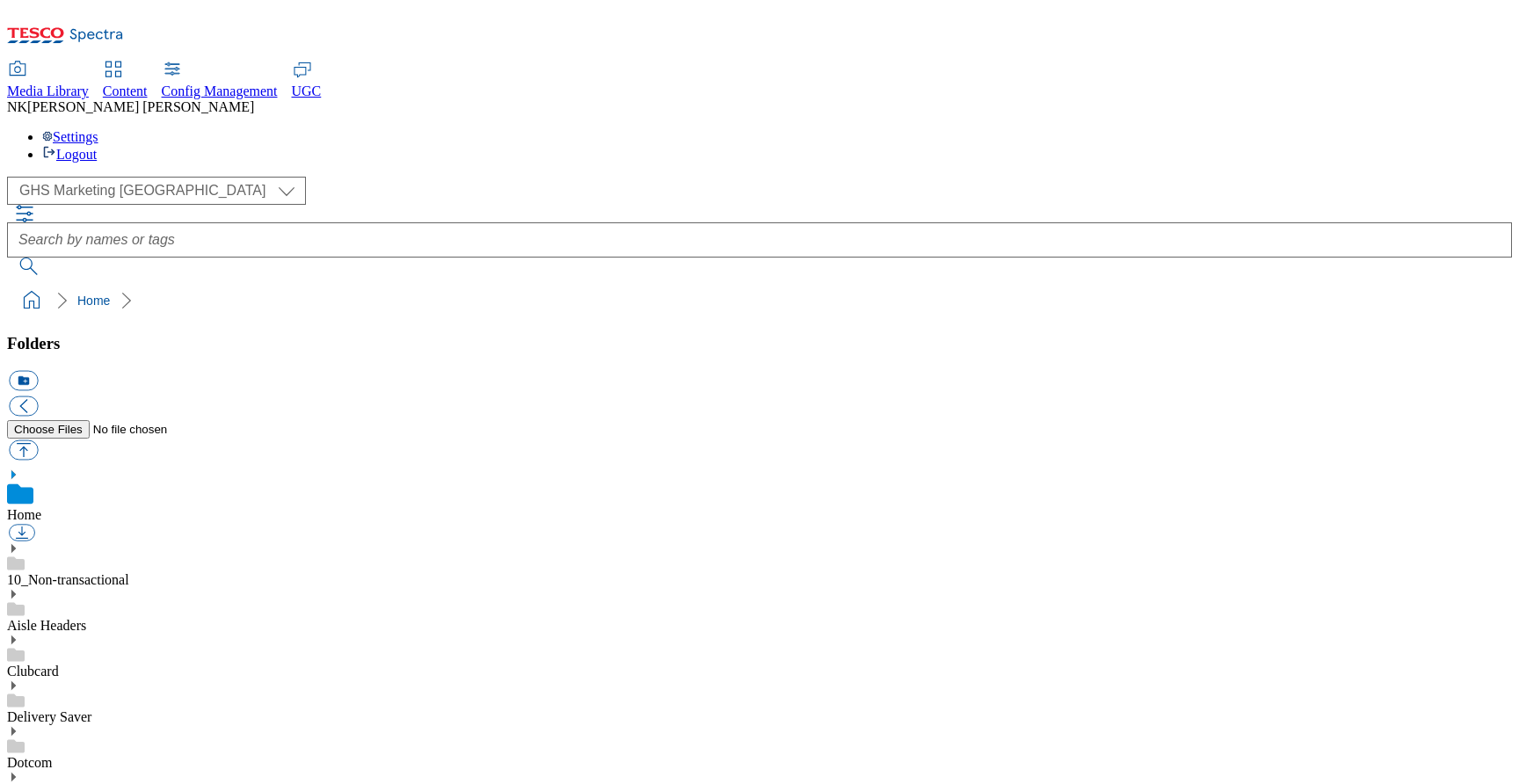
click at [304, 176] on div "( optional ) All all Clubcard Boost UK Clubcard Marketing Clubcard ROI clubcard…" at bounding box center [759, 190] width 1505 height 28
click at [20, 542] on icon at bounding box center [13, 548] width 13 height 13
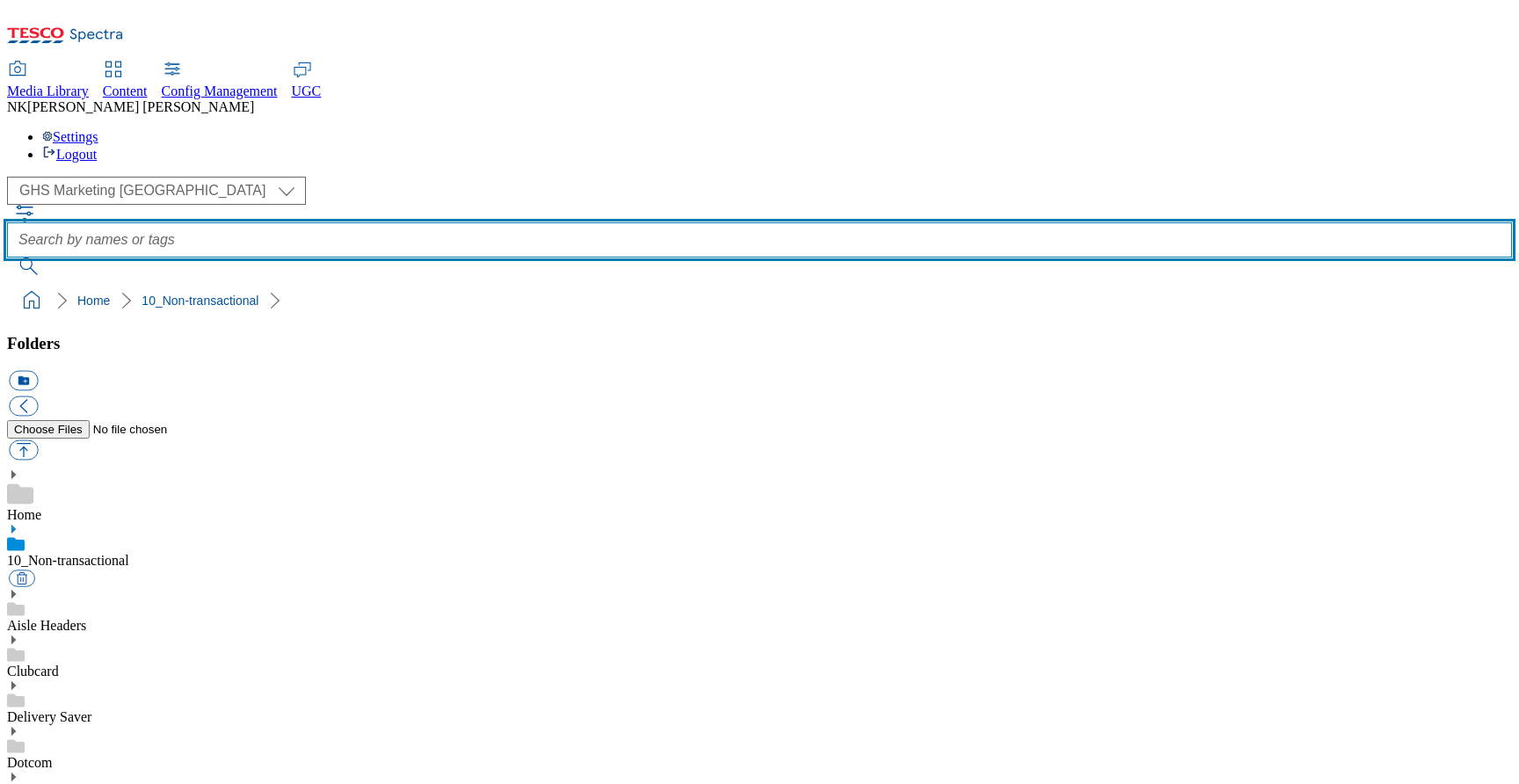
click at [802, 222] on input "text" at bounding box center [759, 240] width 1505 height 35
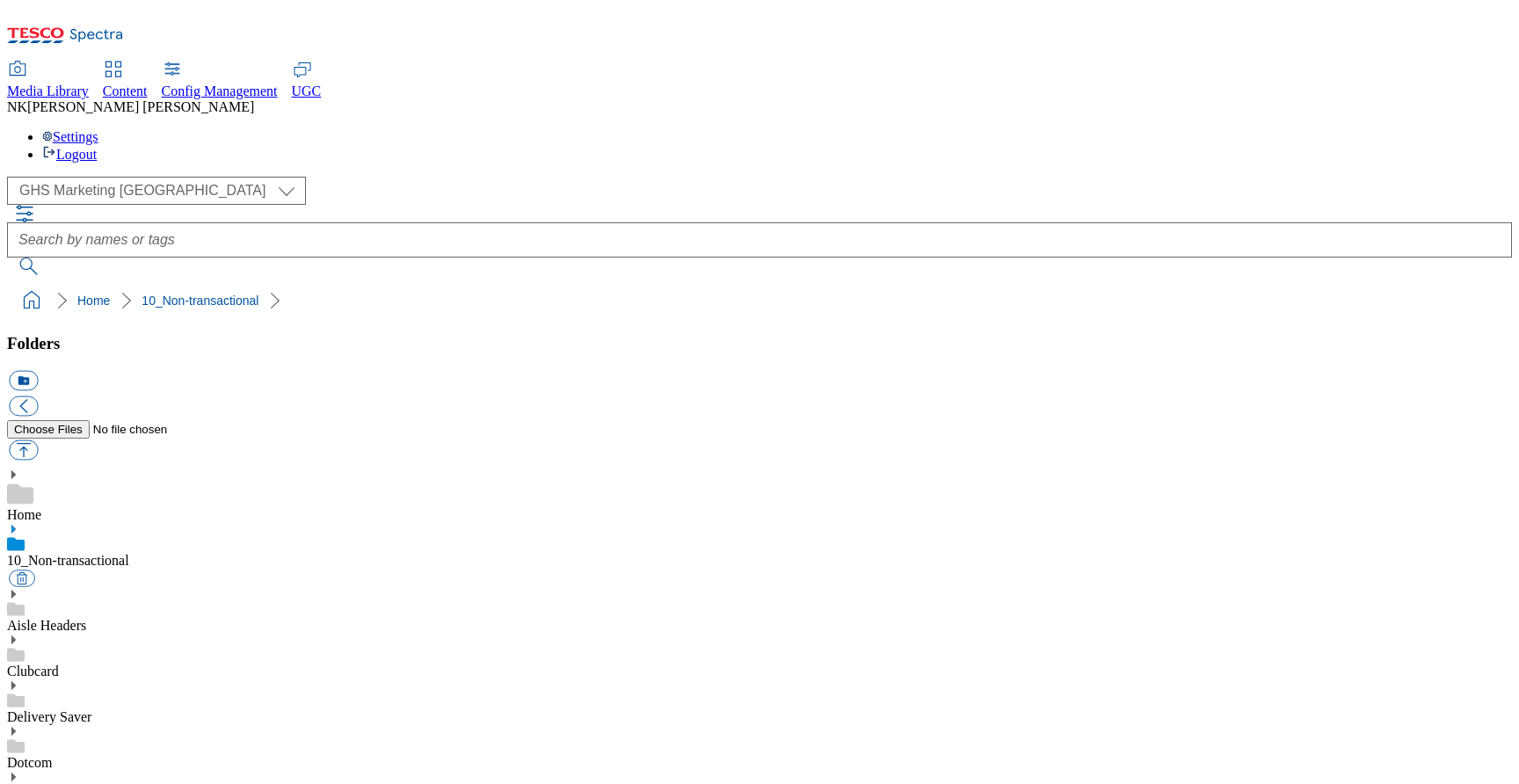
click at [426, 176] on div "( optional ) All all Clubcard Boost UK Clubcard Marketing Clubcard ROI clubcard…" at bounding box center [759, 190] width 1505 height 28
click at [420, 176] on div "( optional ) All all Clubcard Boost UK Clubcard Marketing Clubcard ROI clubcard…" at bounding box center [759, 190] width 1505 height 28
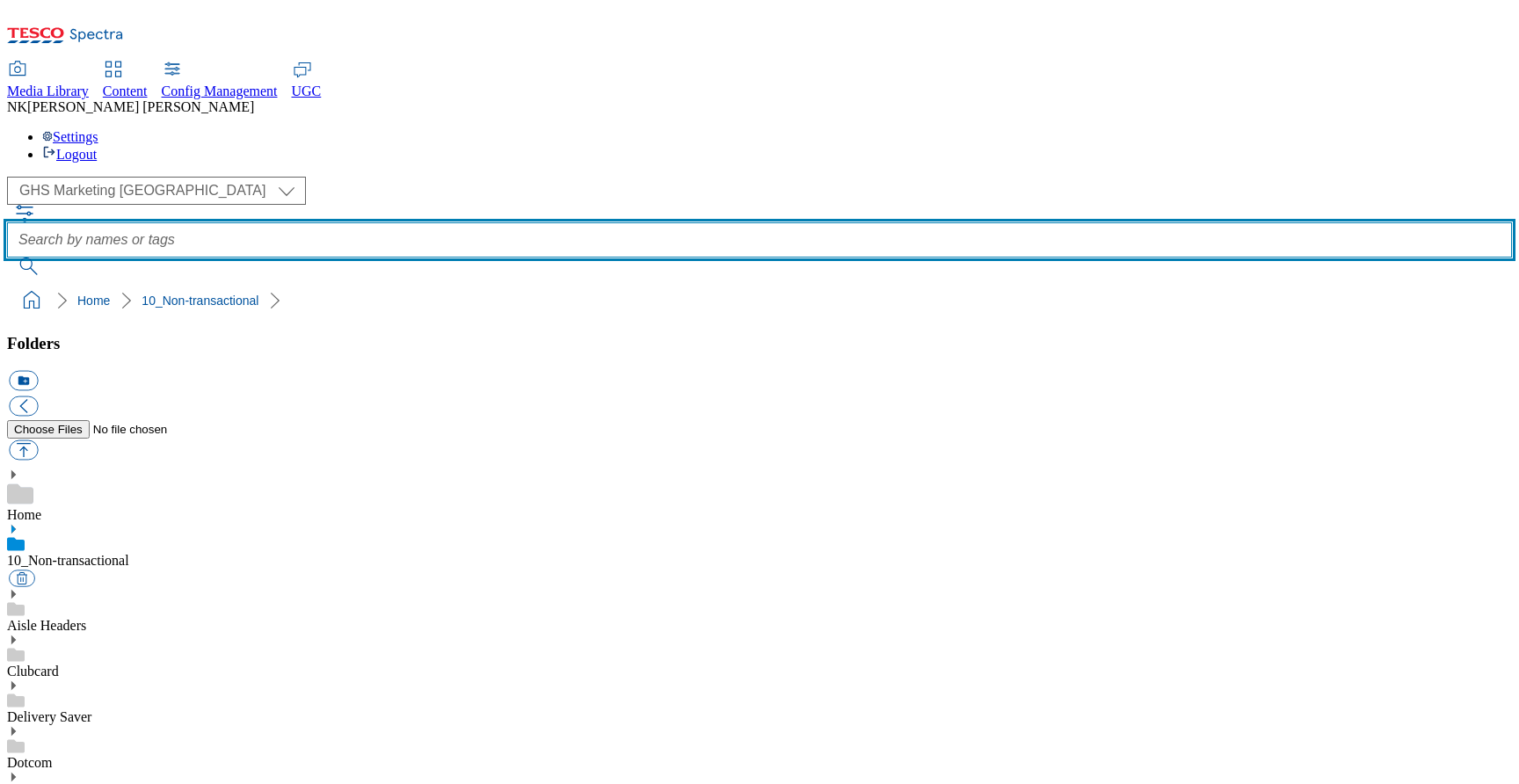
click at [601, 222] on input "text" at bounding box center [759, 240] width 1505 height 35
paste input "Full HD LED TV Built"
type input "Full HD LED TV Built"
click at [7, 257] on button "submit" at bounding box center [29, 266] width 46 height 18
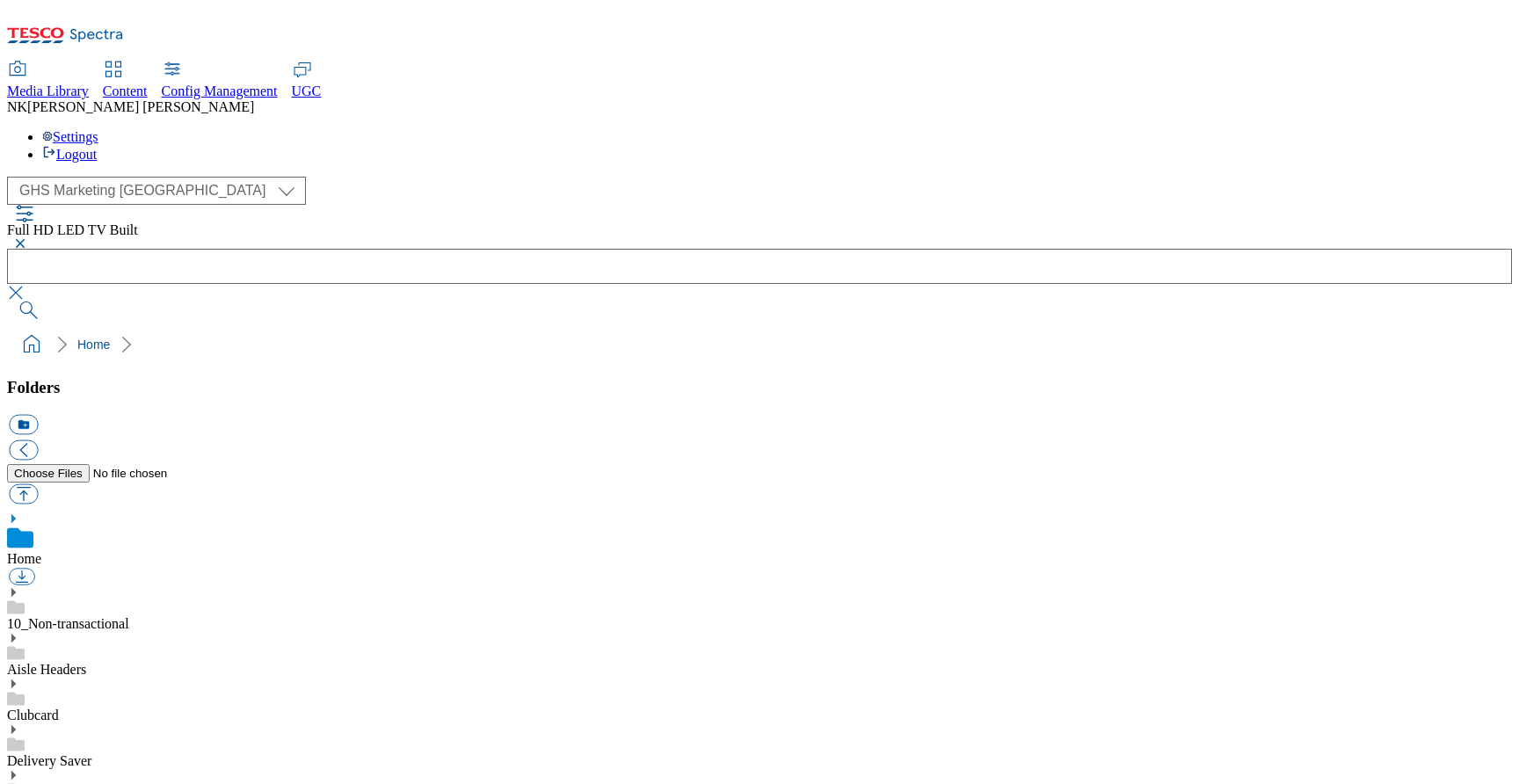
click at [28, 238] on button "button" at bounding box center [18, 243] width 21 height 11
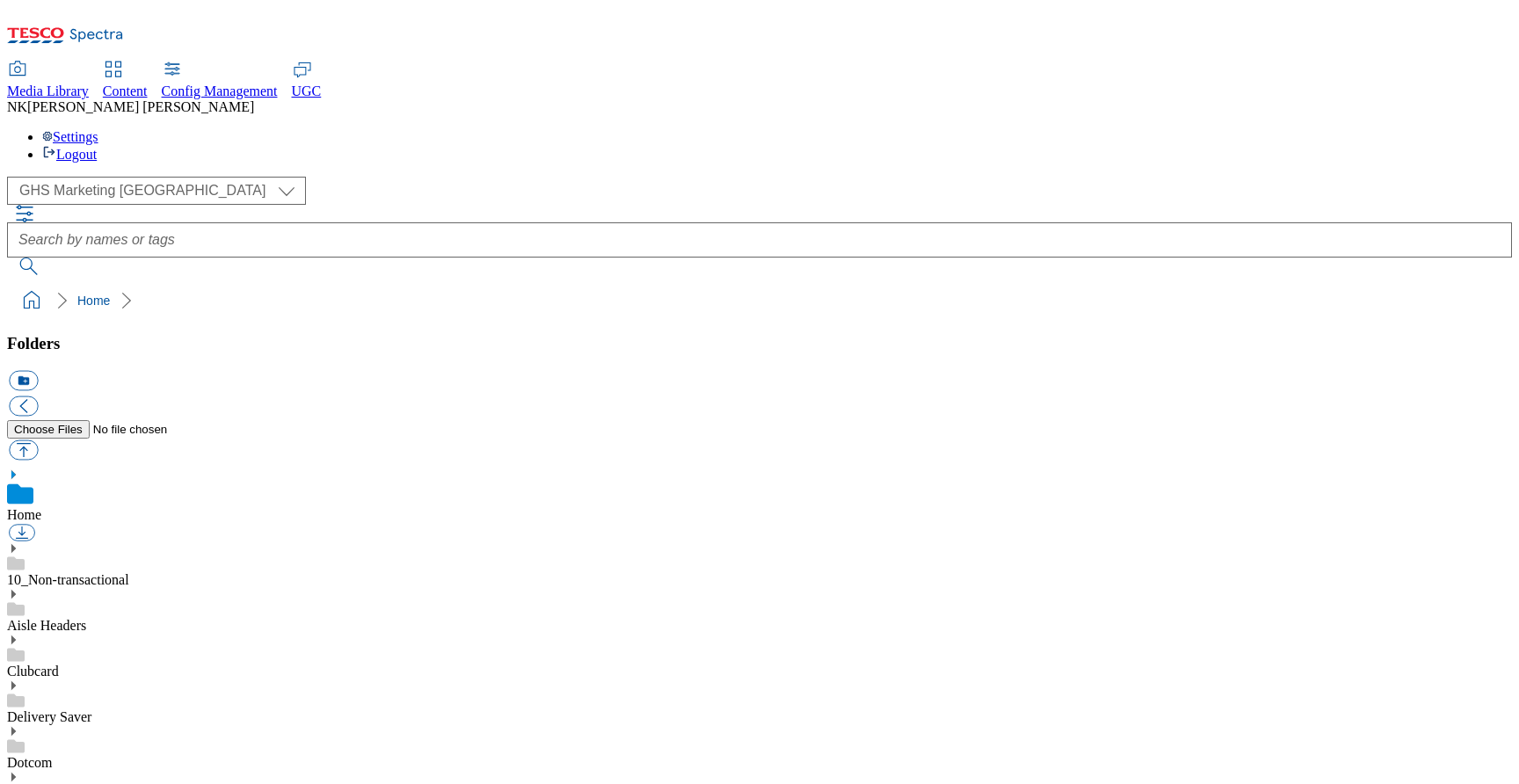
click at [420, 176] on div "( optional ) All all Clubcard Boost UK Clubcard Marketing Clubcard ROI clubcard…" at bounding box center [759, 190] width 1505 height 28
click at [313, 59] on icon at bounding box center [302, 69] width 21 height 21
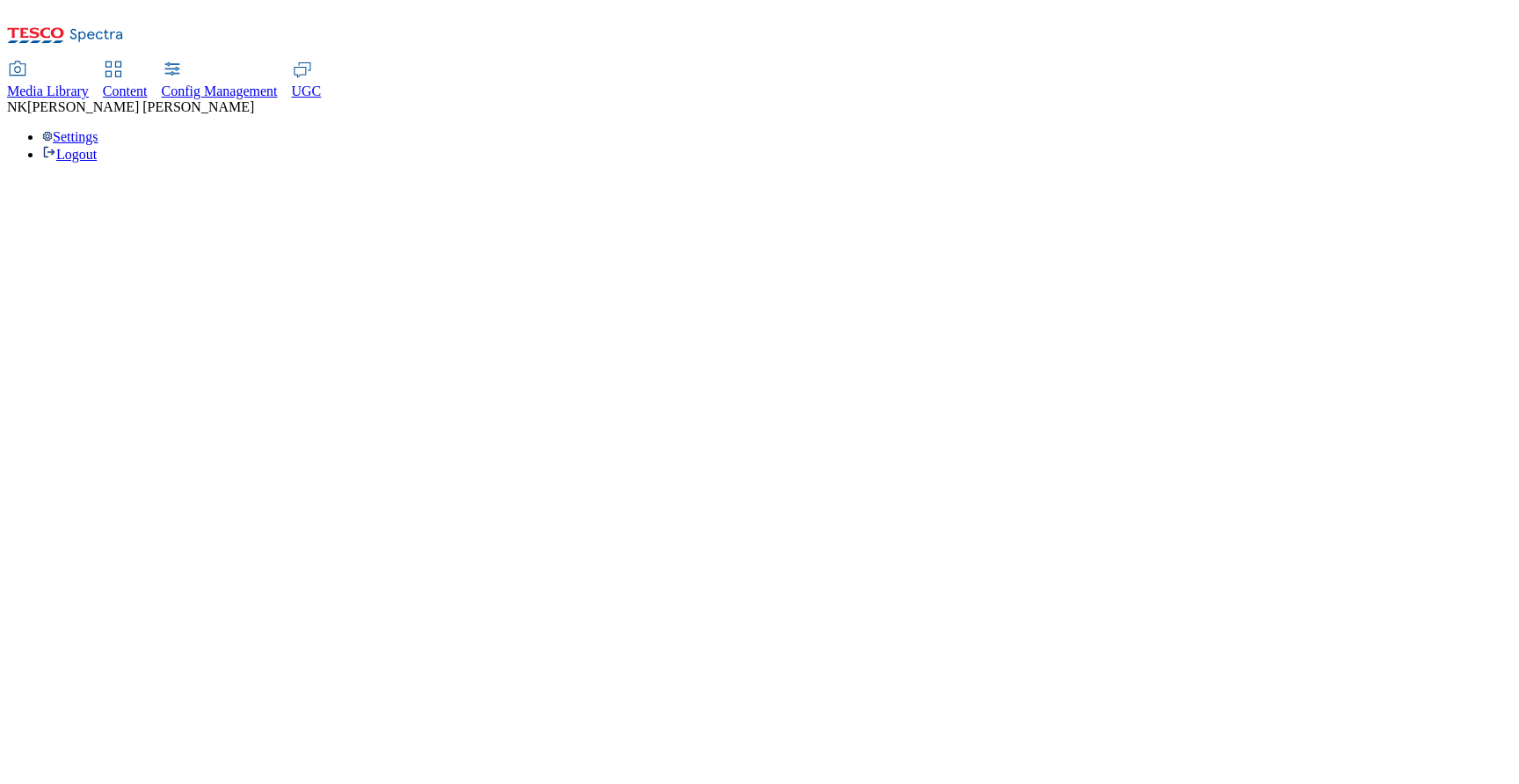
select select "All"
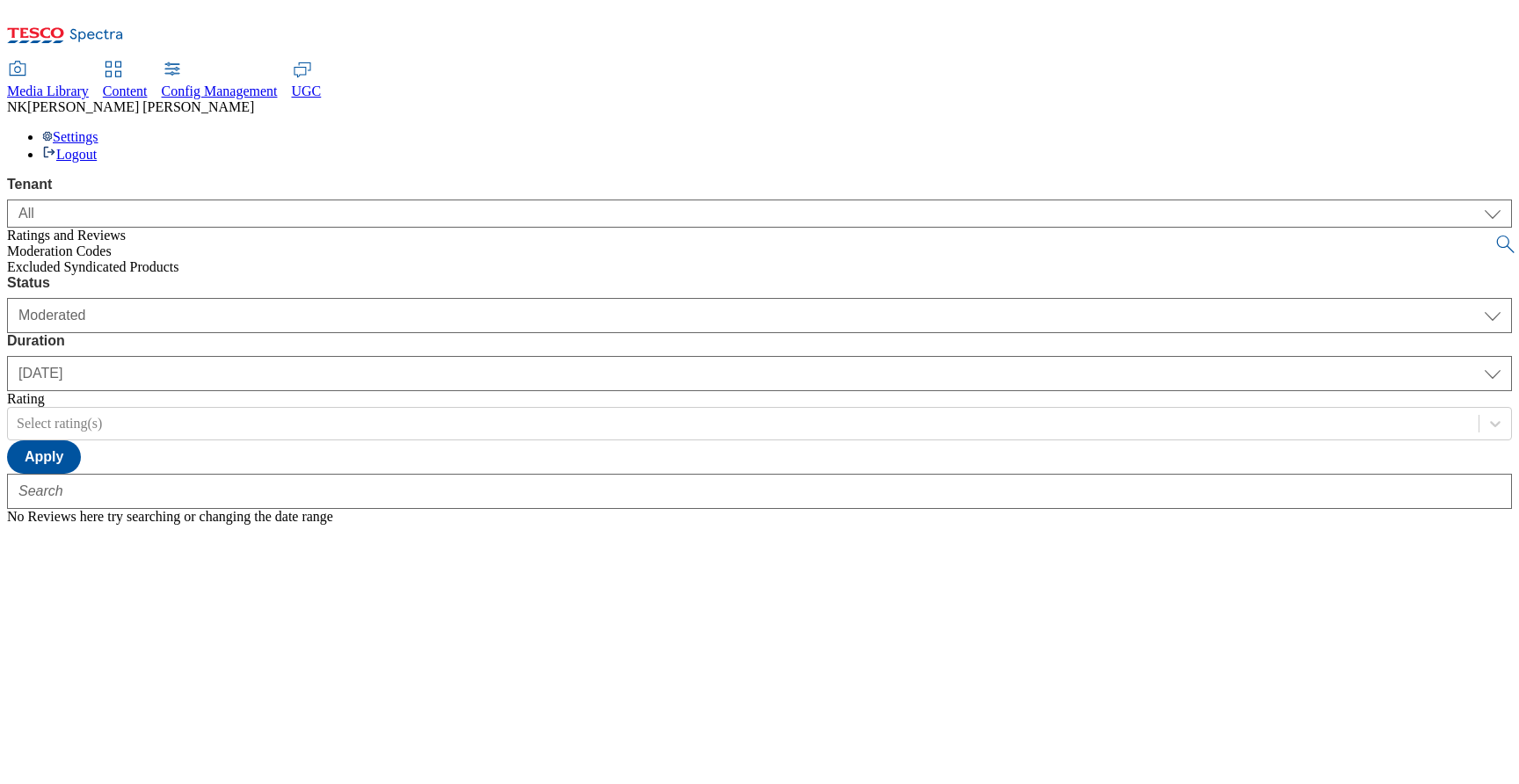
click at [118, 227] on span "Ratings and Reviews" at bounding box center [66, 234] width 119 height 15
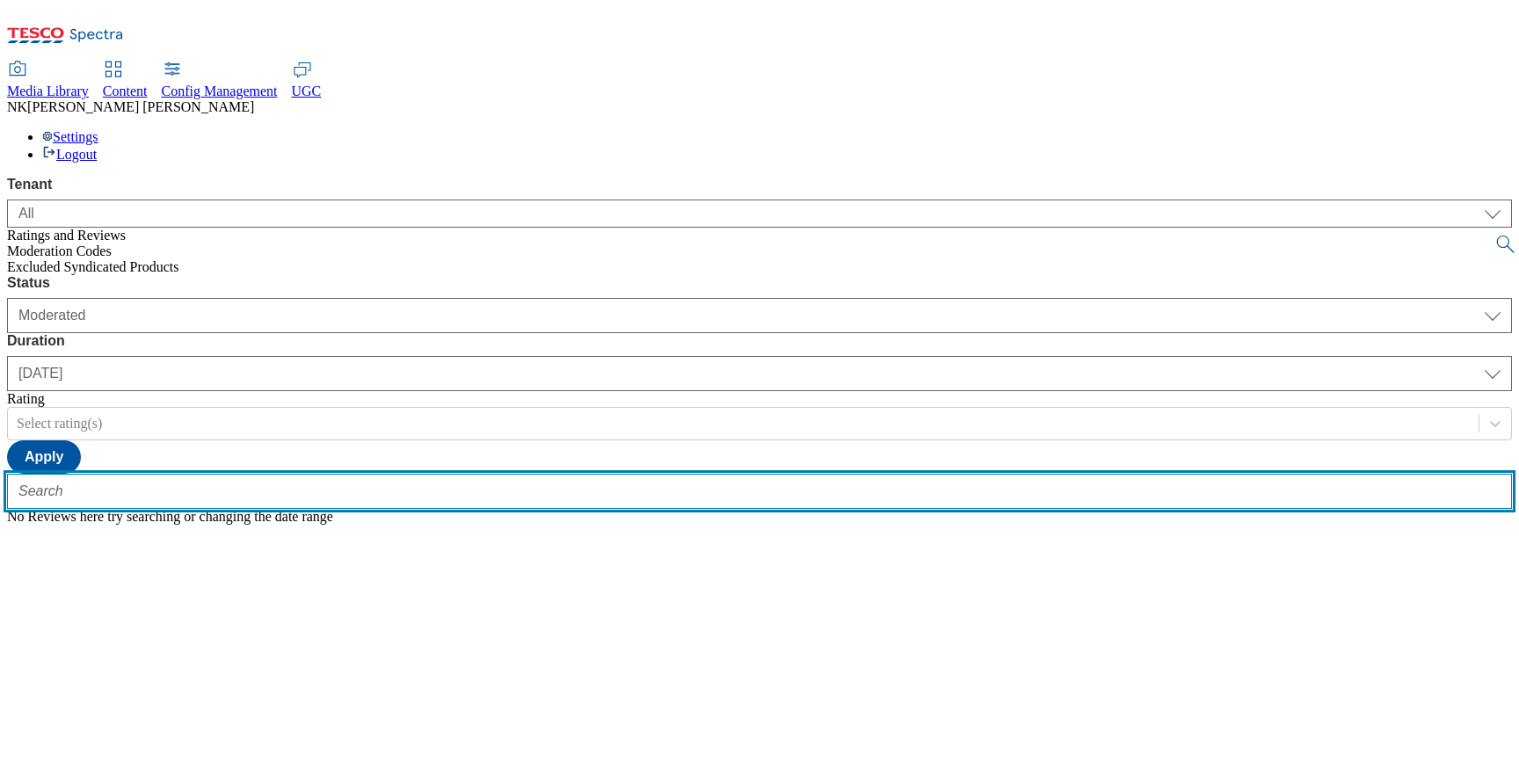
click at [330, 474] on input "text" at bounding box center [759, 491] width 1505 height 35
paste input "Full HD LED TV Built"
type input "Full HD LED TV Built"
click at [1495, 235] on button "submit" at bounding box center [1506, 244] width 24 height 18
select select "All"
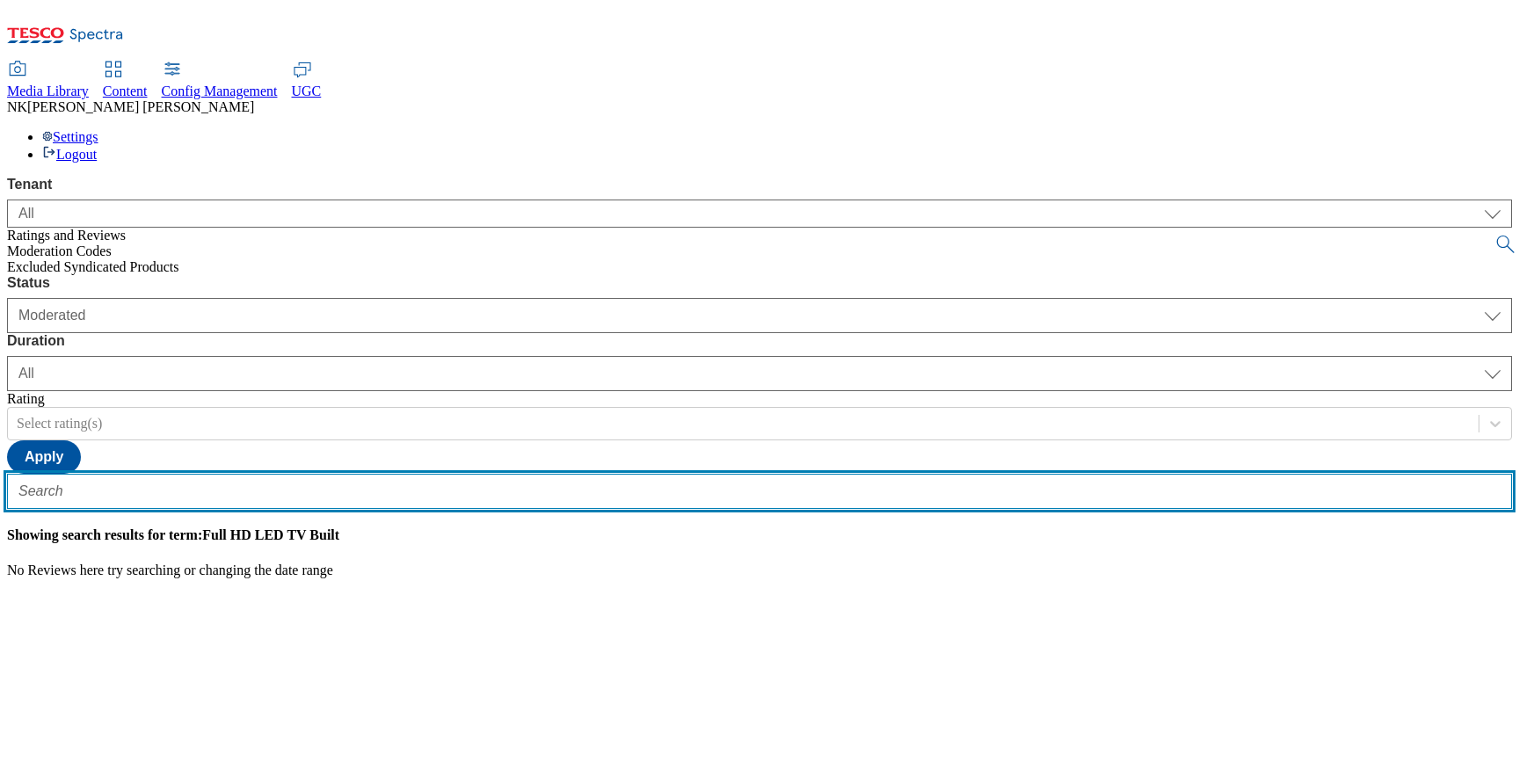
paste input "325513655"
type input "325513655"
click at [1495, 235] on button "submit" at bounding box center [1506, 244] width 24 height 18
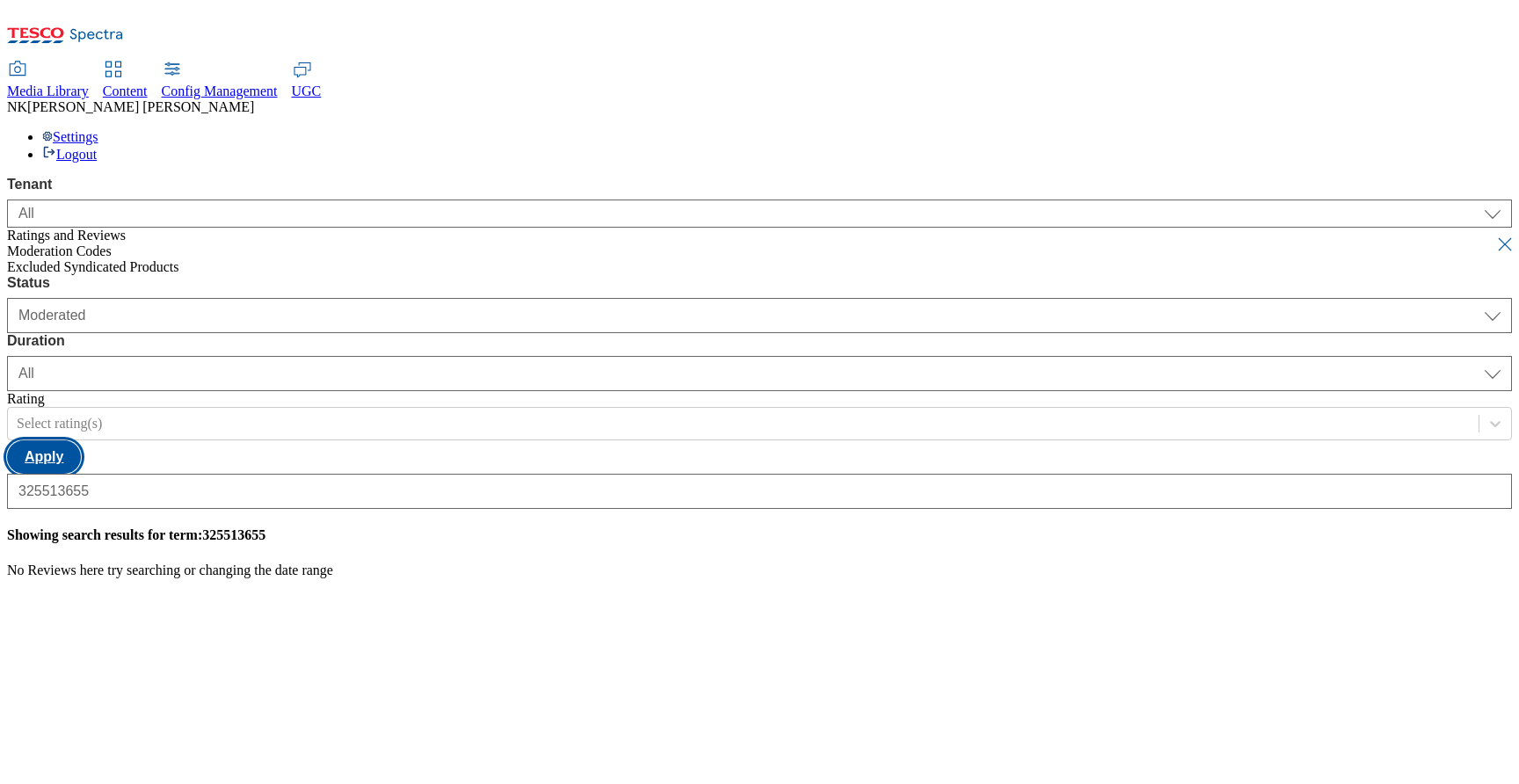
click at [81, 440] on button "Apply" at bounding box center [44, 456] width 74 height 33
click at [787, 8] on div "Media Library Content Config Management UGC NK [PERSON_NAME] Settings Logout" at bounding box center [759, 84] width 1505 height 155
